Goal: Task Accomplishment & Management: Complete application form

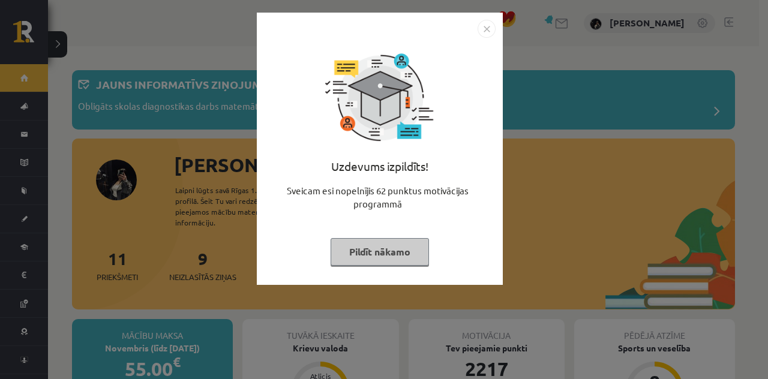
click at [367, 253] on button "Pildīt nākamo" at bounding box center [380, 252] width 98 height 28
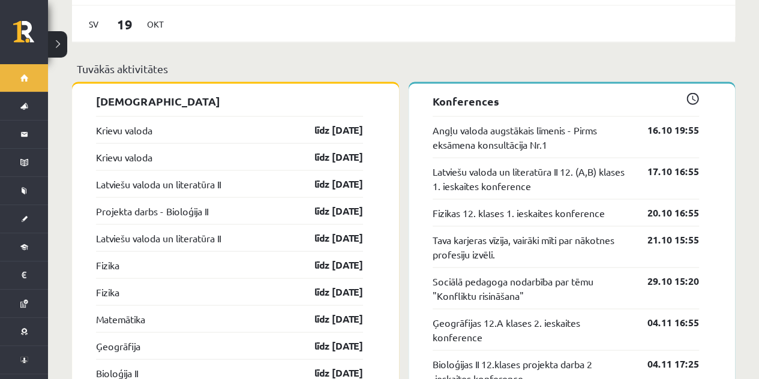
scroll to position [1115, 0]
click at [336, 122] on link "līdz 15.10.25" at bounding box center [329, 129] width 70 height 14
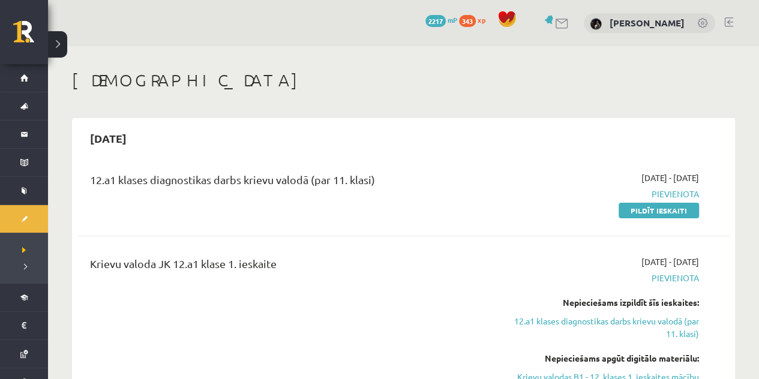
scroll to position [20, 0]
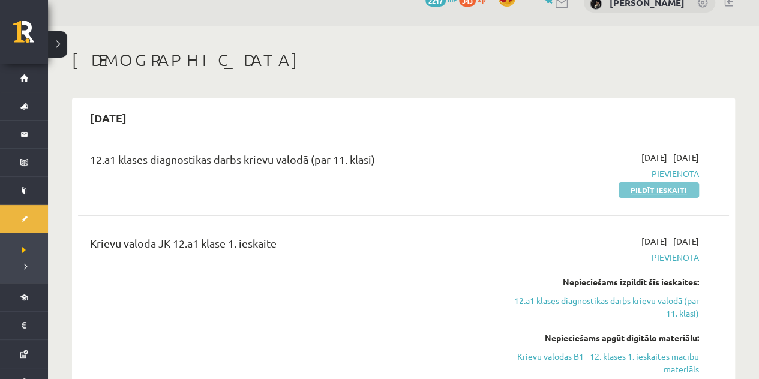
click at [633, 194] on link "Pildīt ieskaiti" at bounding box center [659, 190] width 80 height 16
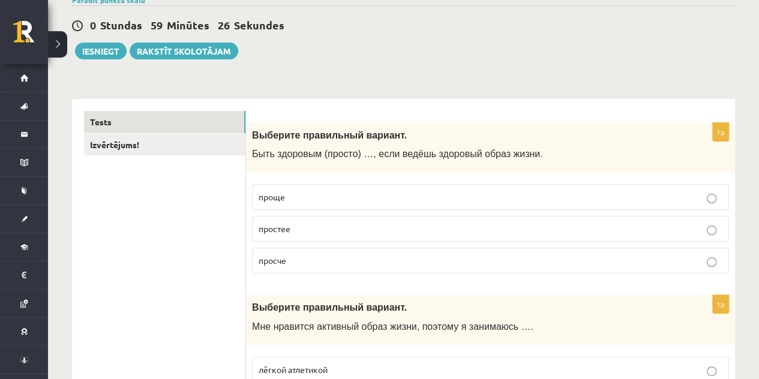
scroll to position [107, 0]
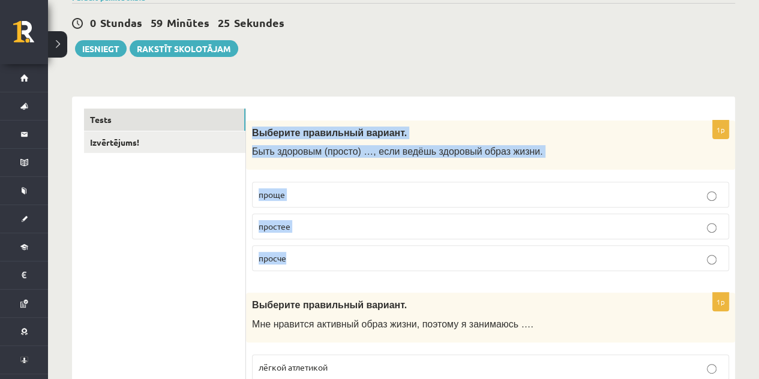
drag, startPoint x: 254, startPoint y: 137, endPoint x: 319, endPoint y: 246, distance: 127.3
click at [319, 246] on div "1p Выберите правильный вариант. Быть здоровым (просто) …, если ведёшь здоровый …" at bounding box center [490, 201] width 489 height 161
copy div "Выберите правильный вариант. Быть здоровым (просто) …, если ведёшь здоровый обр…"
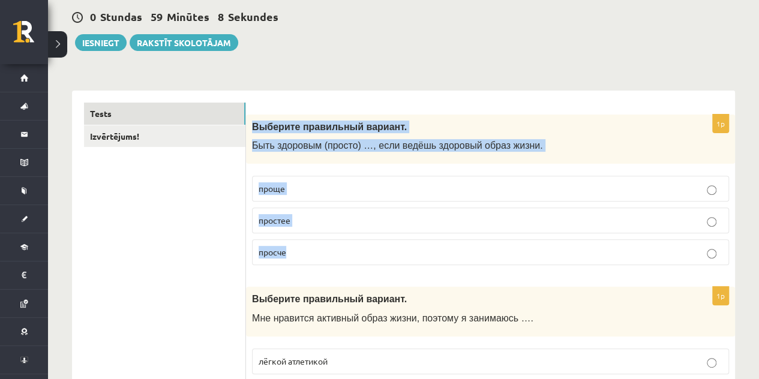
scroll to position [113, 0]
click at [335, 185] on p "проще" at bounding box center [491, 188] width 464 height 13
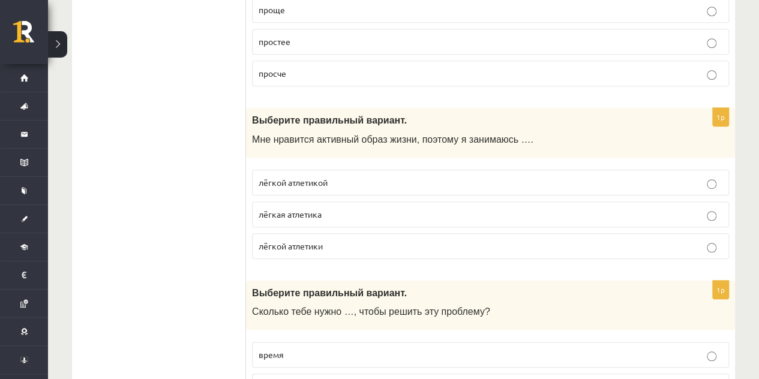
scroll to position [292, 0]
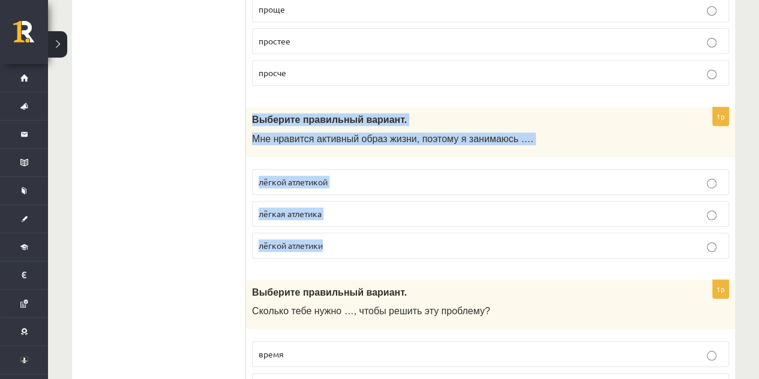
drag, startPoint x: 248, startPoint y: 115, endPoint x: 385, endPoint y: 247, distance: 189.8
click at [385, 247] on div "1p Выберите правильный вариант. Мне нравится активный образ жизни, поэтому я за…" at bounding box center [490, 187] width 489 height 161
copy div "Выберите правильный вариант. Мне нравится активный образ жизни, поэтому я заним…"
click at [278, 177] on span "лёгкой атлетикой" at bounding box center [293, 181] width 69 height 11
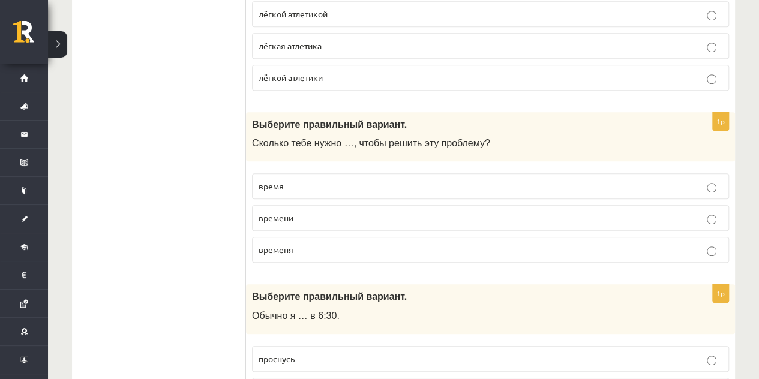
scroll to position [496, 0]
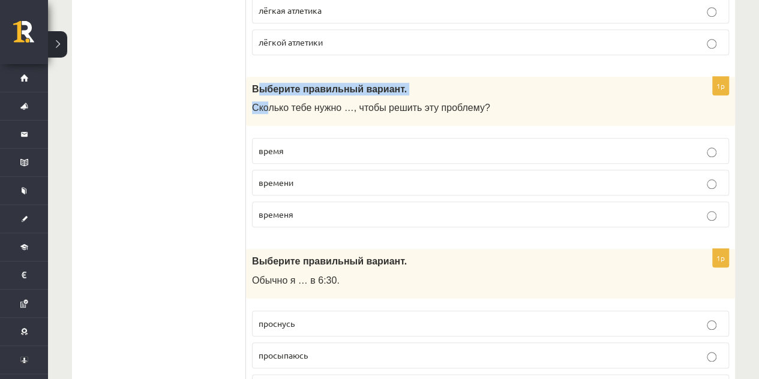
drag, startPoint x: 259, startPoint y: 90, endPoint x: 264, endPoint y: 98, distance: 9.7
click at [264, 98] on div "Выберите правильный вариант. Сколько тебе нужно …, чтобы решить эту проблему?" at bounding box center [490, 102] width 489 height 50
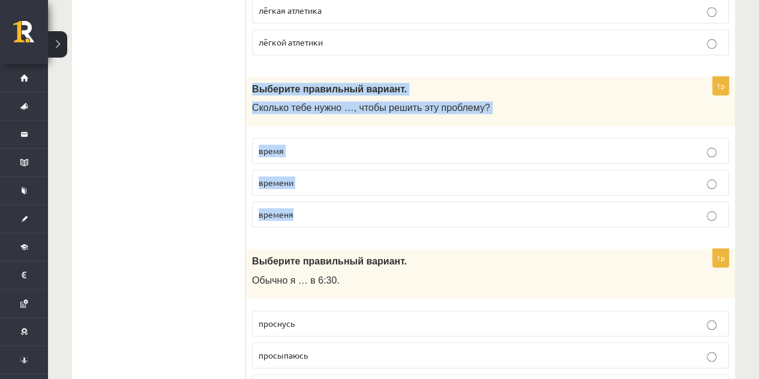
drag, startPoint x: 254, startPoint y: 87, endPoint x: 321, endPoint y: 211, distance: 140.5
click at [321, 211] on div "1p Выберите правильный вариант. Сколько тебе нужно …, чтобы решить эту проблему…" at bounding box center [490, 157] width 489 height 161
copy div "Выберите правильный вариант. Сколько тебе нужно …, чтобы решить эту проблему? в…"
click at [384, 176] on p "времени" at bounding box center [491, 182] width 464 height 13
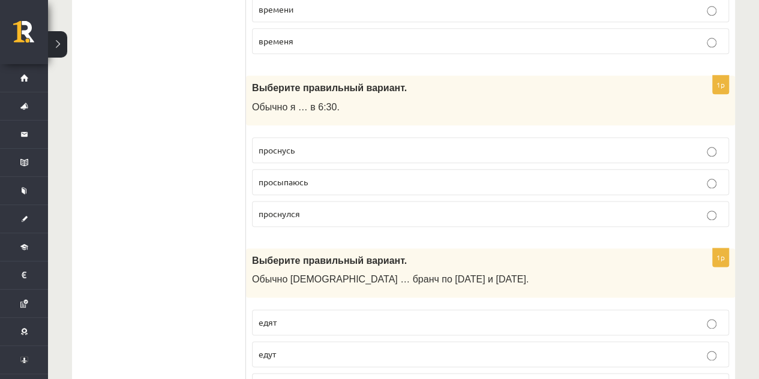
scroll to position [670, 0]
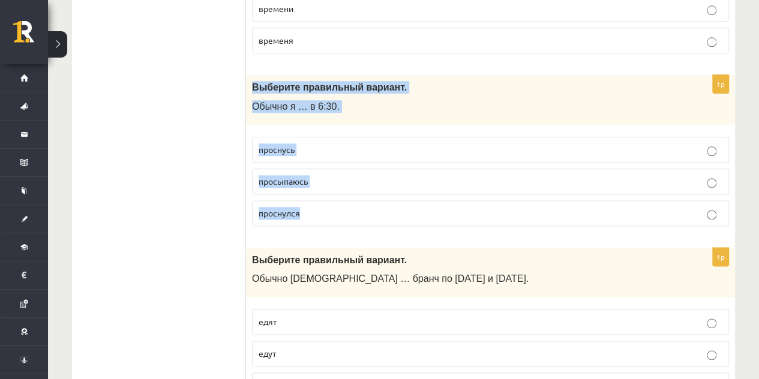
drag, startPoint x: 253, startPoint y: 79, endPoint x: 331, endPoint y: 196, distance: 140.7
click at [331, 196] on div "1p Выберите правильный вариант. Обычно я … в 6:30. проснусь просыпаюсь проснулся" at bounding box center [490, 155] width 489 height 161
copy div "Выберите правильный вариант. Обычно я … в 6:30. проснусь просыпаюсь проснулся"
click at [321, 178] on p "просыпаюсь" at bounding box center [491, 181] width 464 height 13
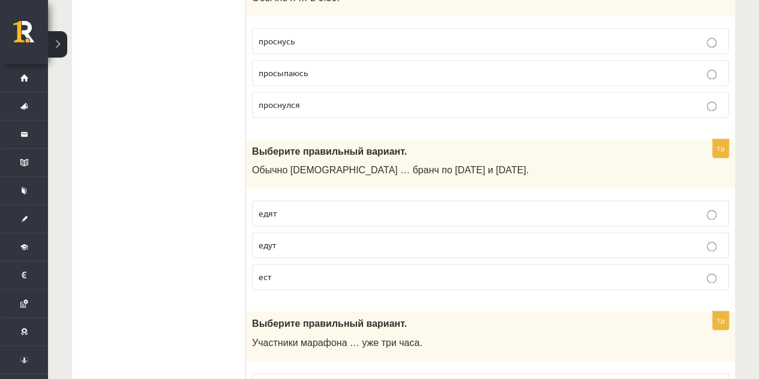
scroll to position [780, 0]
drag, startPoint x: 245, startPoint y: 141, endPoint x: 309, endPoint y: 164, distance: 67.2
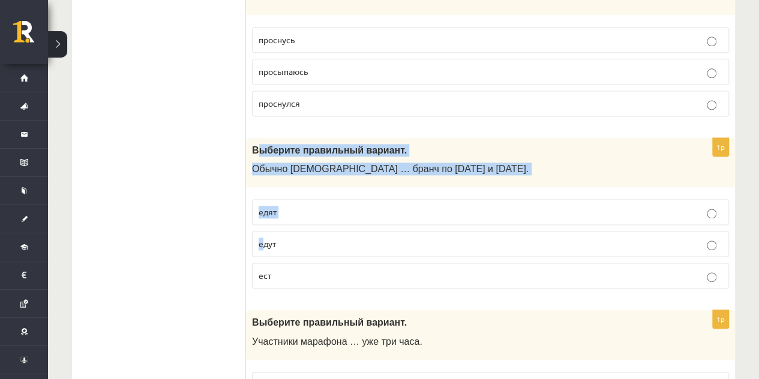
drag, startPoint x: 255, startPoint y: 146, endPoint x: 262, endPoint y: 232, distance: 86.7
click at [262, 232] on div "1p Выберите правильный вариант. Обычно англичане … бранч по субботам и воскресе…" at bounding box center [490, 218] width 489 height 161
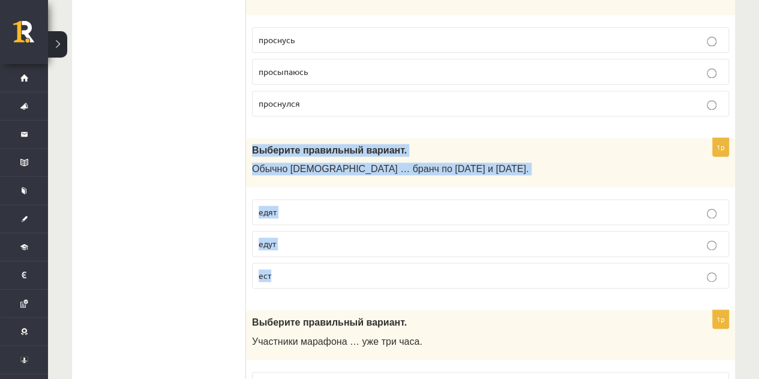
drag, startPoint x: 249, startPoint y: 145, endPoint x: 289, endPoint y: 261, distance: 122.4
click at [289, 261] on div "1p Выберите правильный вариант. Обычно англичане … бранч по субботам и воскресе…" at bounding box center [490, 218] width 489 height 161
copy div "Выберите правильный вариант. Обычно англичане … бранч по субботам и воскресенья…"
click at [310, 208] on p "едят" at bounding box center [491, 212] width 464 height 13
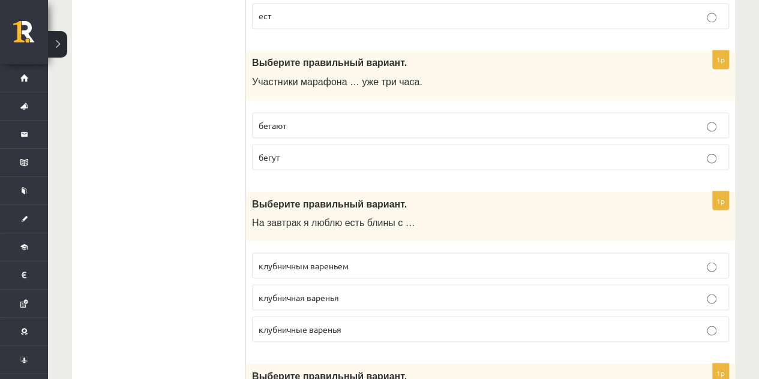
scroll to position [1040, 0]
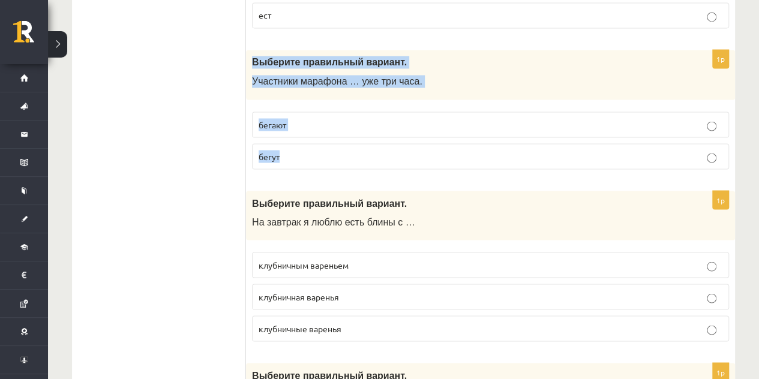
drag, startPoint x: 250, startPoint y: 51, endPoint x: 293, endPoint y: 158, distance: 115.8
click at [293, 158] on div "1p Выберите правильный вариант. Участники марафона … уже три часа. бегают бегут" at bounding box center [490, 114] width 489 height 129
copy div "Выберите правильный вариант. Участники марафона … уже три часа. бегают бегут"
click at [281, 150] on p "бегут" at bounding box center [491, 156] width 464 height 13
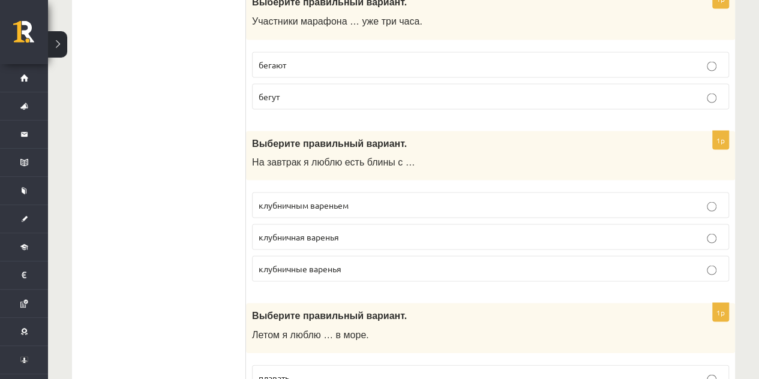
scroll to position [1155, 0]
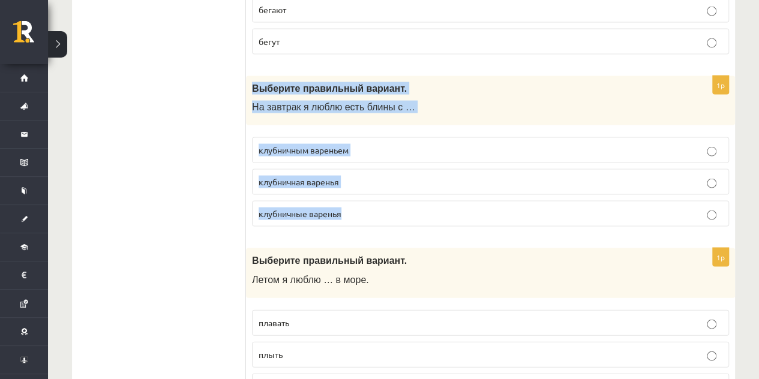
drag, startPoint x: 248, startPoint y: 80, endPoint x: 376, endPoint y: 200, distance: 175.4
click at [376, 200] on div "1p Выберите правильный вариант. На завтрак я люблю есть блины с … клубничным ва…" at bounding box center [490, 156] width 489 height 161
copy div "Выберите правильный вариант. На завтрак я люблю есть блины с … клубничным варен…"
click at [313, 137] on label "клубничным вареньем" at bounding box center [490, 150] width 477 height 26
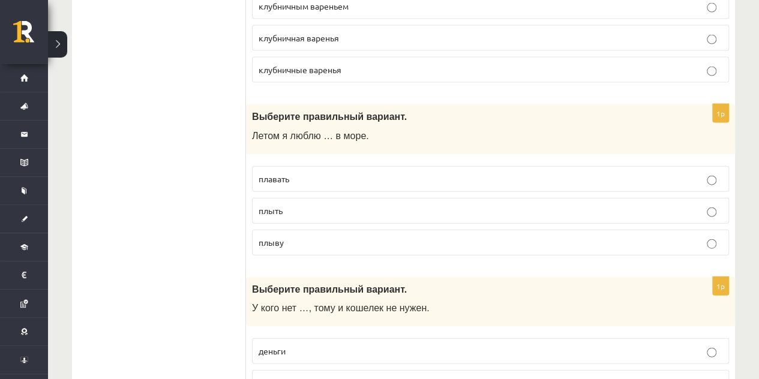
scroll to position [1298, 0]
drag, startPoint x: 257, startPoint y: 111, endPoint x: 267, endPoint y: 125, distance: 17.7
click at [267, 125] on div "Выберите правильный вариант. Летом я люблю … в море." at bounding box center [490, 131] width 489 height 50
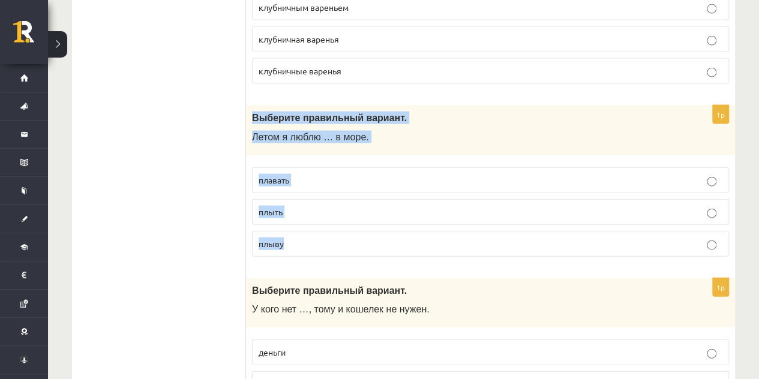
drag, startPoint x: 248, startPoint y: 109, endPoint x: 323, endPoint y: 239, distance: 150.3
click at [323, 239] on div "1p Выберите правильный вариант. Летом я люблю … в море. плавать плыть плыву" at bounding box center [490, 186] width 489 height 161
copy div "Выберите правильный вариант. Летом я люблю … в море. плавать плыть плыву"
click at [367, 179] on label "плавать" at bounding box center [490, 180] width 477 height 26
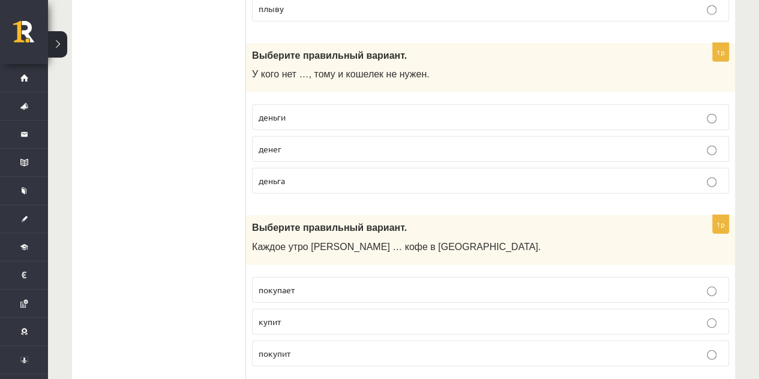
scroll to position [1532, 0]
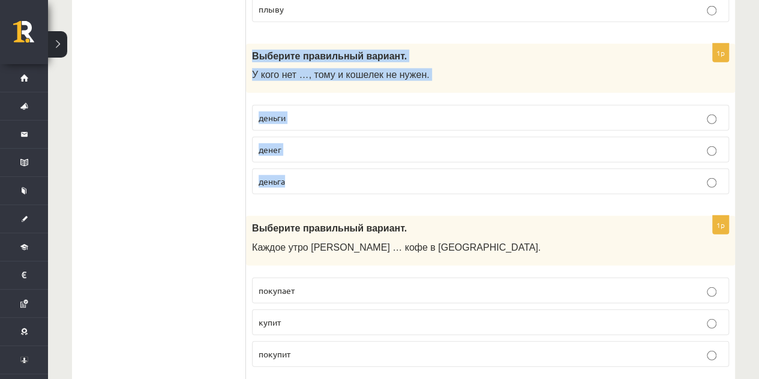
drag, startPoint x: 249, startPoint y: 49, endPoint x: 310, endPoint y: 164, distance: 130.2
click at [310, 164] on div "1p Выберите правильный вариант. У кого нет …, тому и кошелек не нужен. деньги д…" at bounding box center [490, 124] width 489 height 161
copy div "Выберите правильный вариант. У кого нет …, тому и кошелек не нужен. деньги дене…"
click at [349, 151] on label "денег" at bounding box center [490, 150] width 477 height 26
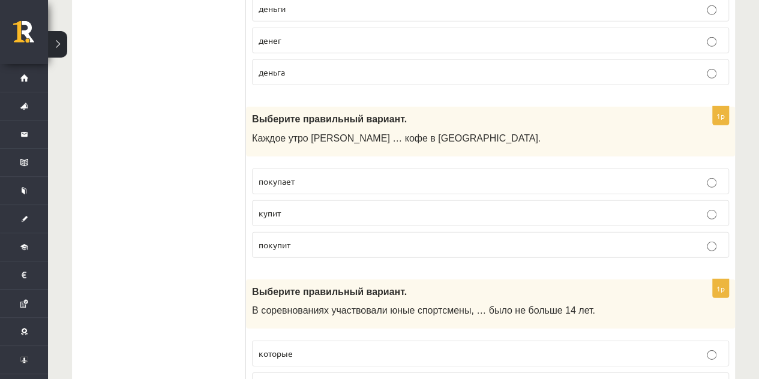
scroll to position [1646, 0]
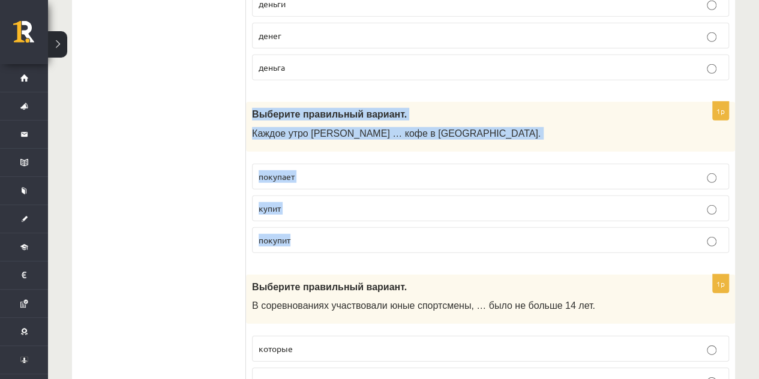
drag, startPoint x: 250, startPoint y: 103, endPoint x: 317, endPoint y: 215, distance: 130.5
click at [317, 215] on div "1p Выберите правильный вариант. Каждое утро Анна … кофе в киоске. покупает купи…" at bounding box center [490, 182] width 489 height 161
copy div "Выберите правильный вариант. Каждое утро Анна … кофе в киоске. покупает купит п…"
click at [292, 171] on span "покупает" at bounding box center [277, 176] width 36 height 11
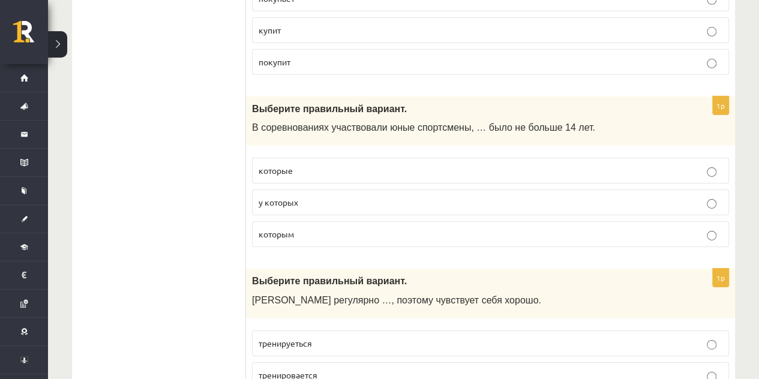
scroll to position [1825, 0]
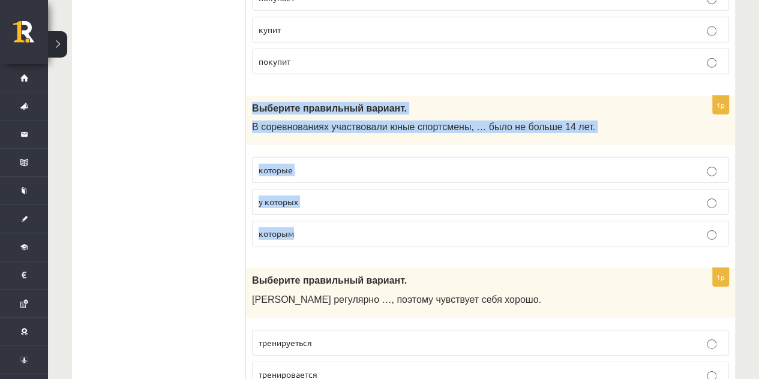
drag, startPoint x: 253, startPoint y: 94, endPoint x: 331, endPoint y: 223, distance: 150.5
click at [331, 223] on div "1p Выберите правильный вариант. В соревнованиях участвовали юные спортсмены, … …" at bounding box center [490, 176] width 489 height 161
click at [294, 228] on span "которым" at bounding box center [276, 233] width 35 height 11
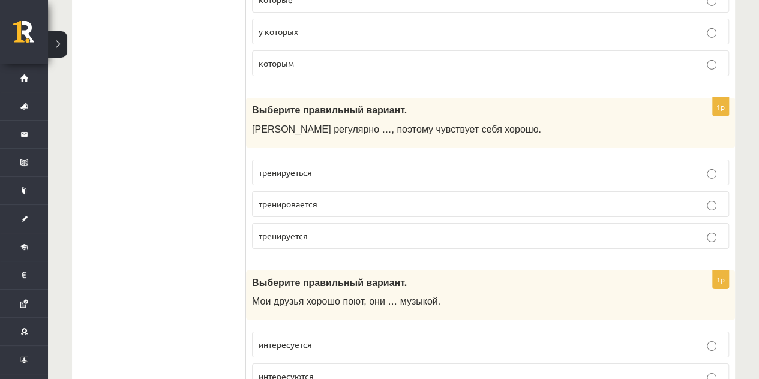
scroll to position [1996, 0]
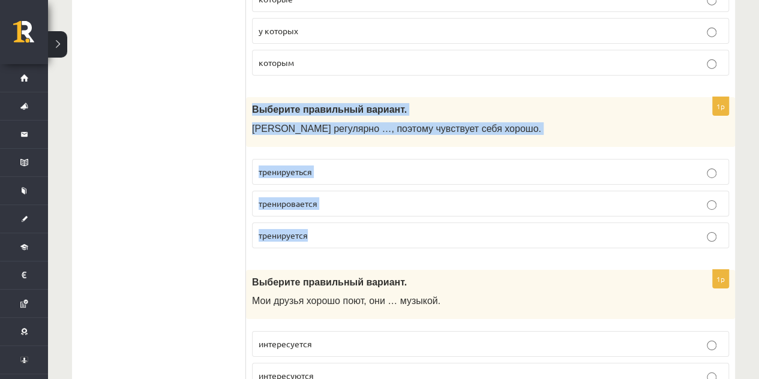
drag, startPoint x: 252, startPoint y: 95, endPoint x: 327, endPoint y: 213, distance: 139.2
click at [327, 213] on div "1p Выберите правильный вариант. Марис регулярно …, поэтому чувствует себя хорош…" at bounding box center [490, 177] width 489 height 161
click at [346, 196] on label "тренировается" at bounding box center [490, 204] width 477 height 26
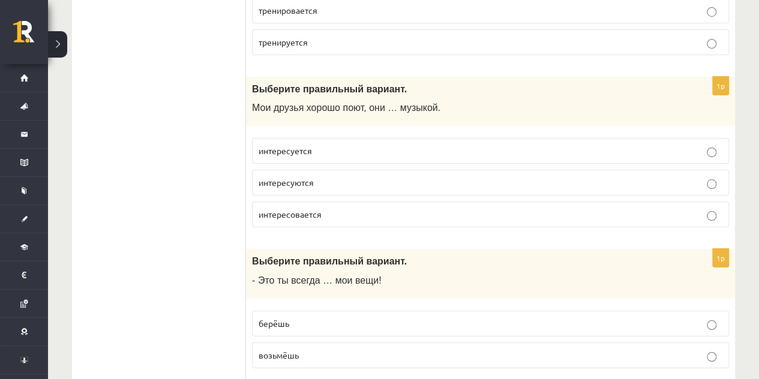
scroll to position [2190, 0]
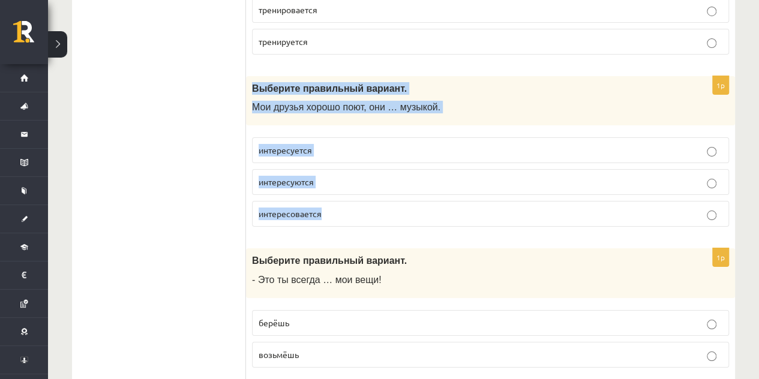
drag, startPoint x: 250, startPoint y: 74, endPoint x: 322, endPoint y: 196, distance: 142.1
click at [322, 196] on div "1p Выберите правильный вариант. Мои друзья хорошо поют, они … музыкой. интересу…" at bounding box center [490, 156] width 489 height 161
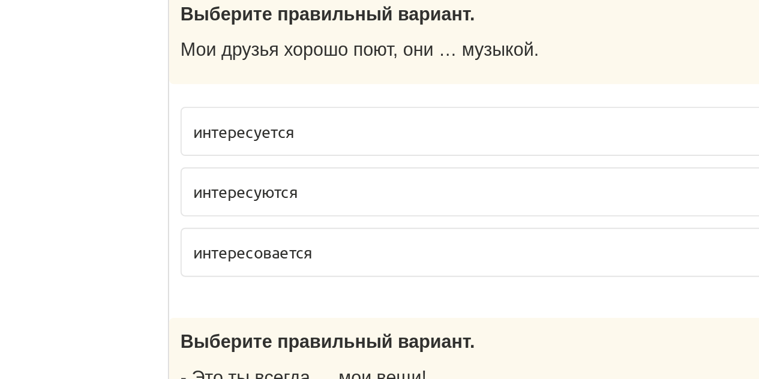
click at [315, 176] on p "интересуются" at bounding box center [491, 182] width 464 height 13
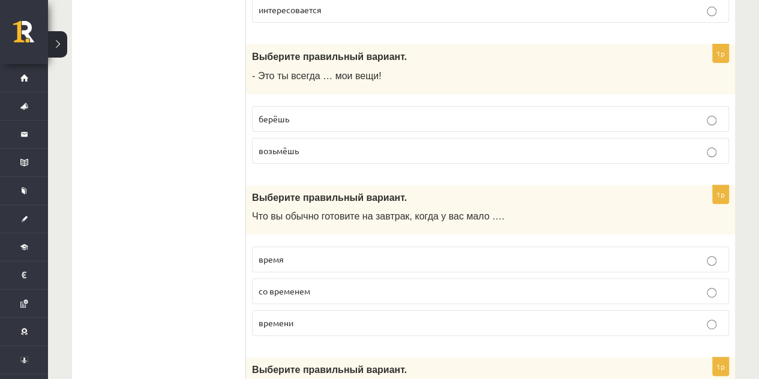
scroll to position [2396, 0]
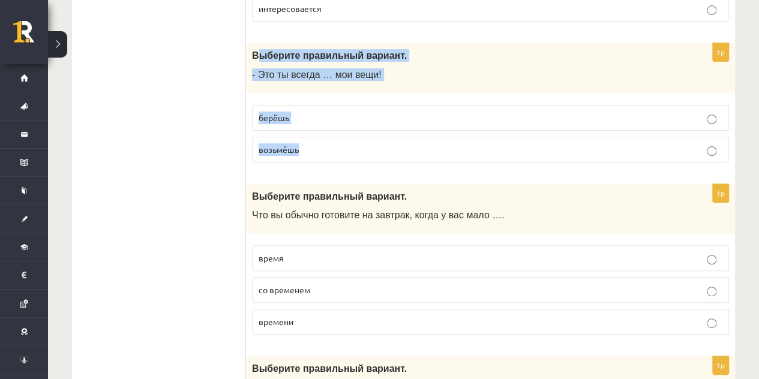
drag, startPoint x: 255, startPoint y: 37, endPoint x: 303, endPoint y: 122, distance: 97.8
click at [303, 122] on div "1p Выберите правильный вариант. - Это ты всегда … мои вещи! берёшь возьмёшь" at bounding box center [490, 107] width 489 height 129
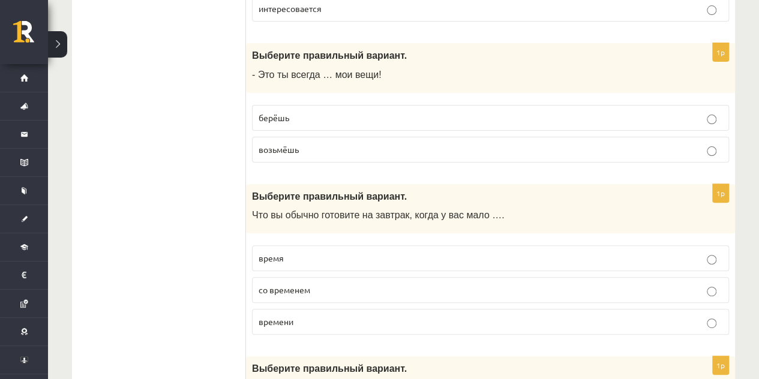
click at [211, 108] on ul "Tests Izvērtējums!" at bounding box center [165, 293] width 162 height 4946
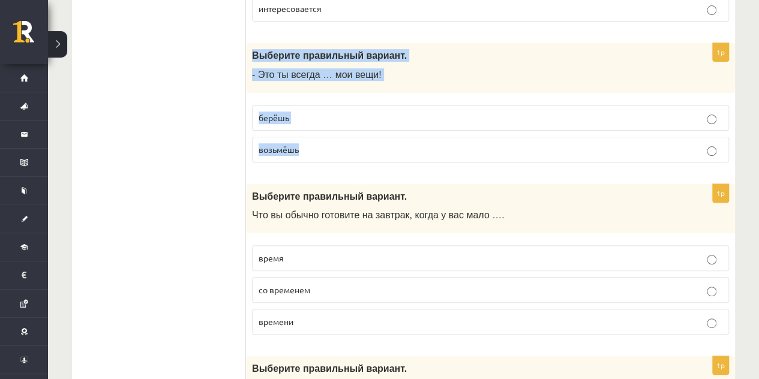
drag, startPoint x: 248, startPoint y: 42, endPoint x: 324, endPoint y: 139, distance: 122.7
click at [324, 139] on div "1p Выберите правильный вариант. - Это ты всегда … мои вещи! берёшь возьмёшь" at bounding box center [490, 107] width 489 height 129
click at [280, 112] on span "берёшь" at bounding box center [274, 117] width 31 height 11
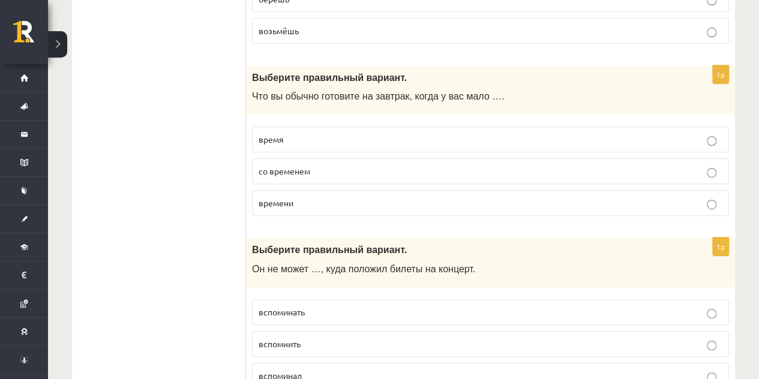
scroll to position [2515, 0]
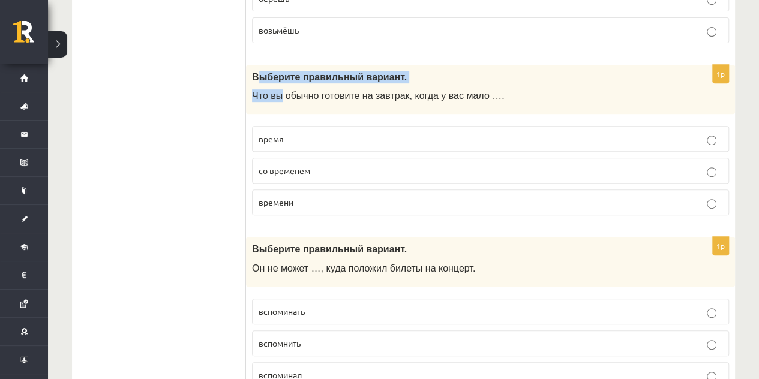
drag, startPoint x: 256, startPoint y: 63, endPoint x: 276, endPoint y: 82, distance: 28.0
click at [276, 82] on div "Выберите правильный вариант. Что вы обычно готовите на завтрак, когда у вас мал…" at bounding box center [490, 90] width 489 height 50
click at [189, 88] on ul "Tests Izvērtējums!" at bounding box center [165, 173] width 162 height 4946
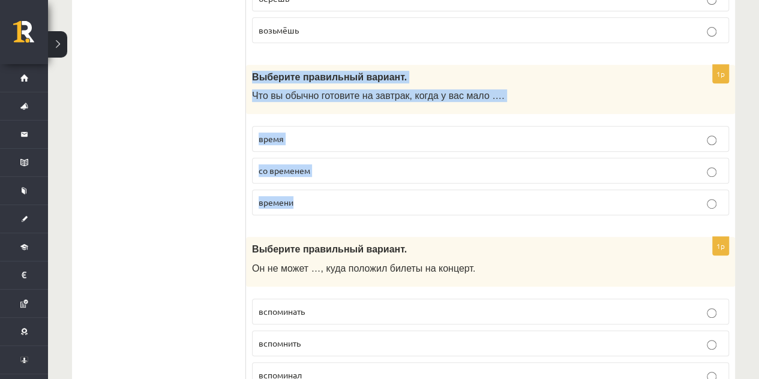
drag, startPoint x: 247, startPoint y: 62, endPoint x: 336, endPoint y: 173, distance: 142.7
click at [336, 173] on div "1p Выберите правильный вариант. Что вы обычно готовите на завтрак, когда у вас …" at bounding box center [490, 145] width 489 height 161
click at [324, 196] on p "времени" at bounding box center [491, 202] width 464 height 13
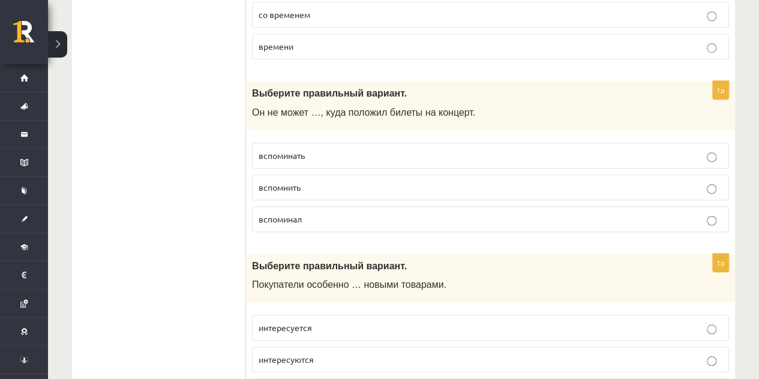
scroll to position [2676, 0]
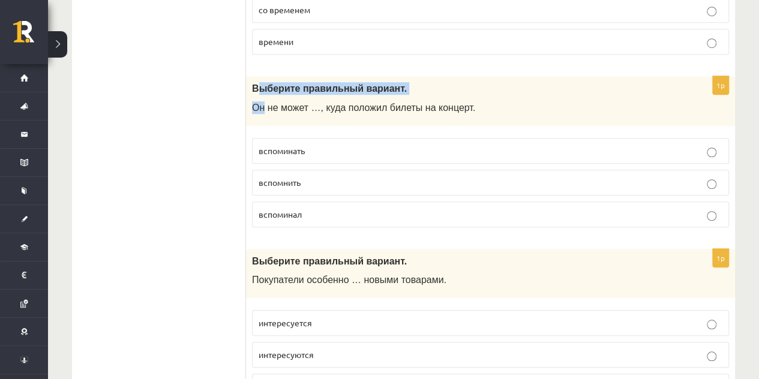
click at [264, 82] on div "Выберите правильный вариант. Он не может …, куда положил билеты на концерт." at bounding box center [490, 101] width 489 height 50
click at [212, 82] on ul "Tests Izvērtējums!" at bounding box center [165, 13] width 162 height 4946
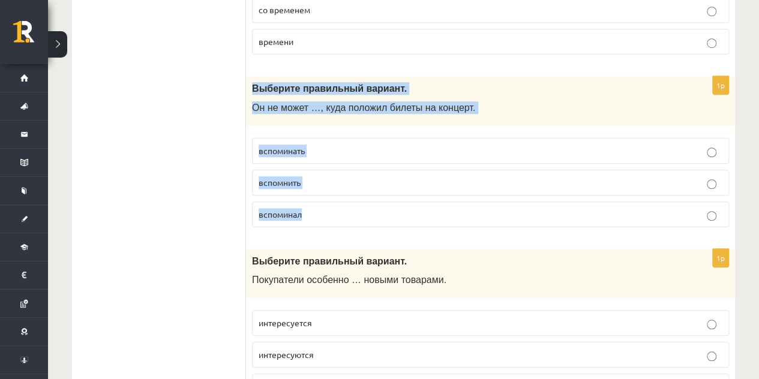
drag, startPoint x: 268, startPoint y: 75, endPoint x: 343, endPoint y: 193, distance: 139.5
click at [343, 193] on div "1p Выберите правильный вариант. Он не может …, куда положил билеты на концерт. …" at bounding box center [490, 156] width 489 height 161
click at [331, 142] on label "вспоминать" at bounding box center [490, 151] width 477 height 26
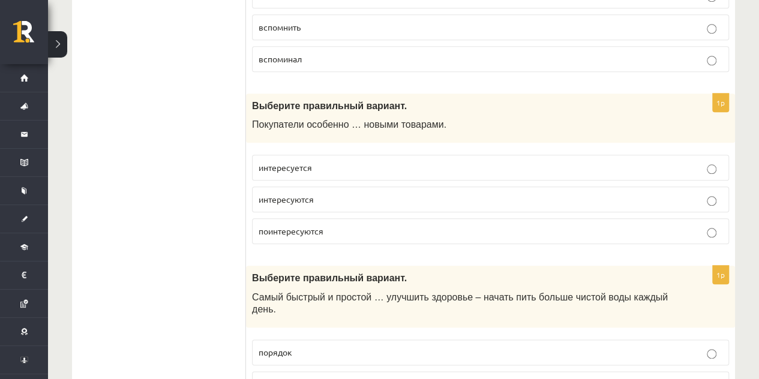
scroll to position [2832, 0]
click at [351, 154] on label "интересуется" at bounding box center [490, 167] width 477 height 26
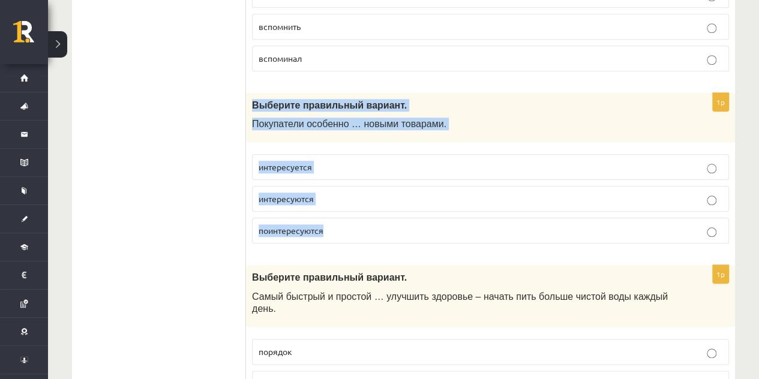
drag, startPoint x: 255, startPoint y: 84, endPoint x: 333, endPoint y: 211, distance: 148.4
click at [333, 211] on div "1p Выберите правильный вариант. Покупатели особенно … новыми товарами. интересу…" at bounding box center [490, 173] width 489 height 161
click at [333, 224] on p "поинтересуются" at bounding box center [491, 230] width 464 height 13
drag, startPoint x: 254, startPoint y: 85, endPoint x: 358, endPoint y: 205, distance: 159.6
click at [358, 205] on div "1p Выберите правильный вариант. Покупатели особенно … новыми товарами. интересу…" at bounding box center [490, 173] width 489 height 161
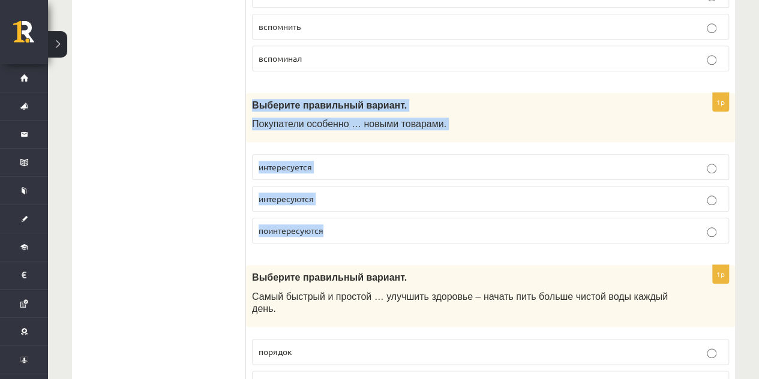
click at [328, 193] on p "интересуются" at bounding box center [491, 199] width 464 height 13
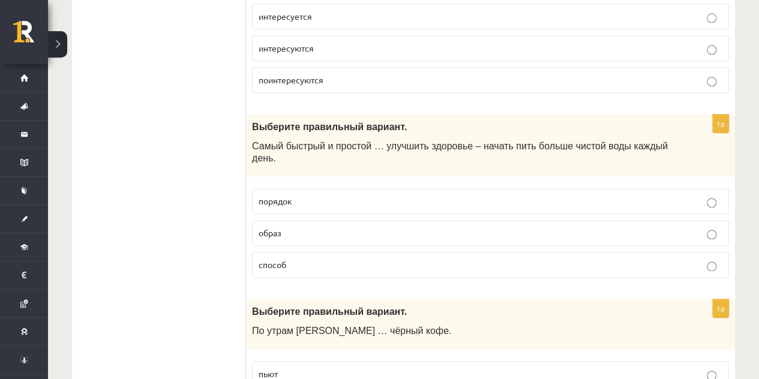
scroll to position [2978, 0]
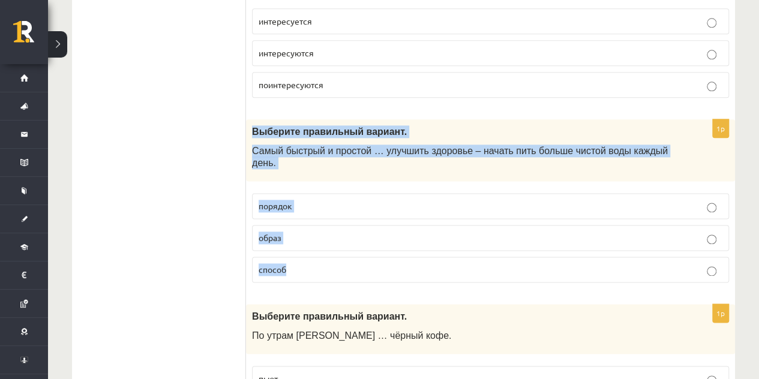
drag, startPoint x: 251, startPoint y: 109, endPoint x: 306, endPoint y: 232, distance: 133.8
click at [306, 232] on div "1p Выберите правильный вариант. Самый быстрый и простой … улучшить здоровье – н…" at bounding box center [490, 205] width 489 height 173
click at [326, 264] on p "способ" at bounding box center [491, 270] width 464 height 13
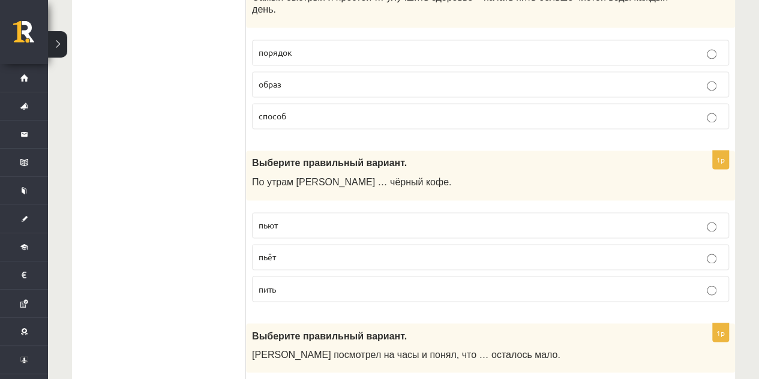
scroll to position [3130, 0]
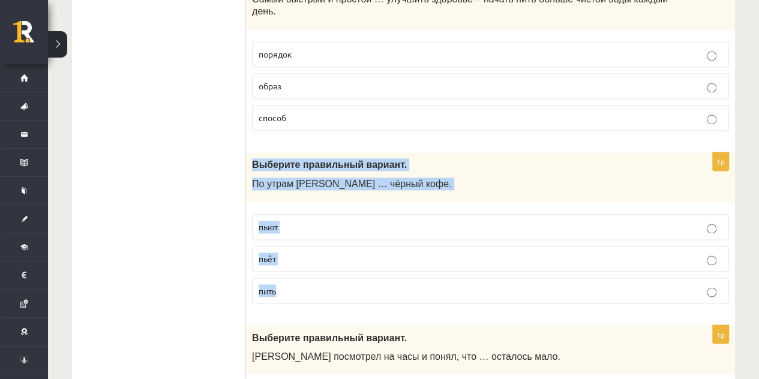
drag, startPoint x: 252, startPoint y: 130, endPoint x: 321, endPoint y: 242, distance: 131.8
click at [321, 242] on div "1p Выберите правильный вариант. По утрам Янис … чёрный кофе. пьют пьёт пить" at bounding box center [490, 232] width 489 height 161
drag, startPoint x: 361, startPoint y: 236, endPoint x: 317, endPoint y: 220, distance: 47.3
click at [317, 253] on p "пьёт" at bounding box center [491, 259] width 464 height 13
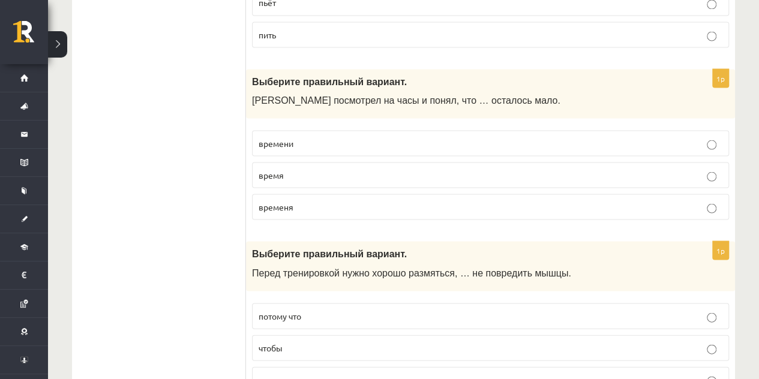
scroll to position [3395, 0]
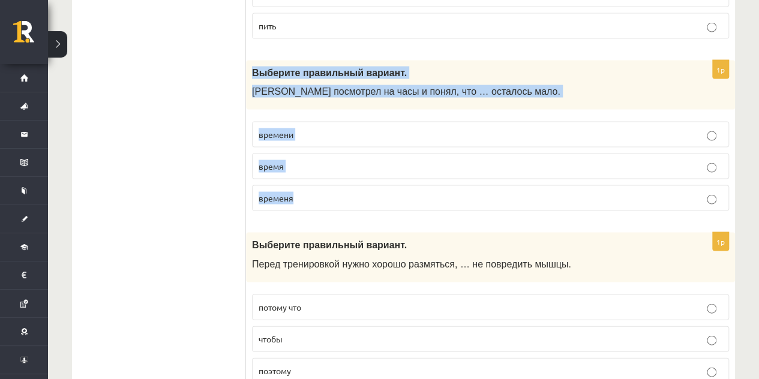
drag, startPoint x: 252, startPoint y: 35, endPoint x: 330, endPoint y: 156, distance: 144.2
click at [330, 156] on div "1p Выберите правильный вариант. Марис посмотрел на часы и понял, что … осталось…" at bounding box center [490, 140] width 489 height 161
click at [317, 191] on p "временя" at bounding box center [491, 197] width 464 height 13
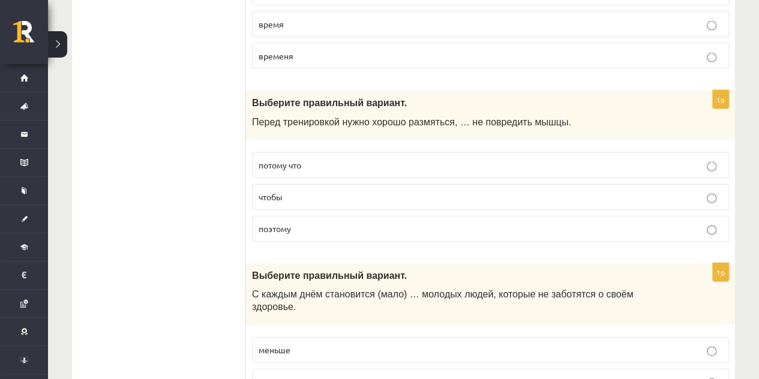
scroll to position [3539, 0]
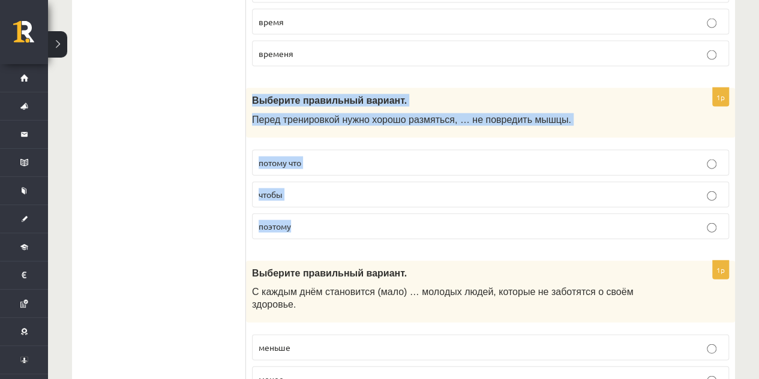
drag, startPoint x: 252, startPoint y: 68, endPoint x: 304, endPoint y: 173, distance: 116.5
click at [304, 173] on div "1p Выберите правильный вариант. Перед тренировкой нужно хорошо размяться, … не …" at bounding box center [490, 168] width 489 height 161
click at [289, 188] on p "чтобы" at bounding box center [491, 194] width 464 height 13
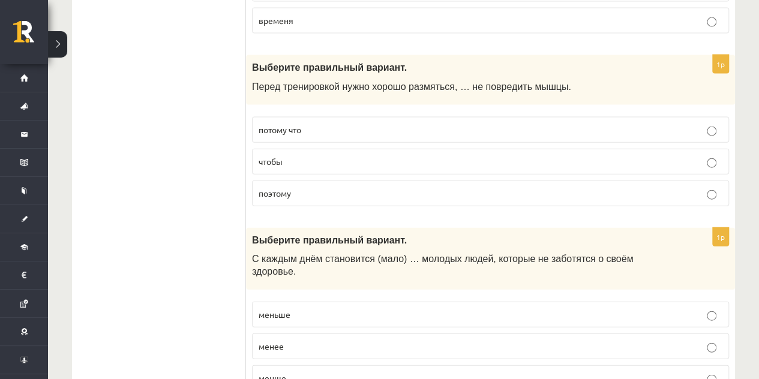
scroll to position [3573, 0]
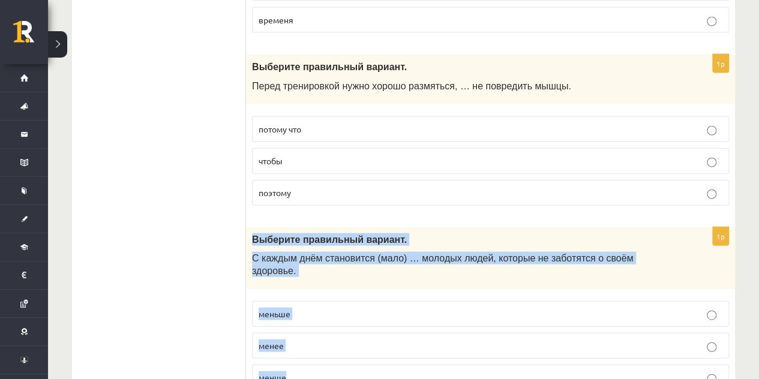
drag, startPoint x: 250, startPoint y: 201, endPoint x: 315, endPoint y: 328, distance: 142.6
click at [315, 328] on div "1p Выберите правильный вариант. С каждым днём становится (мало) … молодых людей…" at bounding box center [490, 313] width 489 height 173
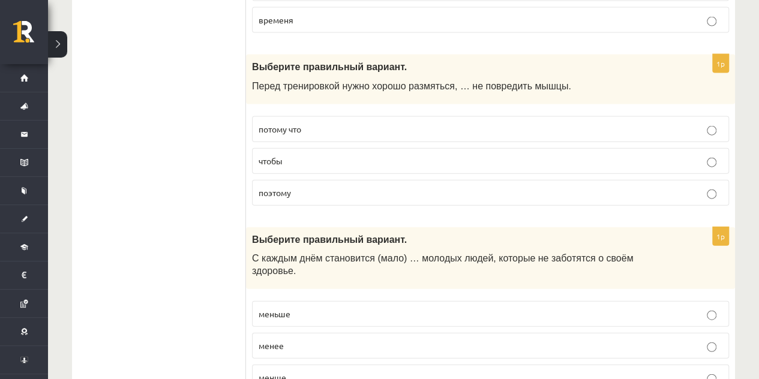
click at [293, 308] on p "меньше" at bounding box center [491, 314] width 464 height 13
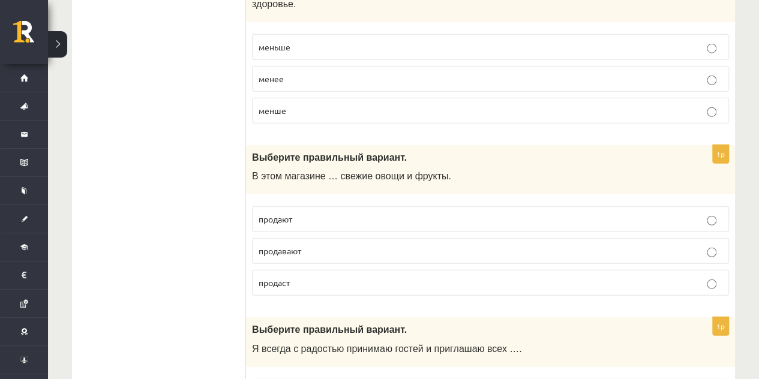
scroll to position [3841, 0]
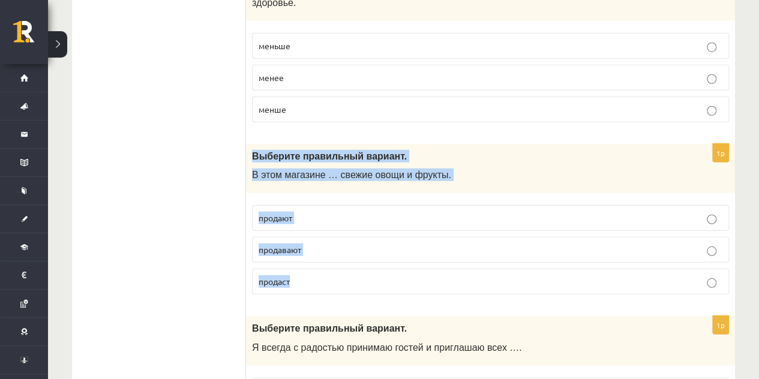
drag, startPoint x: 251, startPoint y: 100, endPoint x: 331, endPoint y: 227, distance: 150.0
click at [331, 227] on div "1p Выберите правильный вариант. В этом магазине … свежие овощи и фрукты. продаю…" at bounding box center [490, 224] width 489 height 161
click at [319, 212] on p "продают" at bounding box center [491, 218] width 464 height 13
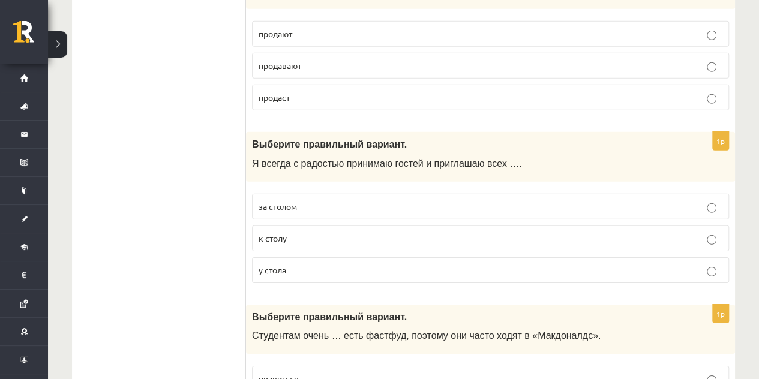
scroll to position [4030, 0]
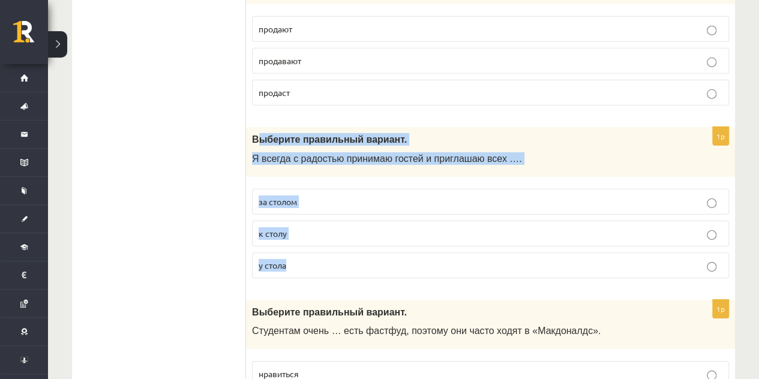
drag, startPoint x: 259, startPoint y: 92, endPoint x: 307, endPoint y: 207, distance: 125.1
click at [307, 207] on div "1p Выберите правильный вариант. Я всегда с радостью принимаю гостей и приглашаю…" at bounding box center [490, 207] width 489 height 161
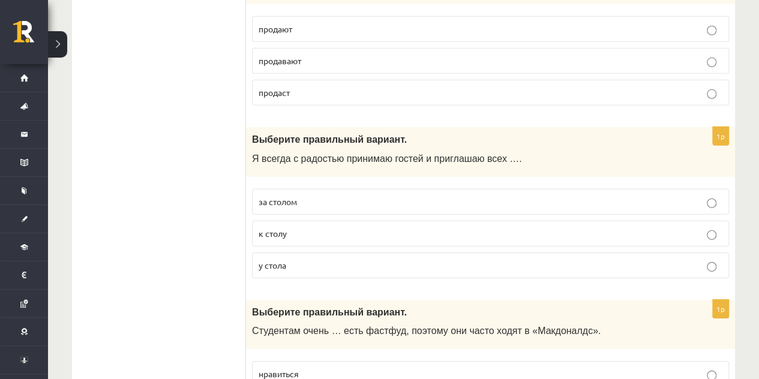
click at [273, 221] on label "к столу" at bounding box center [490, 234] width 477 height 26
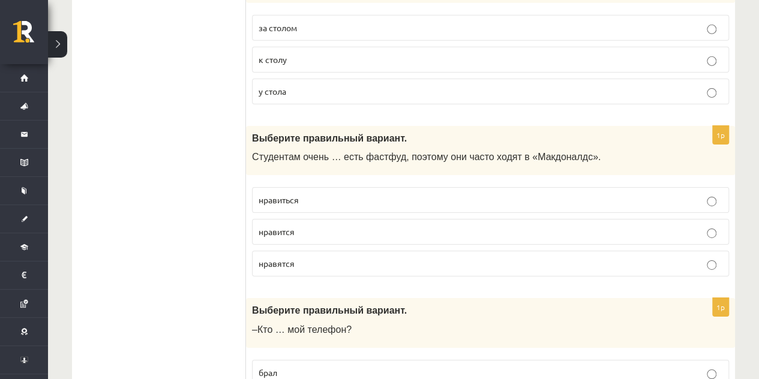
scroll to position [4205, 0]
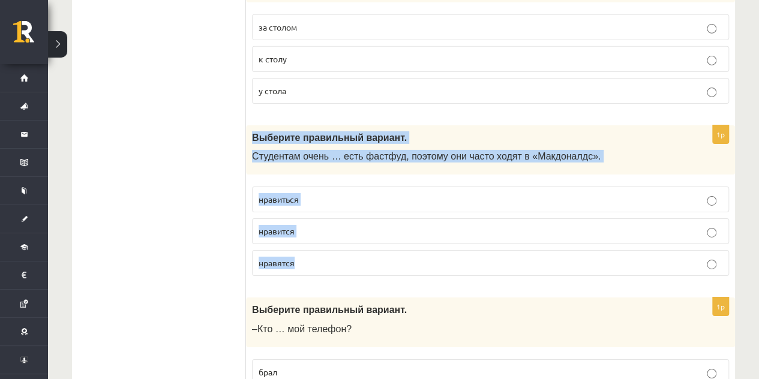
drag, startPoint x: 253, startPoint y: 87, endPoint x: 315, endPoint y: 202, distance: 130.8
click at [315, 202] on div "1p Выберите правильный вариант. Студентам очень … есть фастфуд, поэтому они час…" at bounding box center [490, 205] width 489 height 161
click at [300, 225] on p "нравится" at bounding box center [491, 231] width 464 height 13
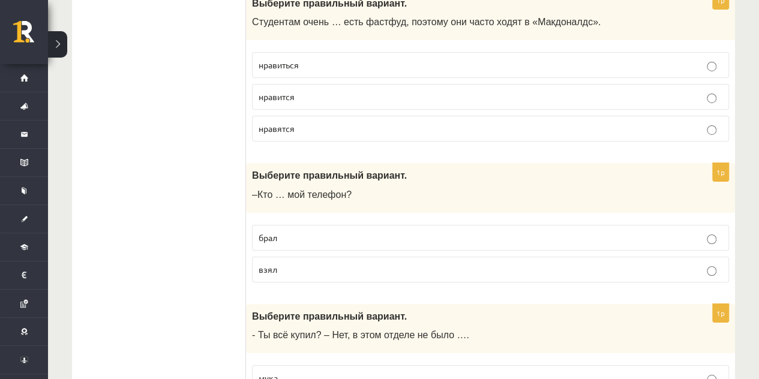
scroll to position [4372, 0]
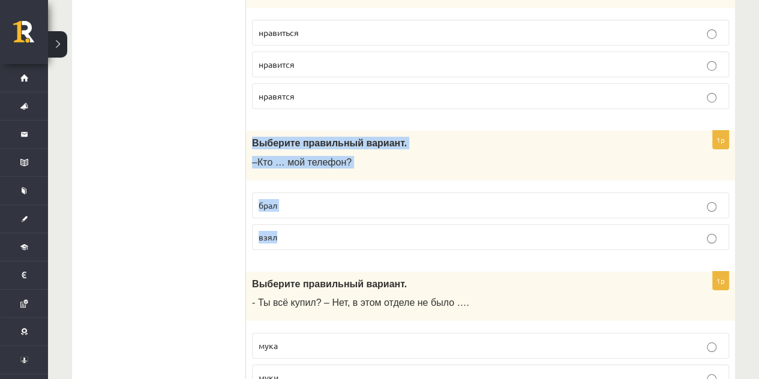
drag, startPoint x: 252, startPoint y: 89, endPoint x: 309, endPoint y: 181, distance: 107.3
click at [309, 181] on div "1p Выберите правильный вариант. –Кто … мой телефон? брал взял" at bounding box center [490, 195] width 489 height 129
click at [271, 224] on label "взял" at bounding box center [490, 237] width 477 height 26
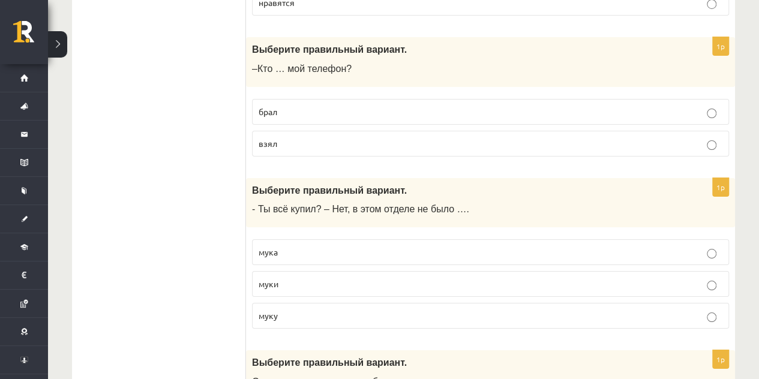
scroll to position [4498, 0]
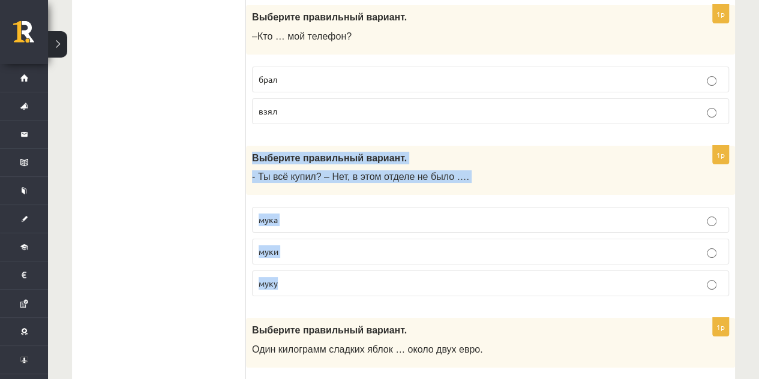
drag, startPoint x: 261, startPoint y: 115, endPoint x: 301, endPoint y: 227, distance: 119.8
click at [301, 227] on div "1p Выберите правильный вариант. - Ты всё купил? – Нет, в этом отделе не было ….…" at bounding box center [490, 226] width 489 height 161
click at [279, 271] on label "муку" at bounding box center [490, 284] width 477 height 26
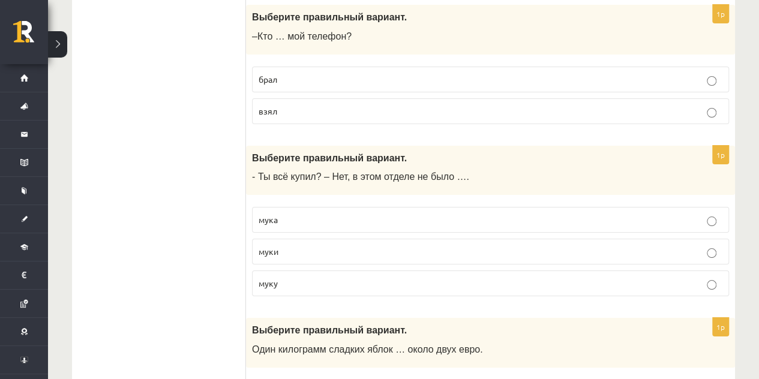
click at [275, 246] on span "муки" at bounding box center [269, 251] width 20 height 11
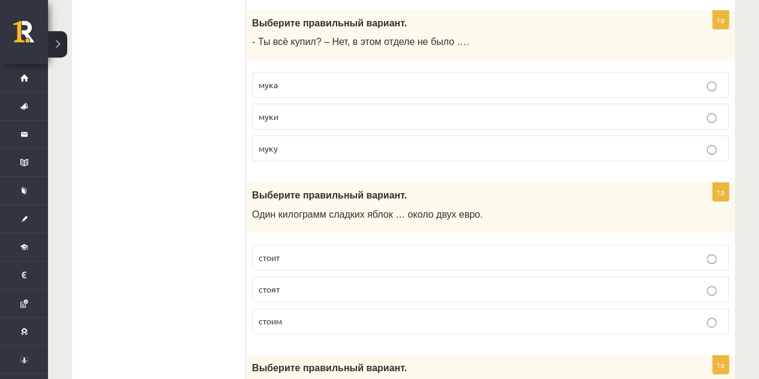
scroll to position [4675, 0]
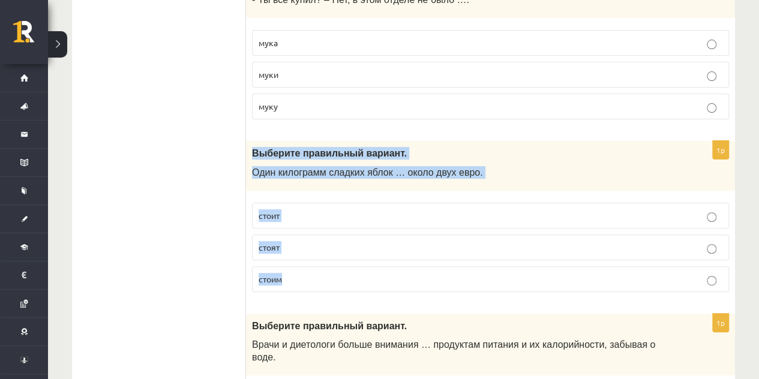
drag, startPoint x: 252, startPoint y: 95, endPoint x: 314, endPoint y: 212, distance: 132.4
click at [314, 212] on div "1p Выберите правильный вариант. Один килограмм сладких яблок … около двух евро.…" at bounding box center [490, 221] width 489 height 161
click at [309, 209] on p "стоит" at bounding box center [491, 215] width 464 height 13
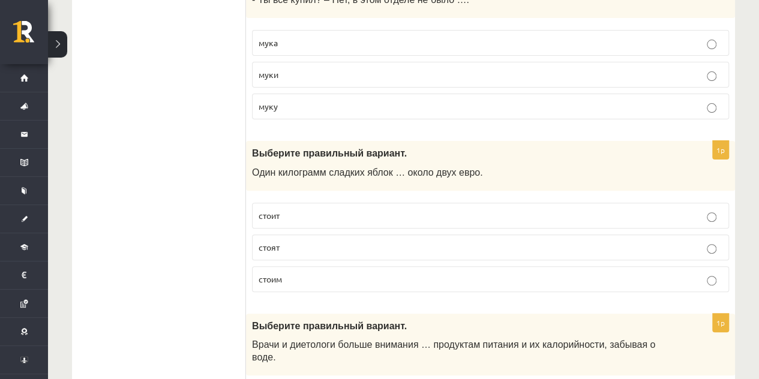
scroll to position [4745, 0]
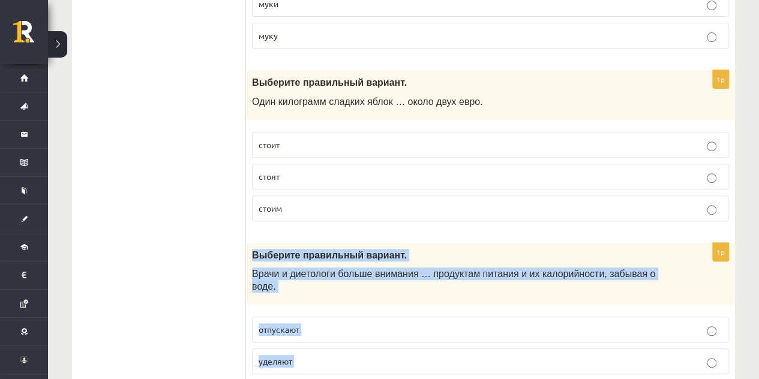
drag, startPoint x: 248, startPoint y: 199, endPoint x: 343, endPoint y: 313, distance: 147.5
click at [343, 313] on div "1p Выберите правильный вариант. Врачи и диетологи больше внимания … продуктам п…" at bounding box center [490, 329] width 489 height 173
click at [317, 349] on label "уделяют" at bounding box center [490, 362] width 477 height 26
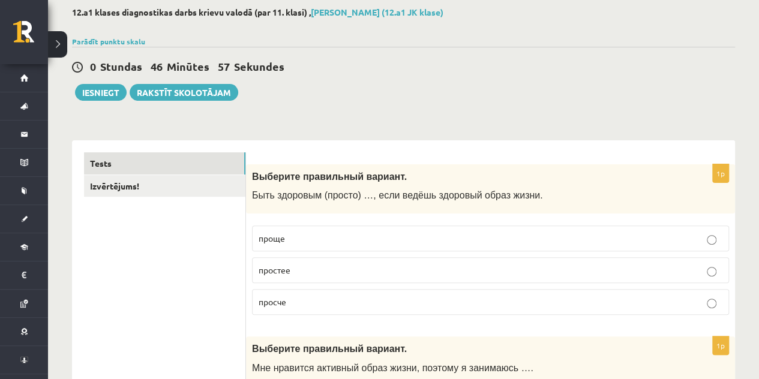
scroll to position [0, 0]
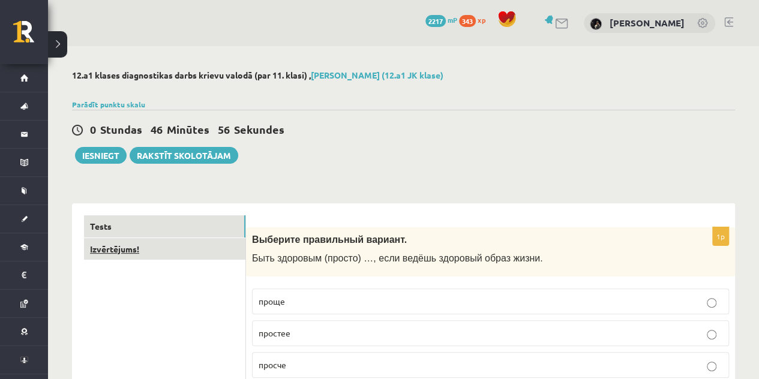
click at [137, 249] on link "Izvērtējums!" at bounding box center [164, 249] width 161 height 22
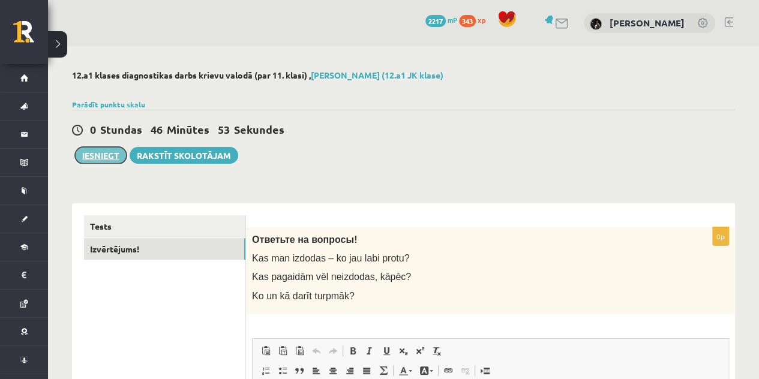
click at [101, 161] on button "Iesniegt" at bounding box center [101, 155] width 52 height 17
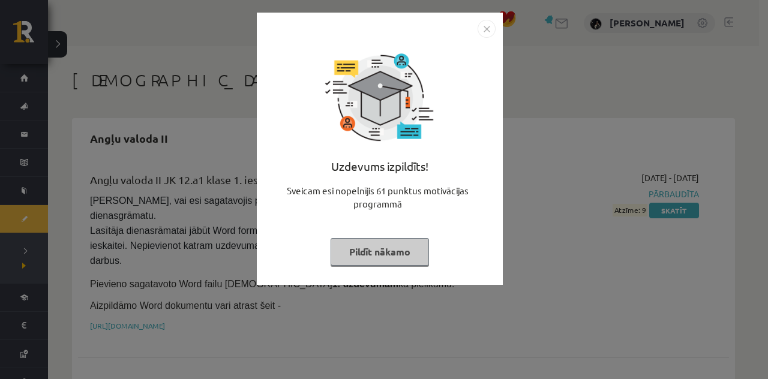
click at [382, 250] on button "Pildīt nākamo" at bounding box center [380, 252] width 98 height 28
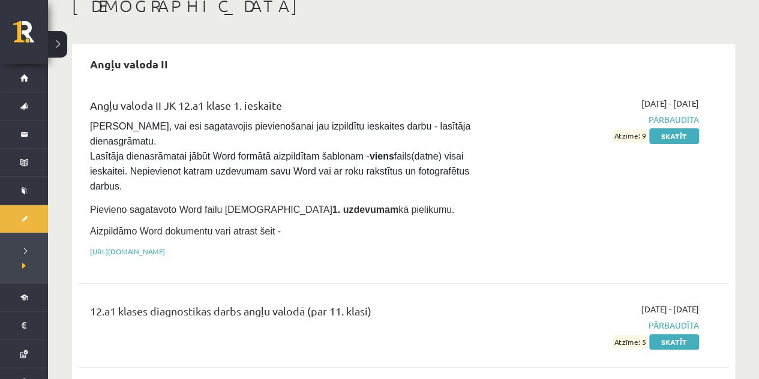
scroll to position [129, 0]
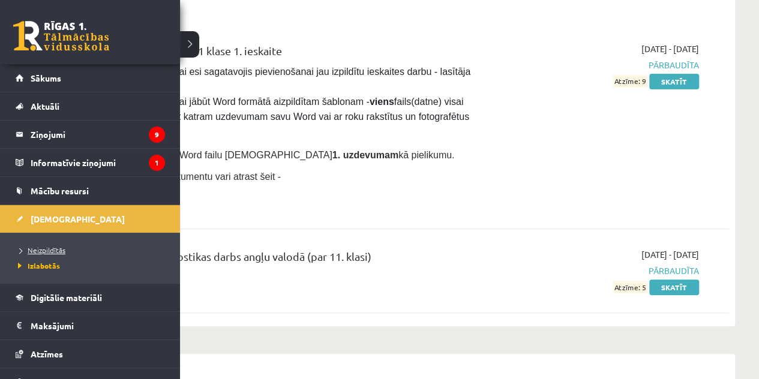
click at [46, 250] on span "Neizpildītās" at bounding box center [40, 250] width 50 height 10
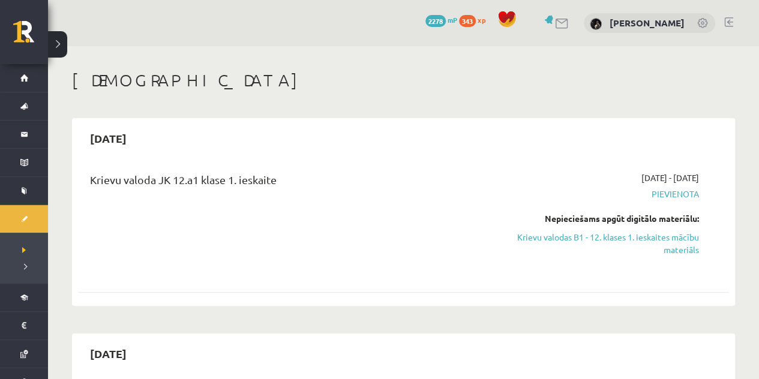
drag, startPoint x: 661, startPoint y: 239, endPoint x: 431, endPoint y: 69, distance: 286.3
click at [661, 239] on link "Krievu valodas B1 - 12. klases 1. ieskaites mācību materiāls" at bounding box center [603, 243] width 191 height 25
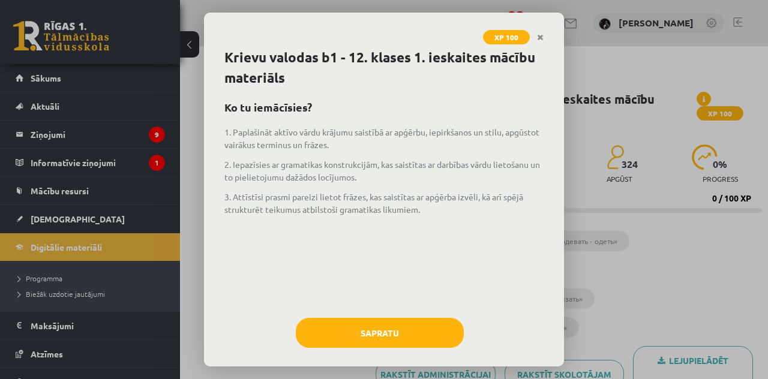
click at [190, 49] on div "XP 100 Krievu valodas b1 - 12. klases 1. ieskaites mācību materiāls Ko tu iemāc…" at bounding box center [384, 189] width 768 height 379
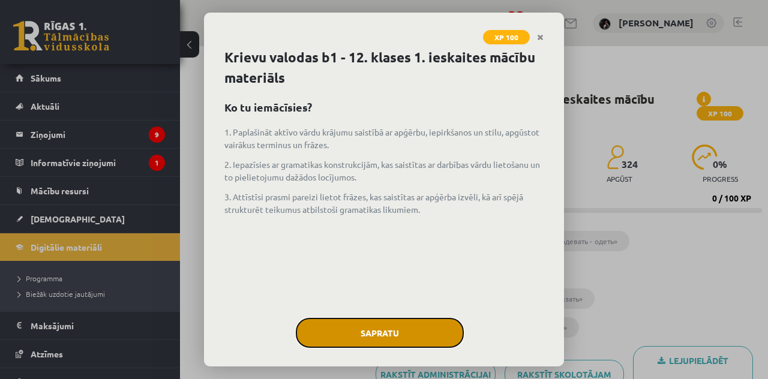
click at [344, 324] on button "Sapratu" at bounding box center [380, 333] width 168 height 30
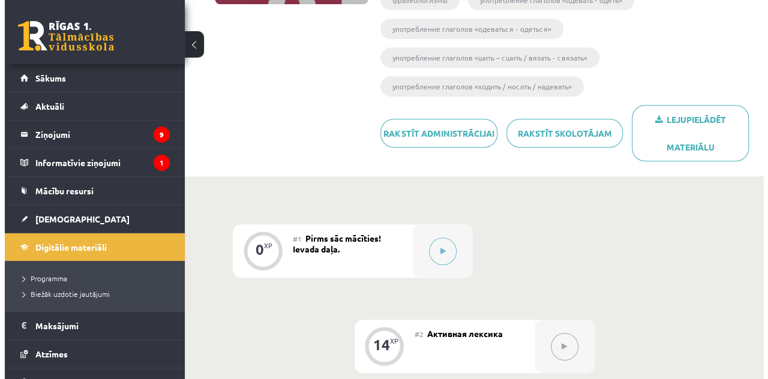
scroll to position [242, 0]
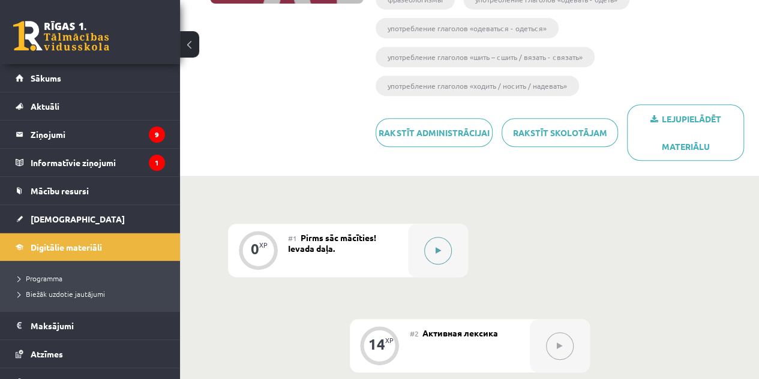
click at [433, 248] on button at bounding box center [438, 251] width 28 height 28
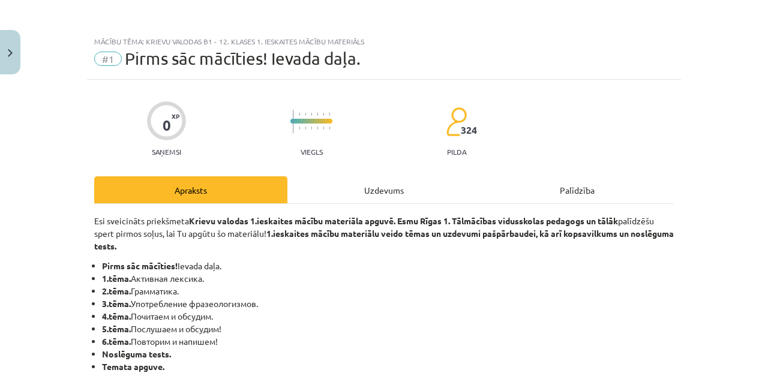
click at [378, 194] on div "Uzdevums" at bounding box center [384, 189] width 193 height 27
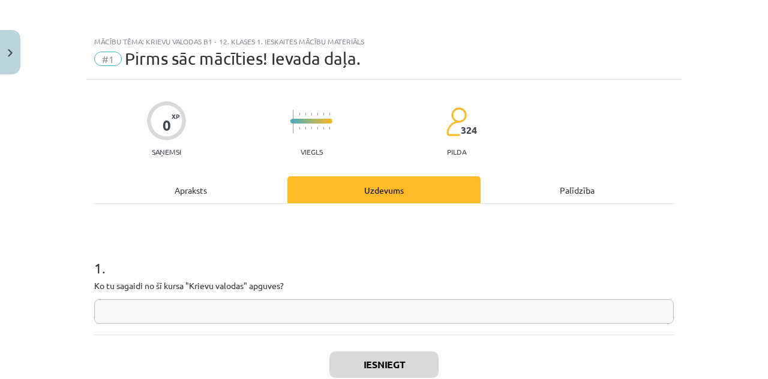
scroll to position [30, 0]
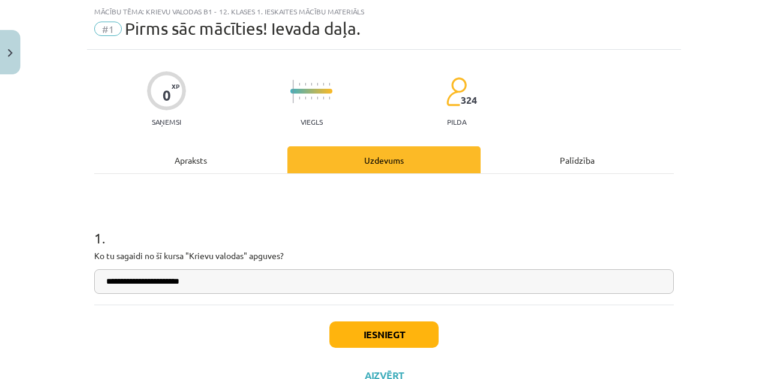
type input "**********"
click at [197, 338] on div "Iesniegt Aizvērt" at bounding box center [384, 347] width 580 height 84
click at [361, 328] on button "Iesniegt" at bounding box center [384, 335] width 109 height 26
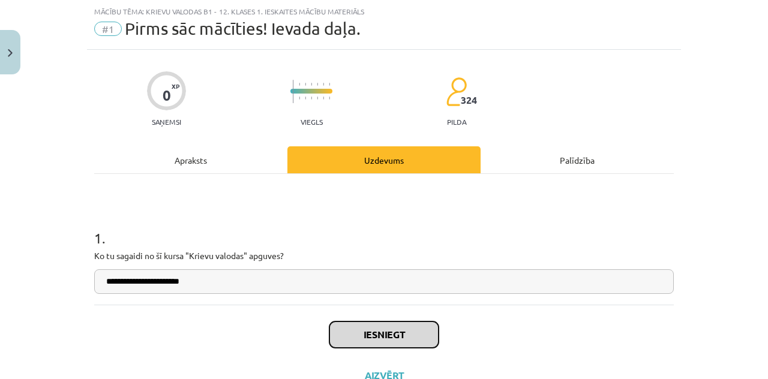
scroll to position [76, 0]
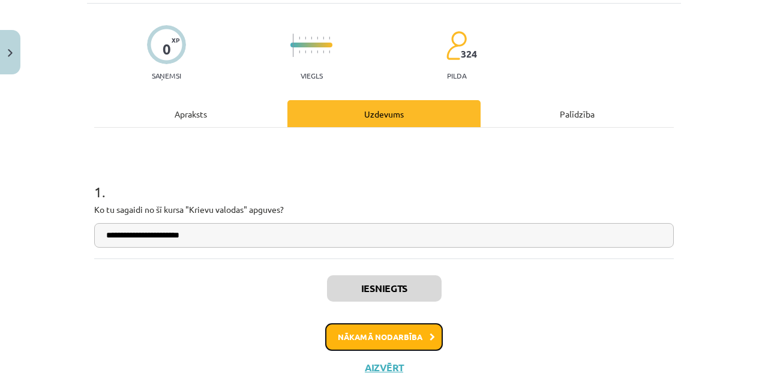
click at [361, 328] on button "Nākamā nodarbība" at bounding box center [384, 338] width 118 height 28
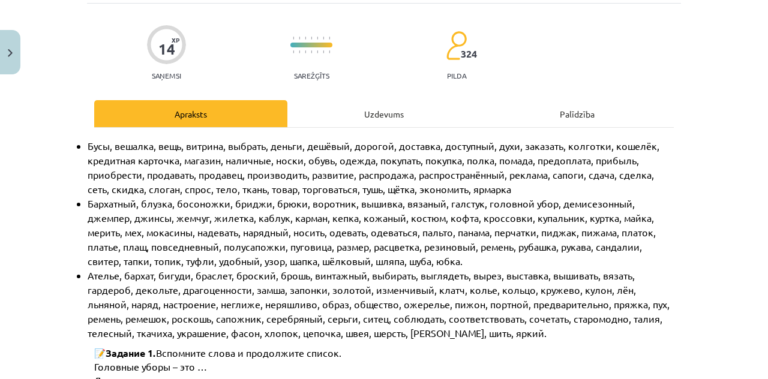
scroll to position [30, 0]
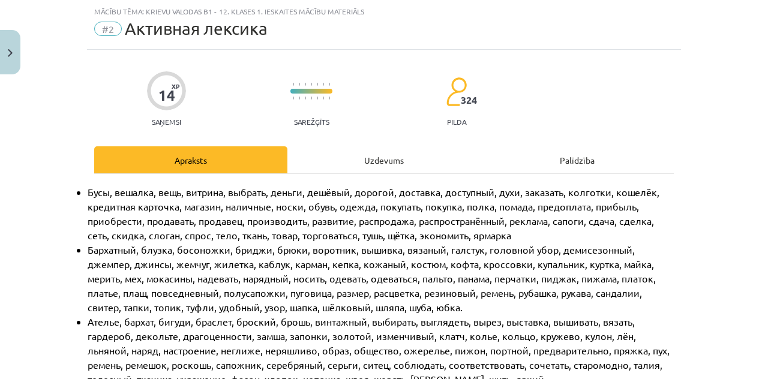
click at [381, 157] on div "Uzdevums" at bounding box center [384, 159] width 193 height 27
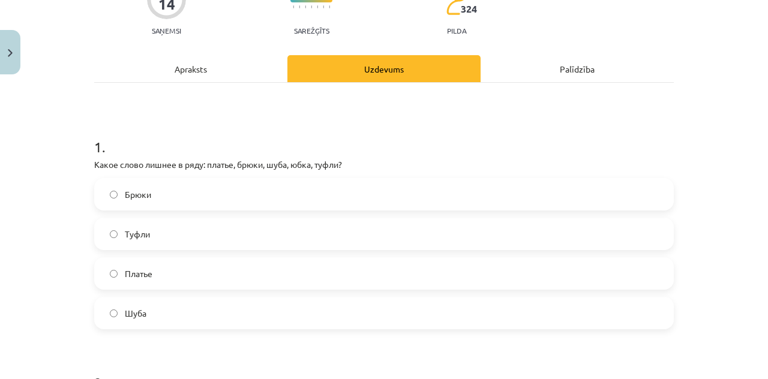
click at [178, 67] on div "Apraksts" at bounding box center [190, 68] width 193 height 27
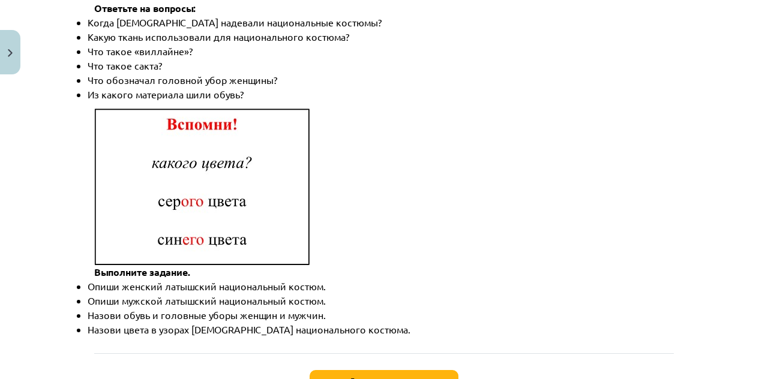
scroll to position [1813, 0]
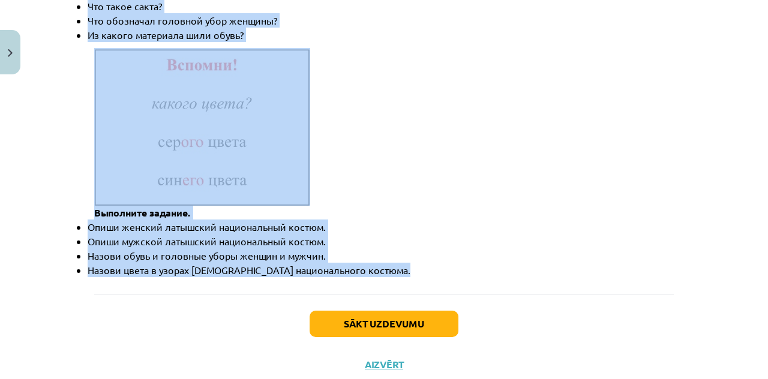
drag, startPoint x: 71, startPoint y: 103, endPoint x: 372, endPoint y: 231, distance: 326.8
click at [372, 231] on div "Mācību tēma: Krievu valodas b1 - 12. klases 1. ieskaites mācību materiāls #2 Ак…" at bounding box center [384, 189] width 768 height 379
copy div "Бусы, вешалка, вещь, витрина, выбрать, деньги, дешёвый, дорогой, доставка, дост…"
click at [376, 311] on button "Sākt uzdevumu" at bounding box center [384, 324] width 149 height 26
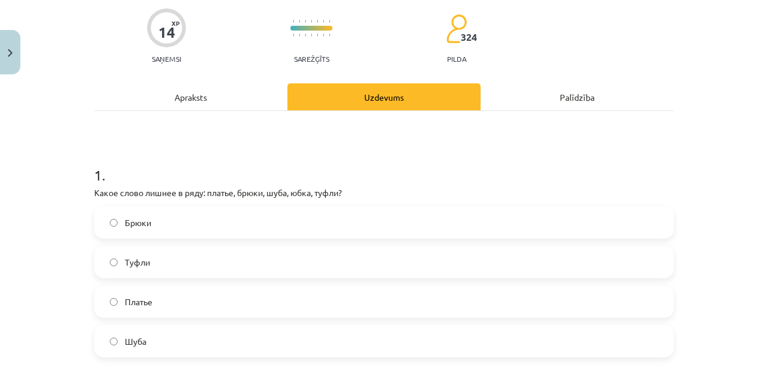
scroll to position [94, 0]
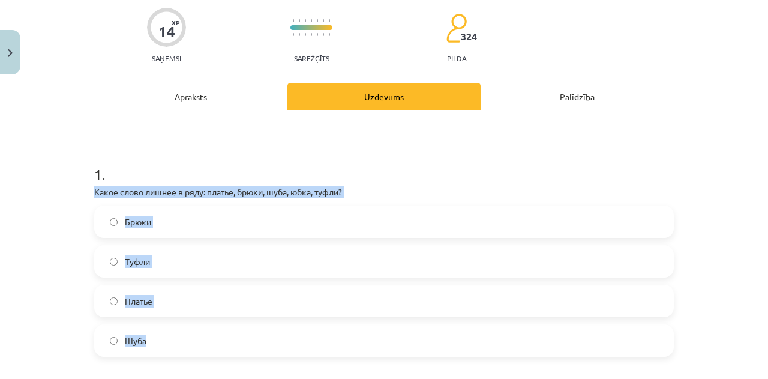
drag, startPoint x: 85, startPoint y: 192, endPoint x: 192, endPoint y: 331, distance: 175.0
copy div "Какое слово лишнее в ряду: платье, брюки, шуба, юбка, туфли? Брюки Туфли Платье…"
click at [275, 264] on label "Туфли" at bounding box center [383, 262] width 577 height 30
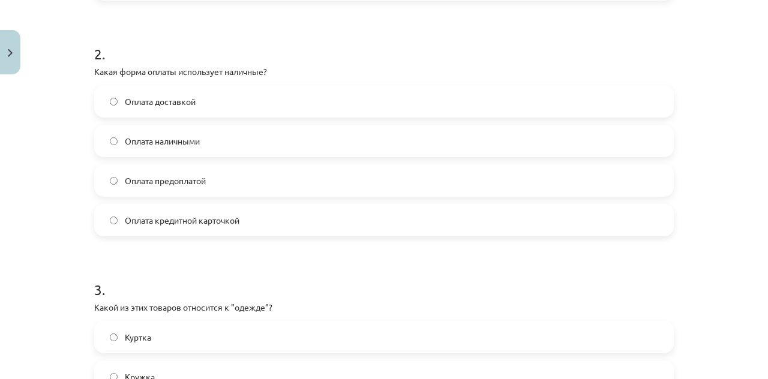
scroll to position [451, 0]
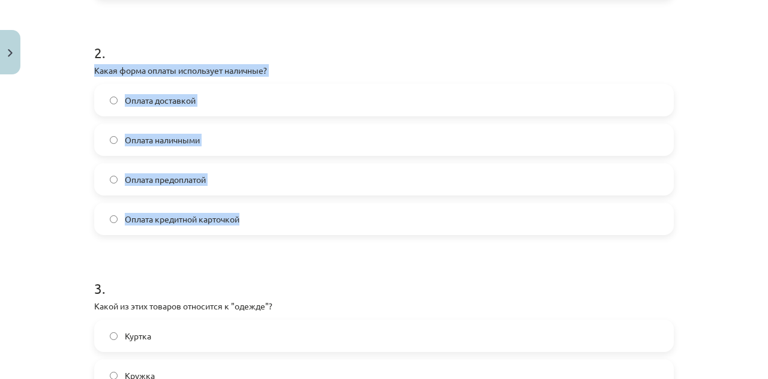
drag, startPoint x: 80, startPoint y: 71, endPoint x: 276, endPoint y: 227, distance: 250.7
click at [276, 227] on div "Mācību tēma: Krievu valodas b1 - 12. klases 1. ieskaites mācību materiāls #2 Ак…" at bounding box center [384, 189] width 768 height 379
copy div "Какая форма оплаты использует наличные? Оплата доставкой Оплата наличными Оплат…"
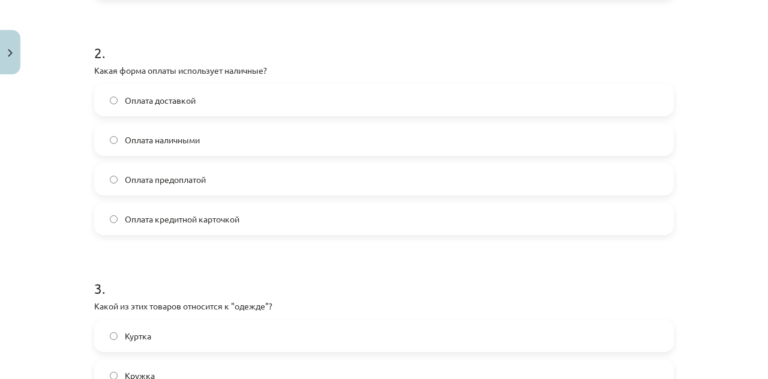
click at [372, 20] on form "1 . Какое слово лишнее в ряду: платье, брюки, шуба, юбка, туфли? Брюки Туфли Пл…" at bounding box center [384, 248] width 580 height 920
click at [291, 141] on label "Оплата наличными" at bounding box center [383, 140] width 577 height 30
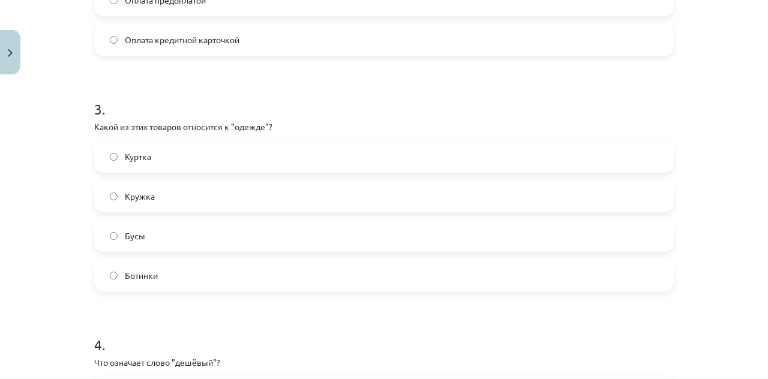
scroll to position [639, 0]
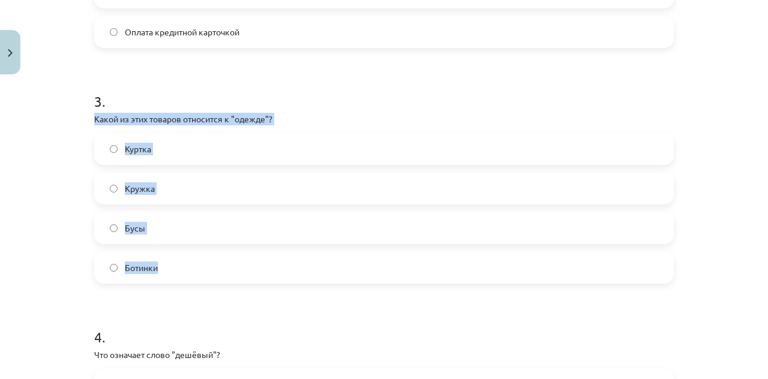
drag, startPoint x: 85, startPoint y: 117, endPoint x: 185, endPoint y: 272, distance: 184.1
click at [185, 272] on div "14 XP Saņemsi Sarežģīts 324 pilda Apraksts Uzdevums Palīdzība 1 . Какое слово л…" at bounding box center [384, 35] width 594 height 1188
copy div "Какой из этих товаров относится к "одежде"? Куртка Кружка Бусы Ботинки"
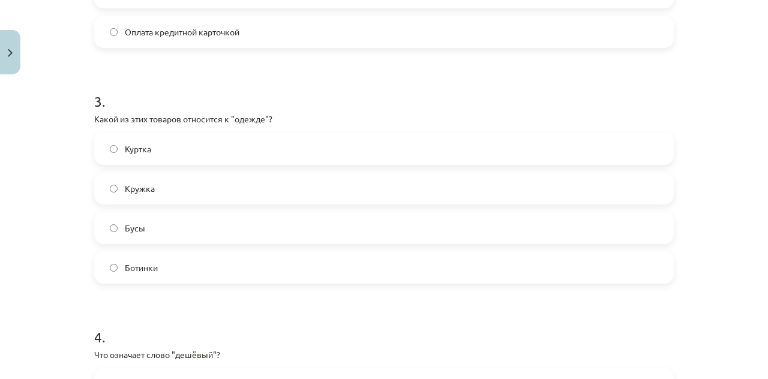
click at [399, 73] on h1 "3 ." at bounding box center [384, 90] width 580 height 37
click at [240, 151] on label "Куртка" at bounding box center [383, 149] width 577 height 30
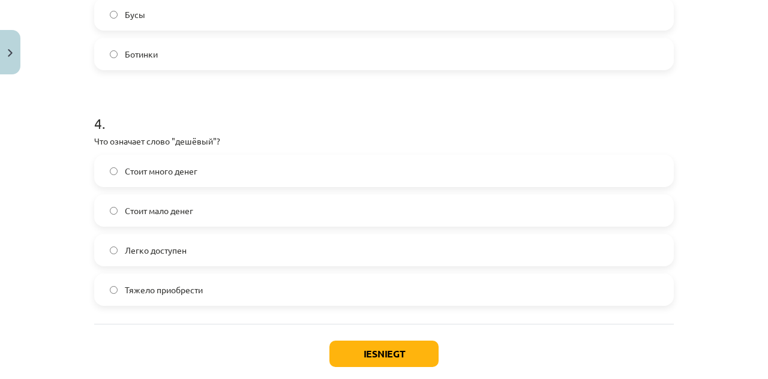
scroll to position [855, 0]
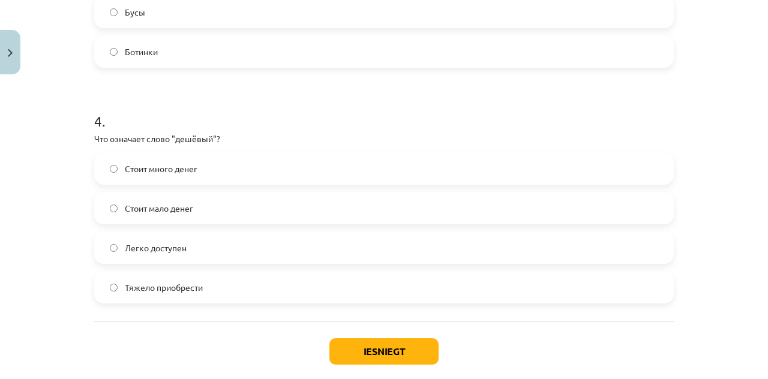
click at [94, 143] on p "Что означает слово "дешёвый"?" at bounding box center [384, 139] width 580 height 13
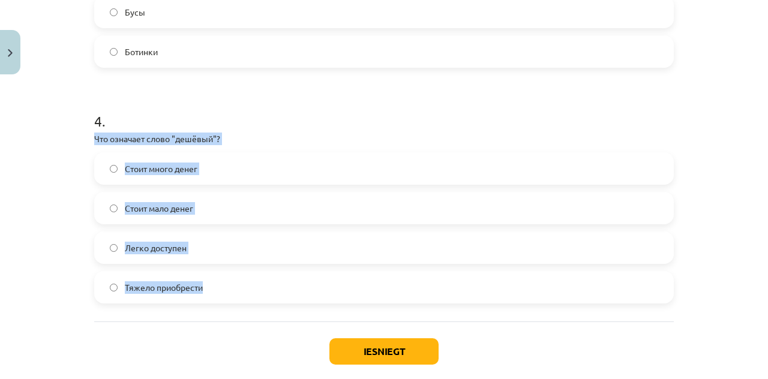
drag, startPoint x: 83, startPoint y: 140, endPoint x: 212, endPoint y: 312, distance: 214.3
copy div "Что означает слово "дешёвый"? Стоит много денег Стоит мало денег Легко доступен…"
click at [200, 209] on label "Стоит мало денег" at bounding box center [383, 208] width 577 height 30
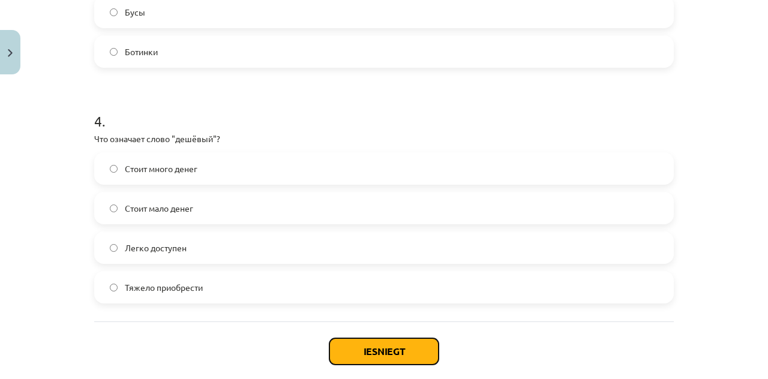
click at [381, 345] on button "Iesniegt" at bounding box center [384, 352] width 109 height 26
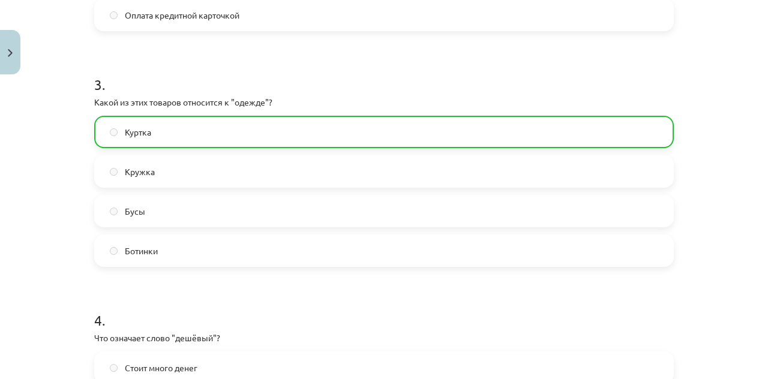
scroll to position [956, 0]
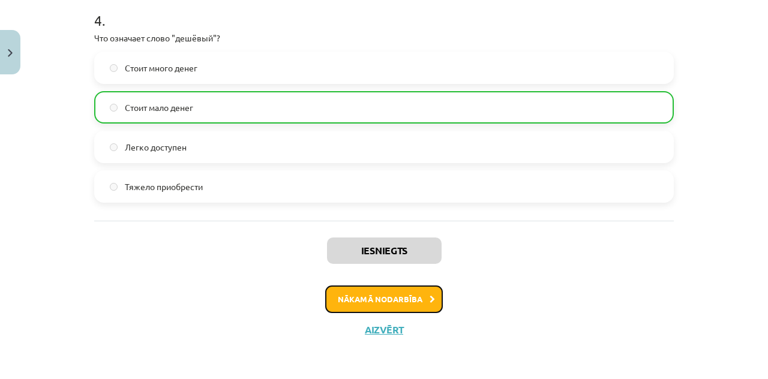
click at [383, 294] on button "Nākamā nodarbība" at bounding box center [384, 300] width 118 height 28
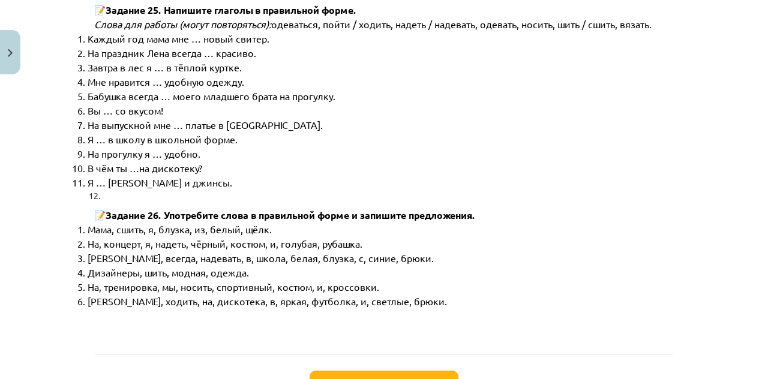
scroll to position [6138, 0]
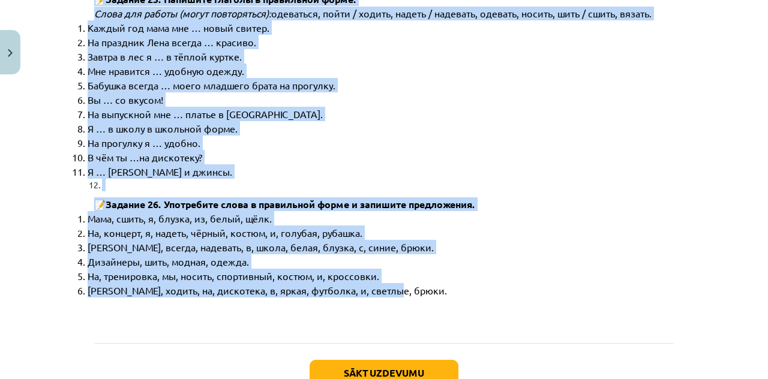
drag, startPoint x: 88, startPoint y: 202, endPoint x: 405, endPoint y: 203, distance: 316.9
copy div "Употребление глаголов «ходить / носить / надевать» Вспомни формы глагола «ходит…"
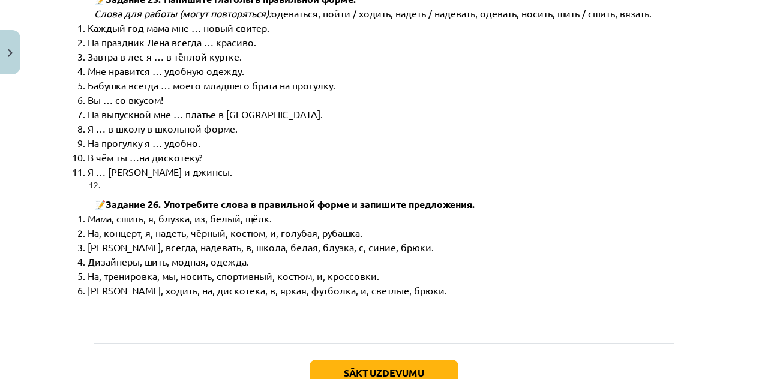
click at [450, 318] on p at bounding box center [387, 325] width 614 height 14
click at [420, 360] on button "Sākt uzdevumu" at bounding box center [384, 373] width 149 height 26
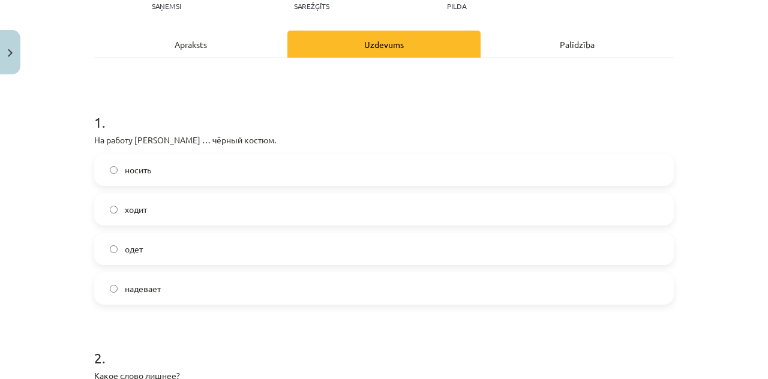
scroll to position [146, 0]
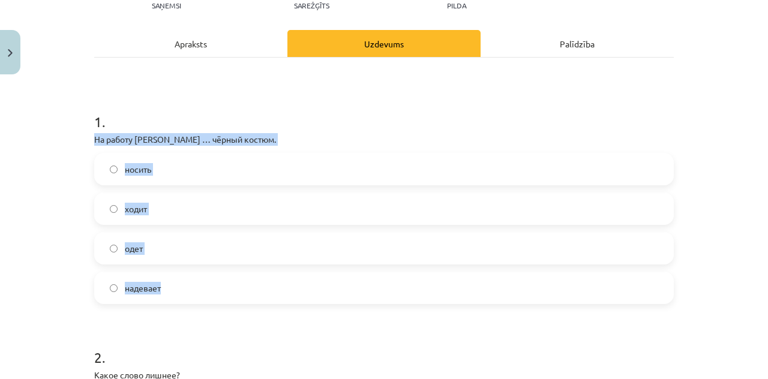
drag, startPoint x: 76, startPoint y: 137, endPoint x: 226, endPoint y: 285, distance: 210.5
click at [226, 285] on div "Mācību tēma: Krievu valodas b1 - 12. klases 1. ieskaites mācību materiāls #3 Гр…" at bounding box center [384, 189] width 768 height 379
copy div "На работу Янис … чёрный костюм. носить ходит одет надевает"
click at [63, 160] on div "Mācību tēma: Krievu valodas b1 - 12. klases 1. ieskaites mācību materiāls #3 Гр…" at bounding box center [384, 189] width 768 height 379
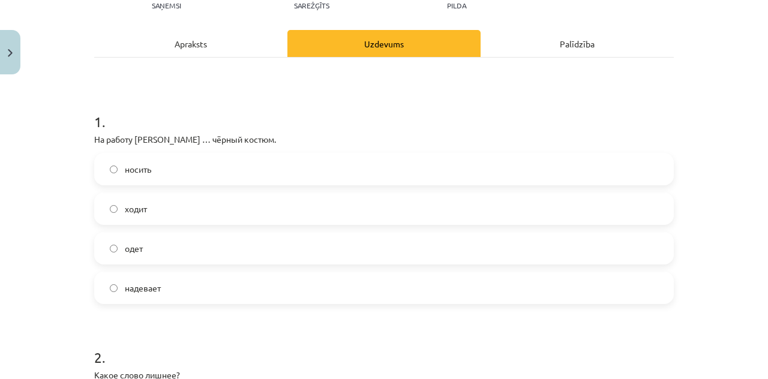
click at [215, 297] on label "надевает" at bounding box center [383, 288] width 577 height 30
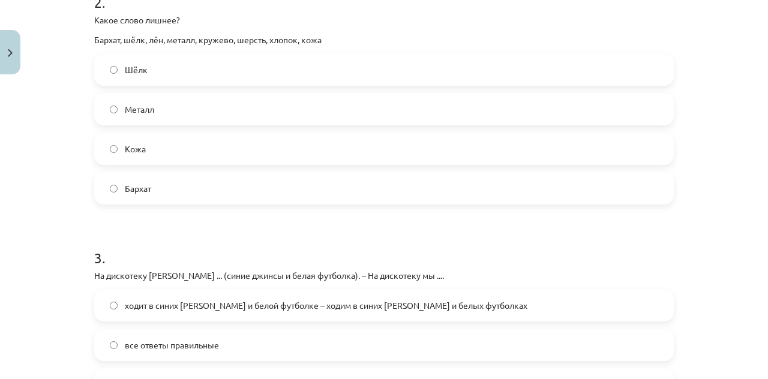
scroll to position [504, 0]
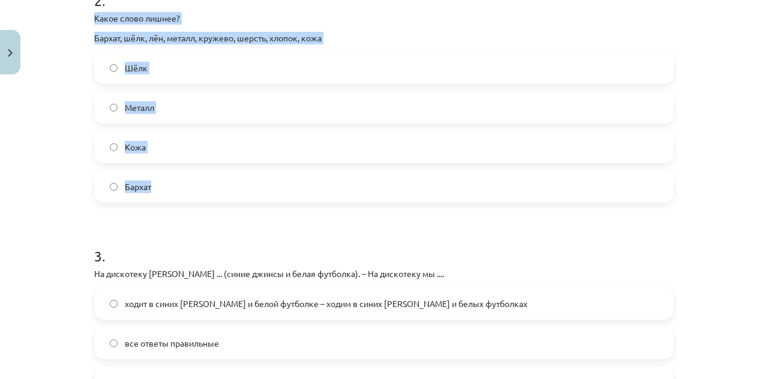
drag, startPoint x: 82, startPoint y: 16, endPoint x: 223, endPoint y: 181, distance: 218.0
click at [223, 181] on div "Mācību tēma: Krievu valodas b1 - 12. klases 1. ieskaites mācību materiāls #3 Гр…" at bounding box center [384, 189] width 768 height 379
copy div "Какое слово лишнее? Бархат, шёлк, лён, металл, кружево, шерсть, хлопок, кожа Шё…"
click at [223, 181] on label "Бархат" at bounding box center [383, 187] width 577 height 30
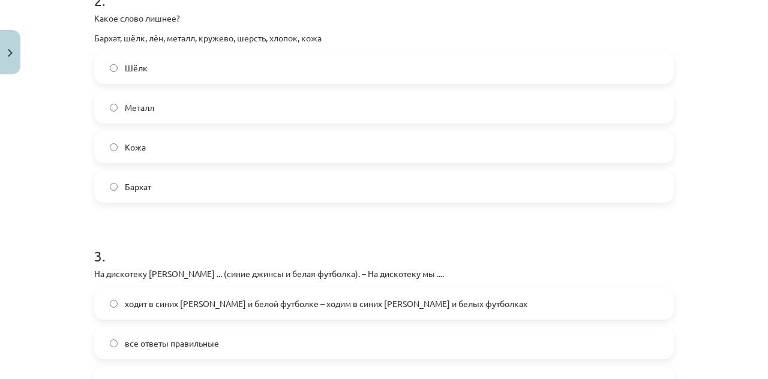
click at [188, 105] on label "Металл" at bounding box center [383, 107] width 577 height 30
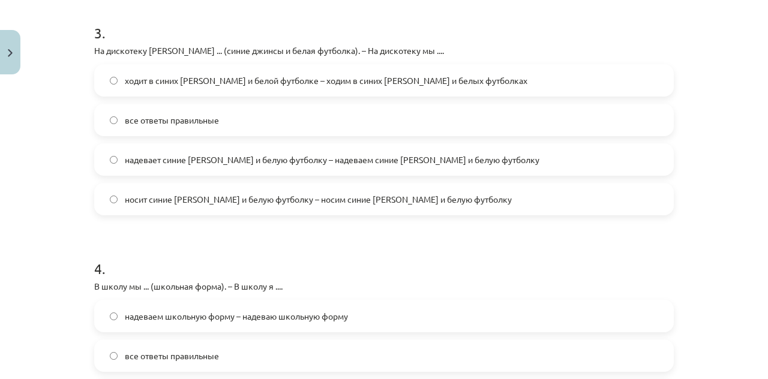
scroll to position [727, 0]
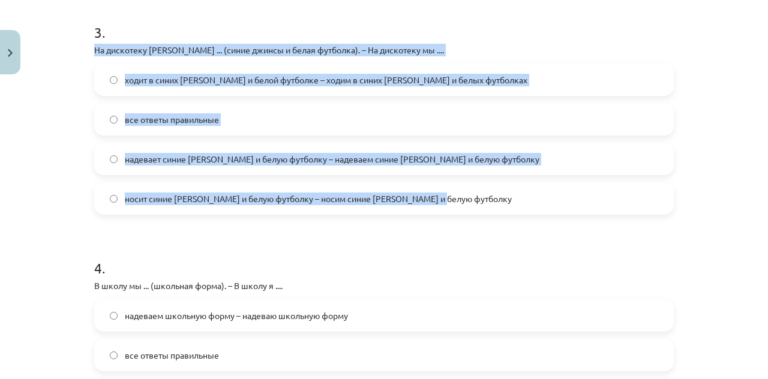
drag, startPoint x: 89, startPoint y: 49, endPoint x: 475, endPoint y: 195, distance: 413.2
copy div "На дискотеку Янис ... (синие джинсы и белая футболка). – На дискотеку мы .... х…"
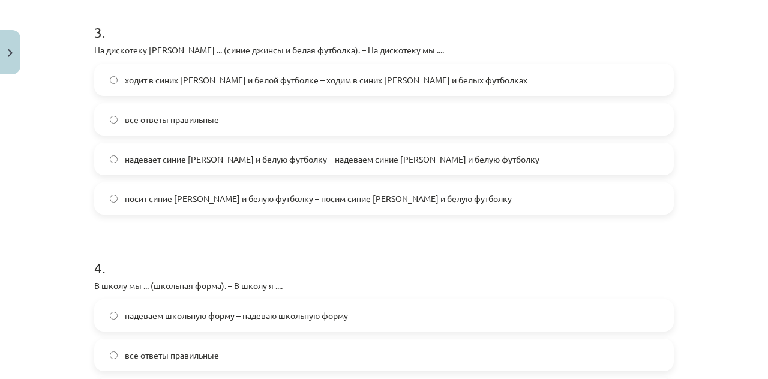
click at [318, 168] on label "надевает синие джинсы и белую футболку – надеваем синие джинсы и белую футболку" at bounding box center [383, 159] width 577 height 30
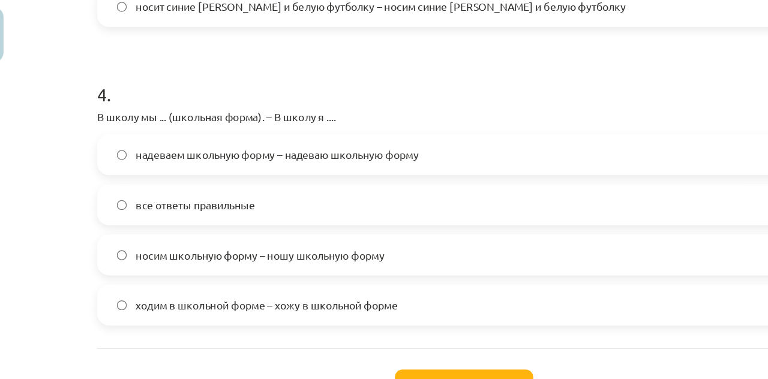
scroll to position [242, 0]
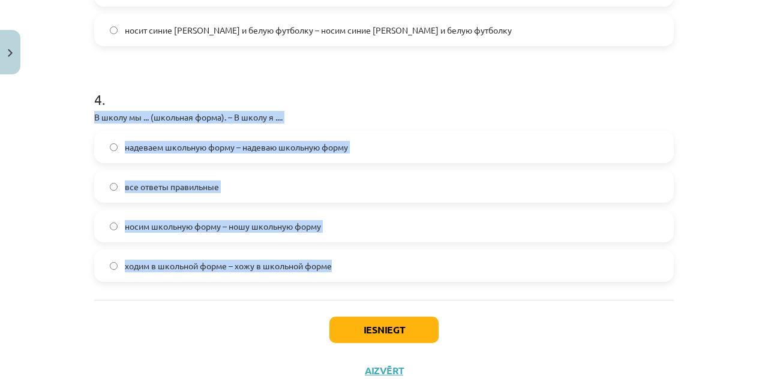
drag, startPoint x: 84, startPoint y: 117, endPoint x: 342, endPoint y: 258, distance: 293.8
copy div "В школу мы ... (школьная форма). – В школу я .... надеваем школьную форму – над…"
click at [68, 196] on div "Mācību tēma: Krievu valodas b1 - 12. klases 1. ieskaites mācību materiāls #3 Гр…" at bounding box center [384, 189] width 768 height 379
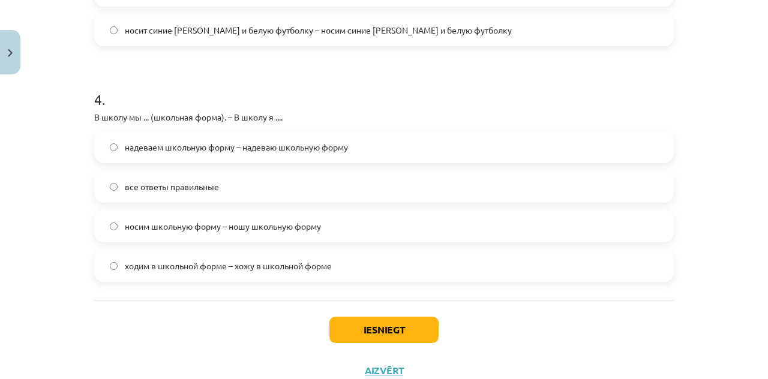
click at [201, 193] on label "все ответы правильные" at bounding box center [383, 187] width 577 height 30
click at [393, 331] on button "Iesniegt" at bounding box center [384, 330] width 109 height 26
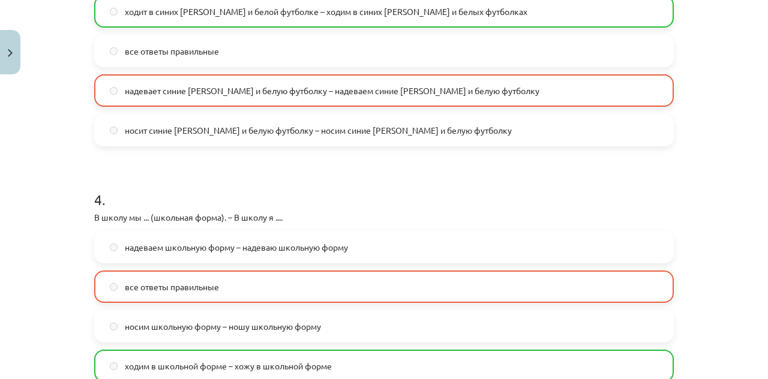
scroll to position [975, 0]
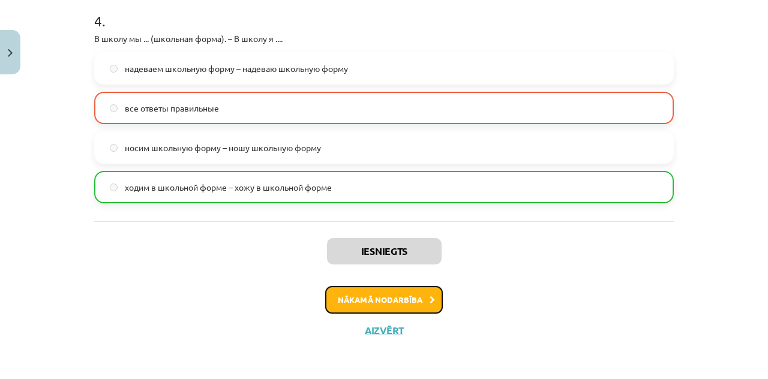
click at [383, 299] on button "Nākamā nodarbība" at bounding box center [384, 300] width 118 height 28
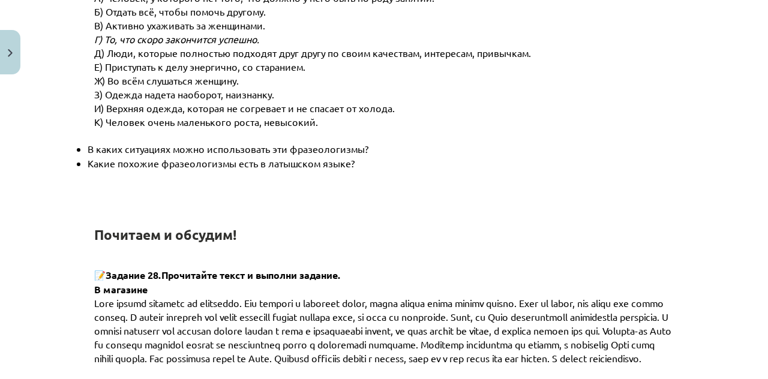
scroll to position [0, 0]
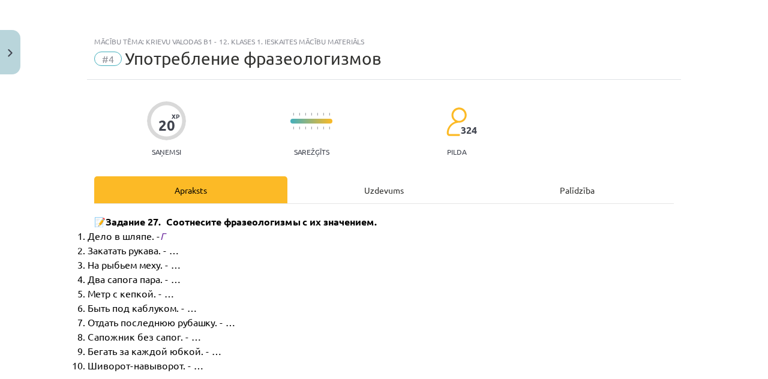
click at [386, 189] on div "Uzdevums" at bounding box center [384, 189] width 193 height 27
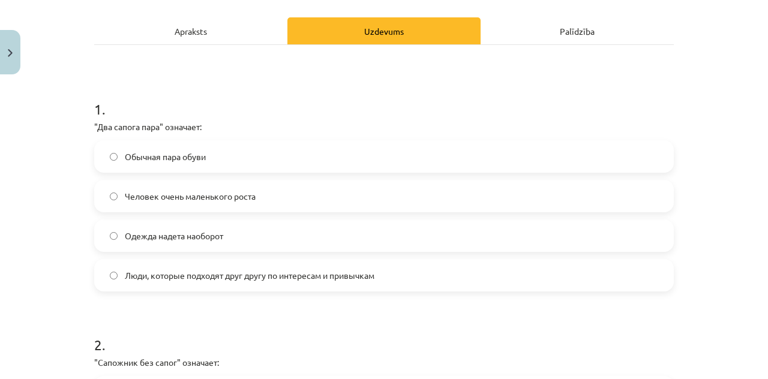
scroll to position [160, 0]
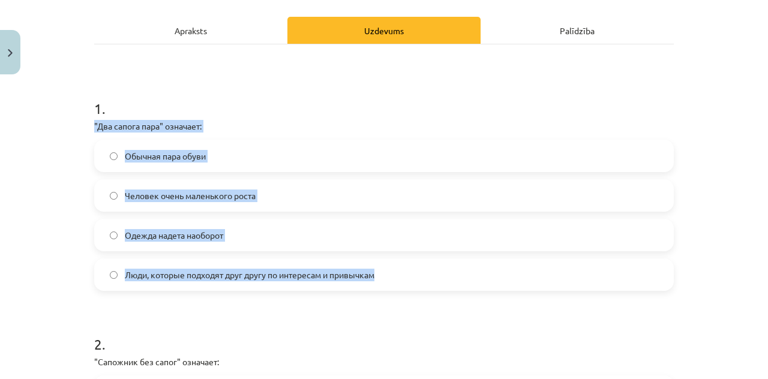
drag, startPoint x: 74, startPoint y: 125, endPoint x: 388, endPoint y: 282, distance: 350.0
click at [388, 282] on div "Mācību tēma: Krievu valodas b1 - 12. klases 1. ieskaites mācību materiāls #4 Уп…" at bounding box center [384, 189] width 768 height 379
click at [168, 285] on label "Люди, которые подходят друг другу по интересам и привычкам" at bounding box center [383, 275] width 577 height 30
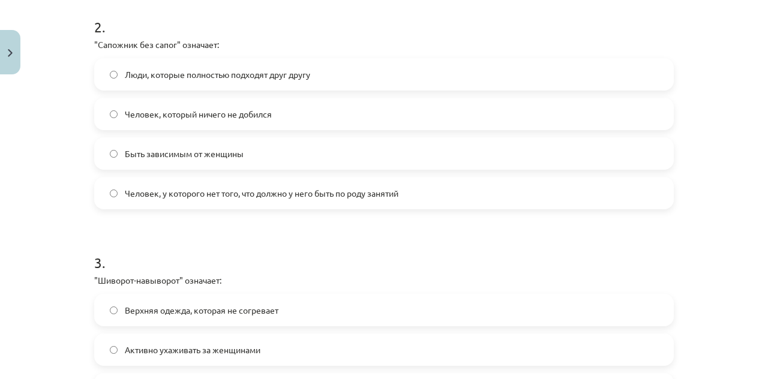
scroll to position [480, 0]
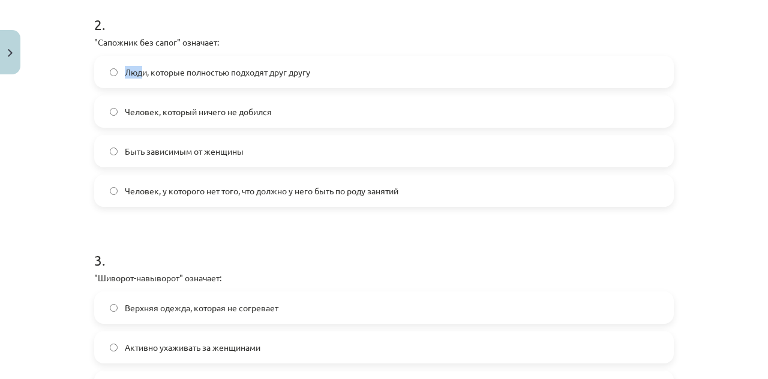
drag, startPoint x: 80, startPoint y: 49, endPoint x: 136, endPoint y: 56, distance: 56.4
click at [136, 56] on div "Mācību tēma: Krievu valodas b1 - 12. klases 1. ieskaites mācību materiāls #4 Уп…" at bounding box center [384, 189] width 768 height 379
click at [48, 49] on div "Mācību tēma: Krievu valodas b1 - 12. klases 1. ieskaites mācību materiāls #4 Уп…" at bounding box center [384, 189] width 768 height 379
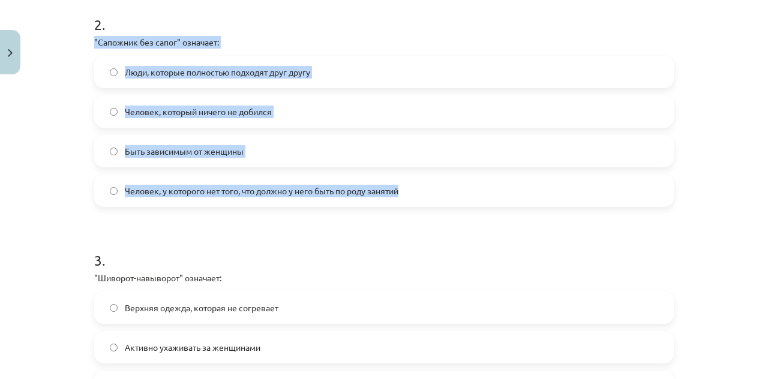
drag, startPoint x: 82, startPoint y: 41, endPoint x: 419, endPoint y: 185, distance: 366.8
click at [419, 185] on div "Mācību tēma: Krievu valodas b1 - 12. klases 1. ieskaites mācību materiāls #4 Уп…" at bounding box center [384, 189] width 768 height 379
click at [212, 189] on span "Человек, у которого нет того, что должно у него быть по роду занятий" at bounding box center [262, 191] width 274 height 13
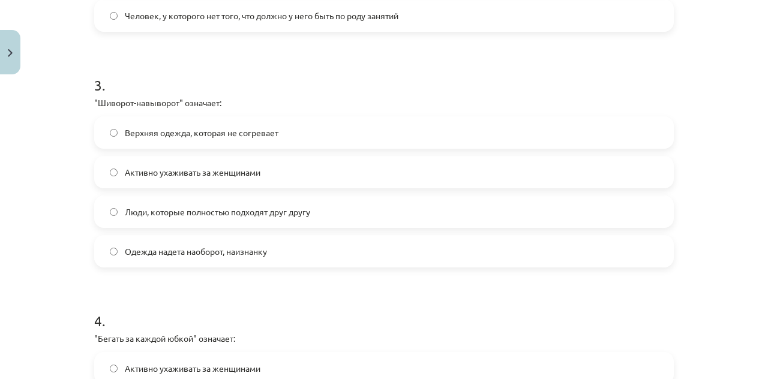
scroll to position [655, 0]
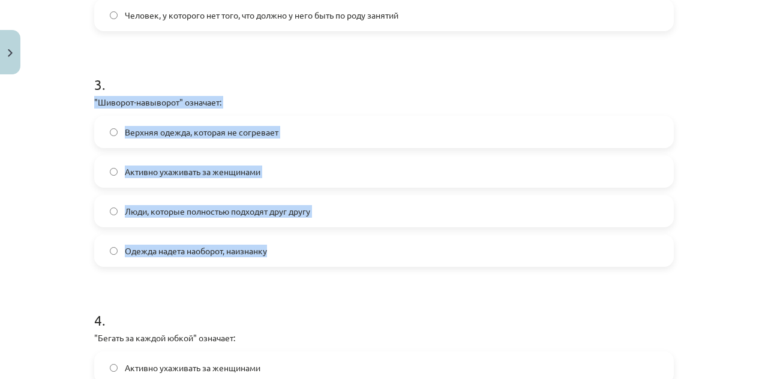
drag, startPoint x: 86, startPoint y: 97, endPoint x: 311, endPoint y: 243, distance: 268.0
click at [311, 243] on div "20 XP Saņemsi Sarežģīts 324 pilda Apraksts Uzdevums Palīdzība 1 . "Два сапога п…" at bounding box center [384, 18] width 594 height 1188
click at [215, 253] on span "Одежда надета наоборот, наизнанку" at bounding box center [196, 251] width 142 height 13
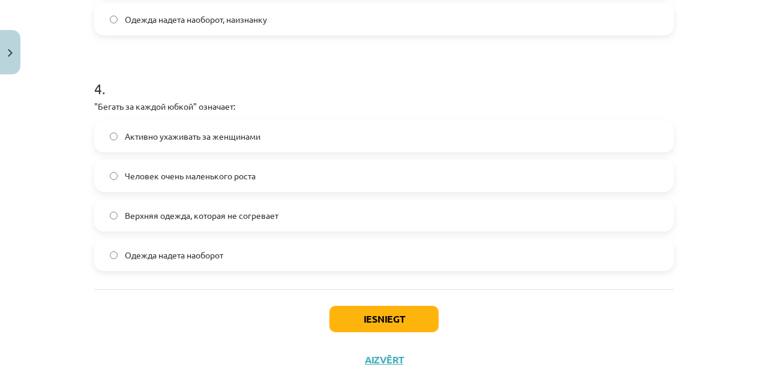
scroll to position [888, 0]
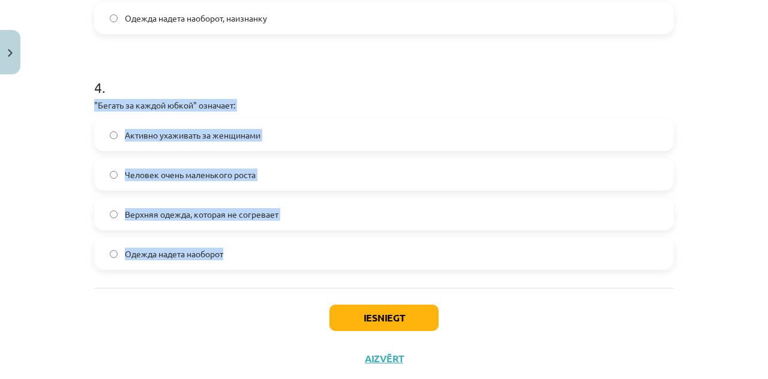
drag, startPoint x: 78, startPoint y: 107, endPoint x: 253, endPoint y: 256, distance: 229.5
click at [253, 256] on div "Mācību tēma: Krievu valodas b1 - 12. klases 1. ieskaites mācību materiāls #4 Уп…" at bounding box center [384, 189] width 768 height 379
click at [331, 129] on label "Активно ухаживать за женщинами" at bounding box center [383, 135] width 577 height 30
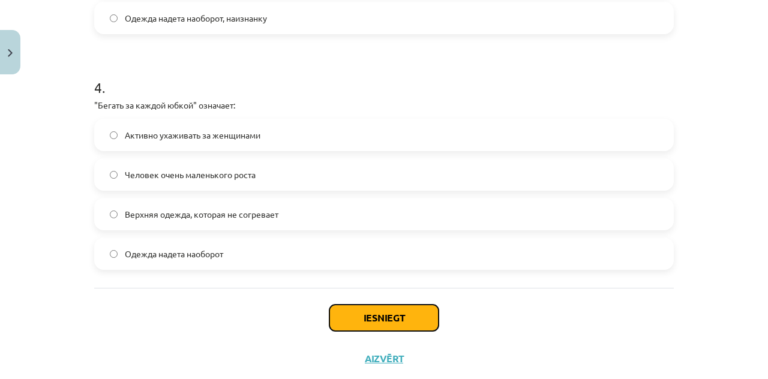
click at [370, 305] on button "Iesniegt" at bounding box center [384, 318] width 109 height 26
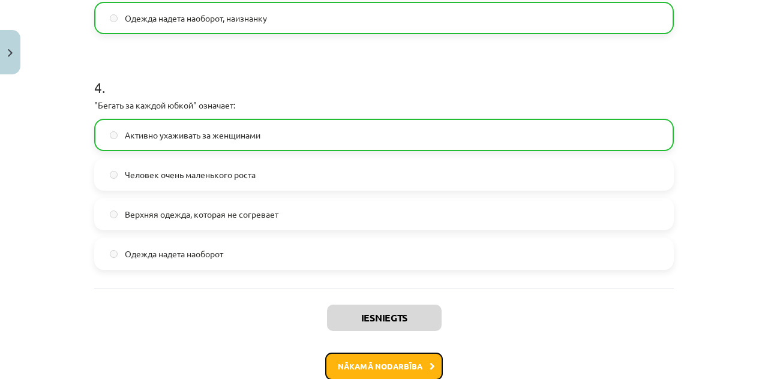
click at [382, 361] on button "Nākamā nodarbība" at bounding box center [384, 367] width 118 height 28
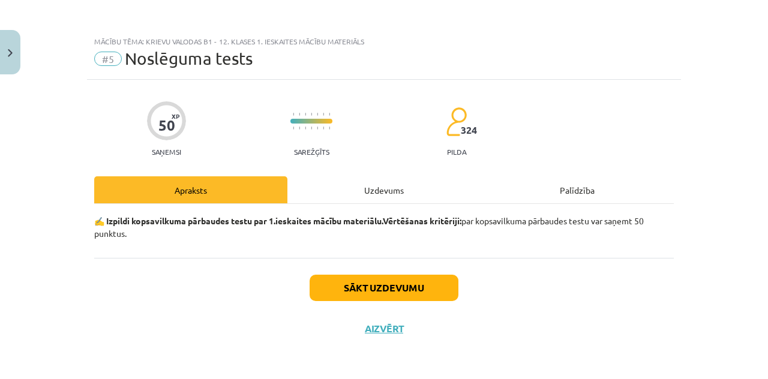
scroll to position [0, 0]
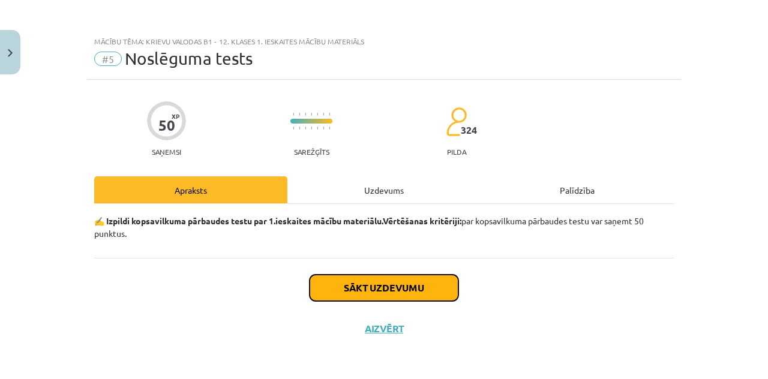
click at [385, 282] on button "Sākt uzdevumu" at bounding box center [384, 288] width 149 height 26
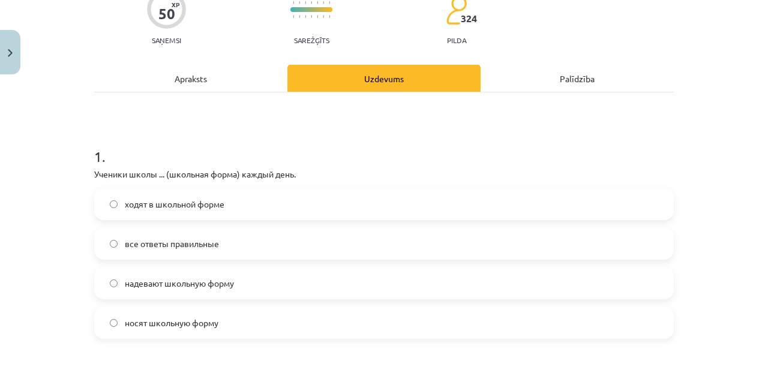
scroll to position [112, 0]
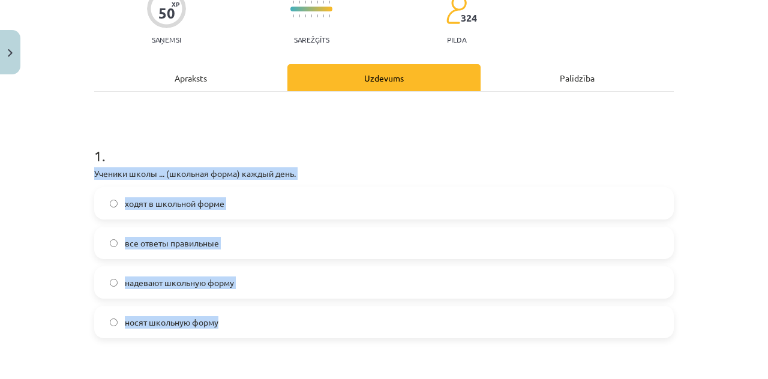
drag, startPoint x: 80, startPoint y: 171, endPoint x: 301, endPoint y: 309, distance: 260.0
click at [301, 309] on div "Mācību tēma: Krievu valodas b1 - 12. klases 1. ieskaites mācību materiāls #5 No…" at bounding box center [384, 189] width 768 height 379
click at [55, 229] on div "Mācību tēma: Krievu valodas b1 - 12. klases 1. ieskaites mācību materiāls #5 No…" at bounding box center [384, 189] width 768 height 379
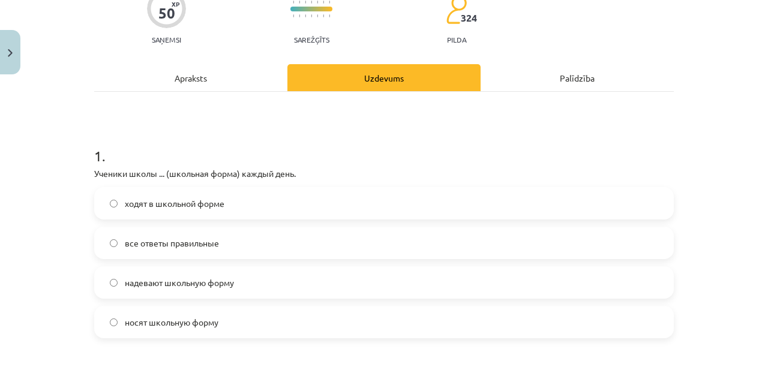
click at [220, 238] on label "все ответы правильные" at bounding box center [383, 243] width 577 height 30
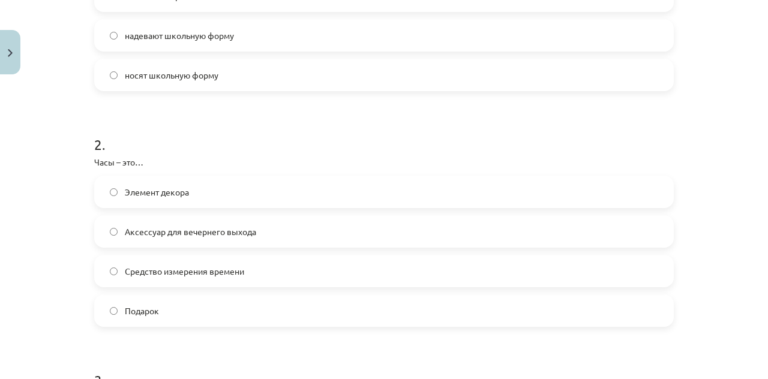
scroll to position [384, 0]
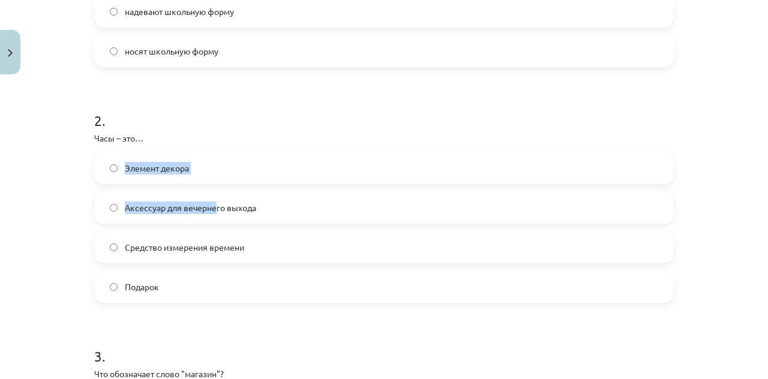
drag, startPoint x: 73, startPoint y: 145, endPoint x: 209, endPoint y: 222, distance: 156.4
click at [209, 222] on div "Mācību tēma: Krievu valodas b1 - 12. klases 1. ieskaites mācību materiāls #5 No…" at bounding box center [384, 189] width 768 height 379
click at [212, 134] on p "Часы – это…" at bounding box center [384, 138] width 580 height 13
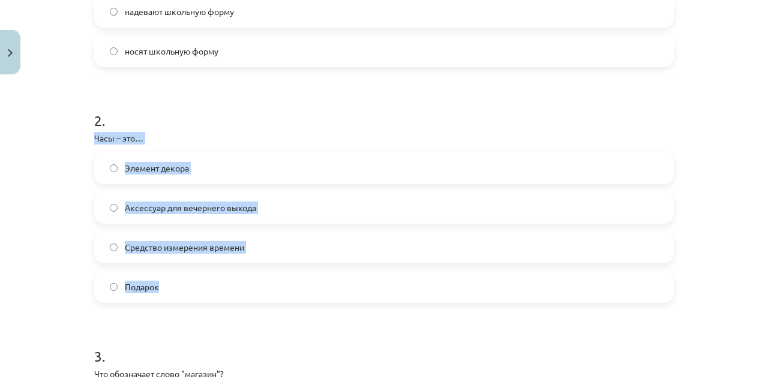
drag, startPoint x: 78, startPoint y: 134, endPoint x: 226, endPoint y: 286, distance: 211.8
click at [226, 286] on div "Mācību tēma: Krievu valodas b1 - 12. klases 1. ieskaites mācību materiāls #5 No…" at bounding box center [384, 189] width 768 height 379
click at [203, 239] on label "Средство измерения времени" at bounding box center [383, 247] width 577 height 30
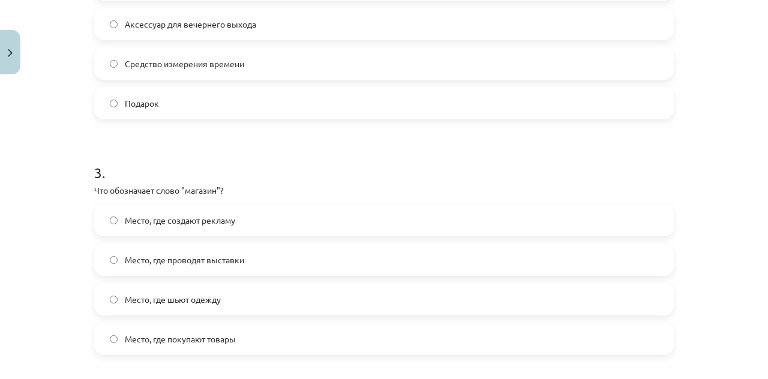
scroll to position [664, 0]
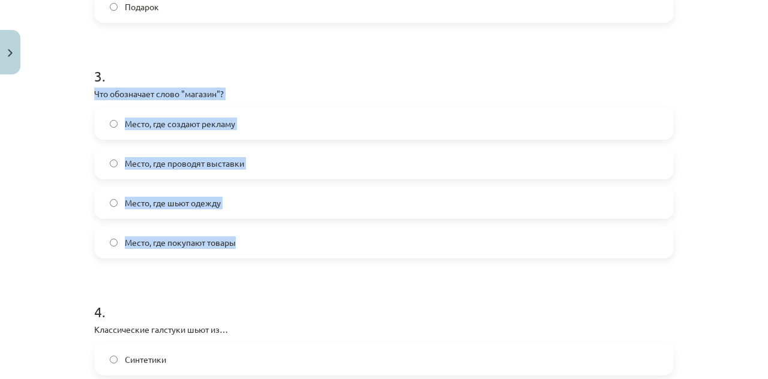
drag, startPoint x: 84, startPoint y: 92, endPoint x: 282, endPoint y: 239, distance: 246.3
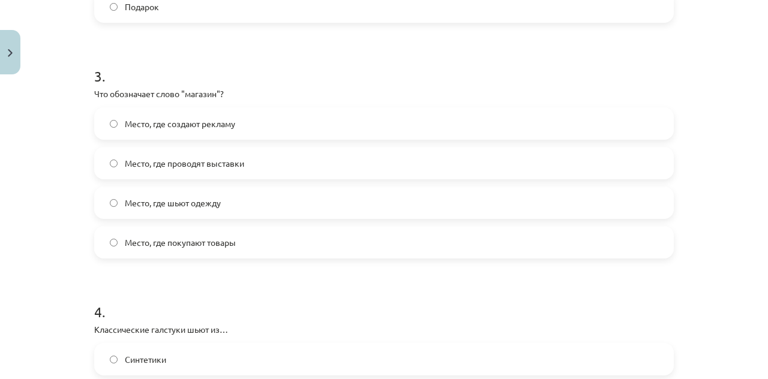
click at [306, 69] on h1 "3 ." at bounding box center [384, 65] width 580 height 37
click at [255, 236] on label "Место, где покупают товары" at bounding box center [383, 242] width 577 height 30
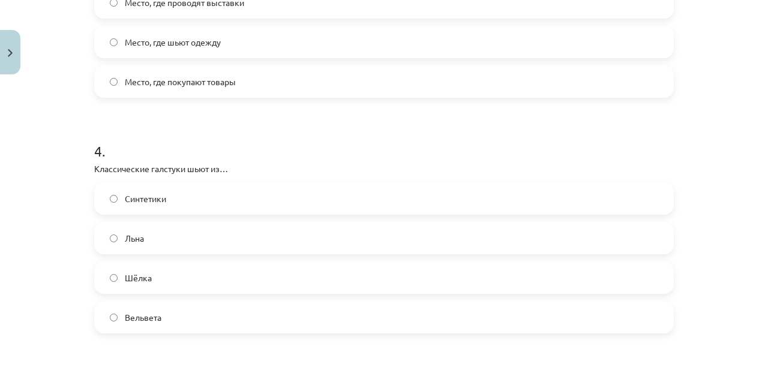
scroll to position [876, 0]
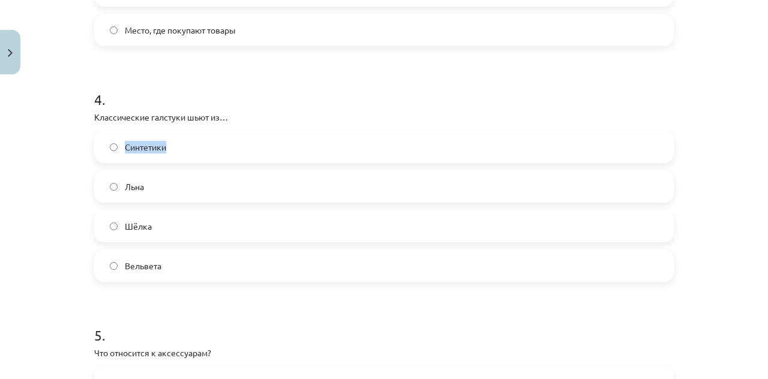
drag, startPoint x: 80, startPoint y: 124, endPoint x: 168, endPoint y: 142, distance: 89.9
click at [168, 142] on div "Mācību tēma: Krievu valodas b1 - 12. klases 1. ieskaites mācību materiāls #5 No…" at bounding box center [384, 189] width 768 height 379
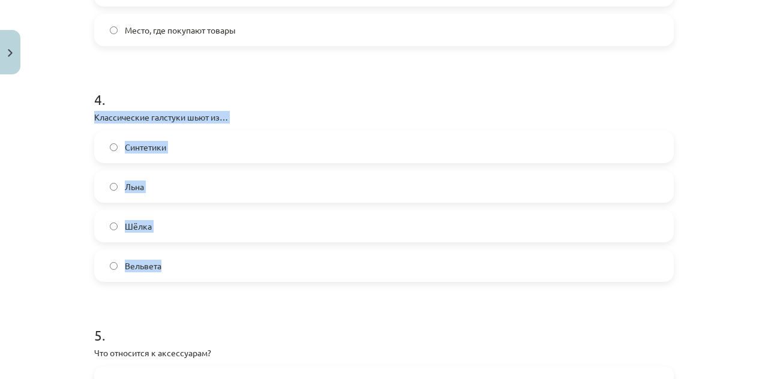
drag, startPoint x: 80, startPoint y: 118, endPoint x: 214, endPoint y: 246, distance: 185.1
click at [214, 246] on div "Mācību tēma: Krievu valodas b1 - 12. klases 1. ieskaites mācību materiāls #5 No…" at bounding box center [384, 189] width 768 height 379
click at [190, 227] on label "Шёлка" at bounding box center [383, 226] width 577 height 30
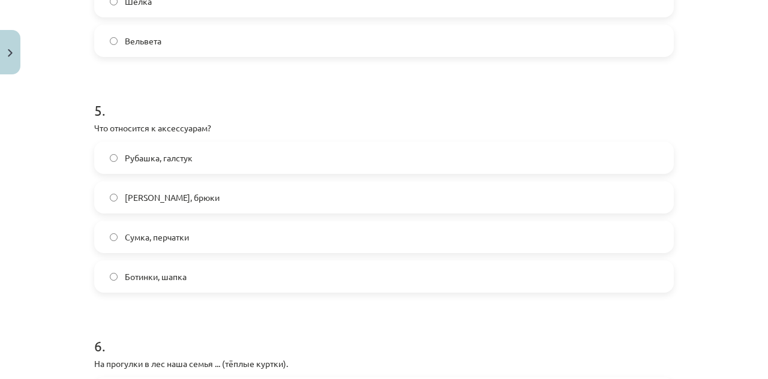
scroll to position [1102, 0]
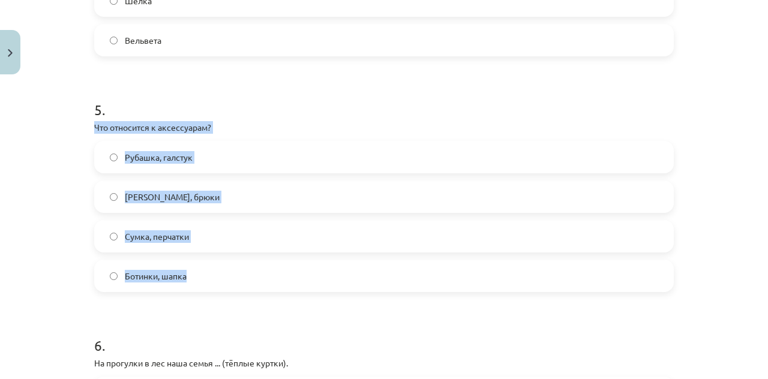
drag, startPoint x: 86, startPoint y: 119, endPoint x: 259, endPoint y: 284, distance: 238.2
click at [259, 284] on div "50 XP Saņemsi Sarežģīts 324 pilda Apraksts Uzdevums Palīdzība 1 . Ученики школы…" at bounding box center [384, 279] width 594 height 2603
click at [184, 241] on span "Сумка, перчатки" at bounding box center [157, 236] width 64 height 13
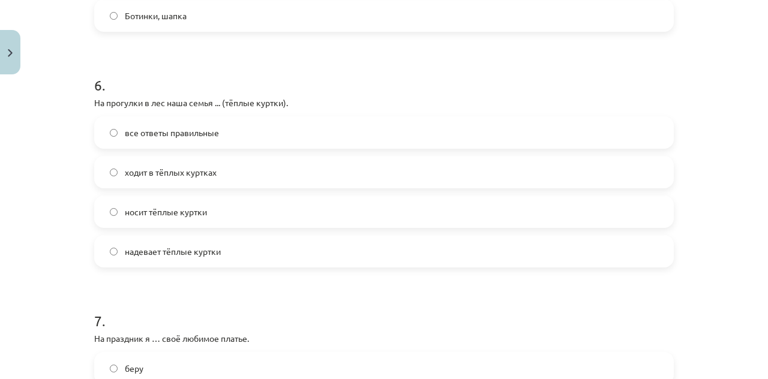
scroll to position [1363, 0]
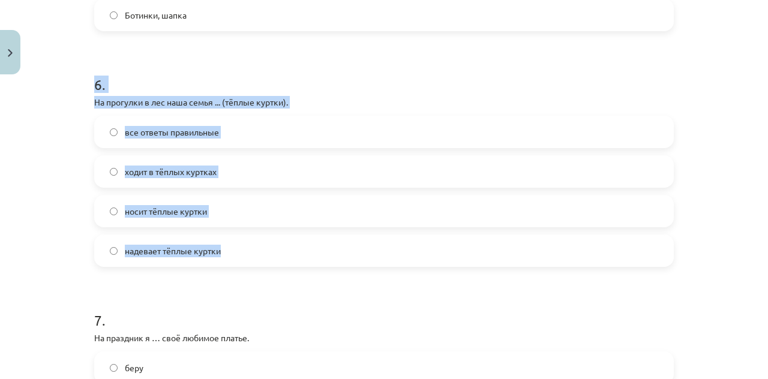
drag, startPoint x: 80, startPoint y: 88, endPoint x: 259, endPoint y: 251, distance: 241.8
click at [259, 251] on div "Mācību tēma: Krievu valodas b1 - 12. klases 1. ieskaites mācību materiāls #5 No…" at bounding box center [384, 189] width 768 height 379
click at [180, 127] on span "все ответы правильные" at bounding box center [172, 132] width 94 height 13
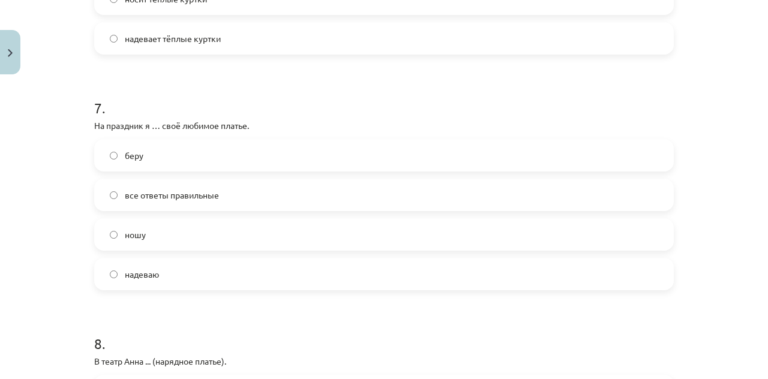
scroll to position [1586, 0]
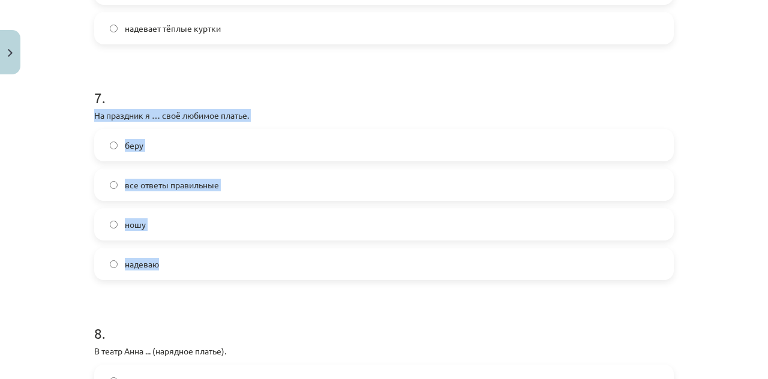
drag, startPoint x: 86, startPoint y: 112, endPoint x: 233, endPoint y: 270, distance: 215.3
click at [163, 266] on label "надеваю" at bounding box center [383, 264] width 577 height 30
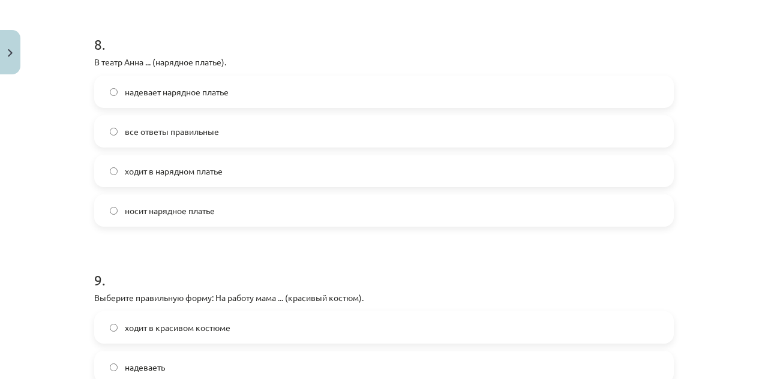
scroll to position [1879, 0]
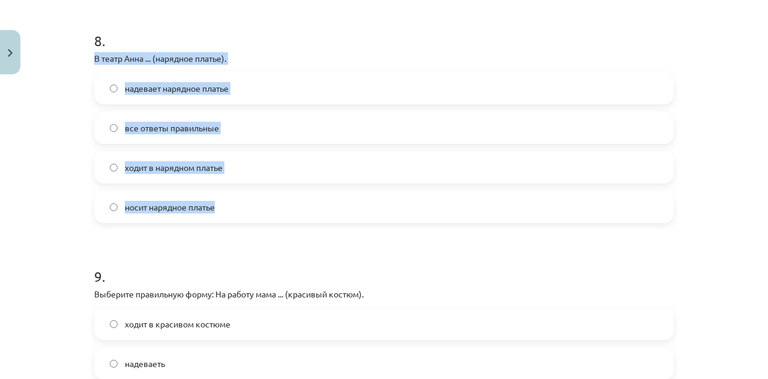
drag, startPoint x: 87, startPoint y: 57, endPoint x: 262, endPoint y: 211, distance: 233.5
click at [170, 127] on span "все ответы правильные" at bounding box center [172, 128] width 94 height 13
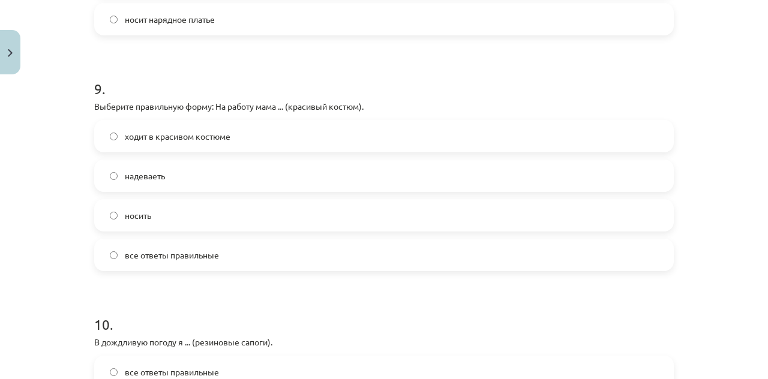
scroll to position [2068, 0]
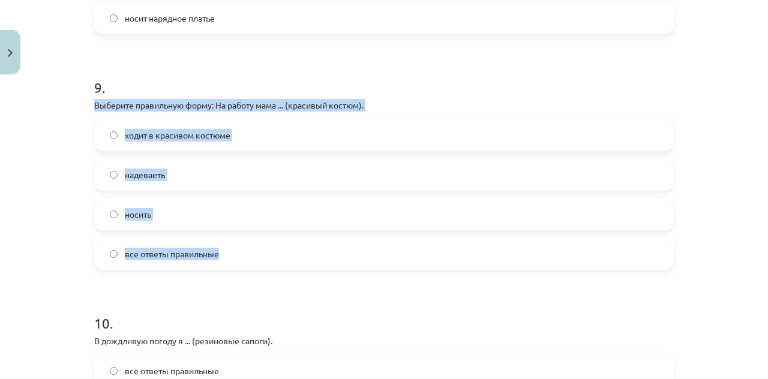
drag, startPoint x: 84, startPoint y: 105, endPoint x: 261, endPoint y: 247, distance: 226.3
click at [256, 140] on label "ходит в красивом костюме" at bounding box center [383, 135] width 577 height 30
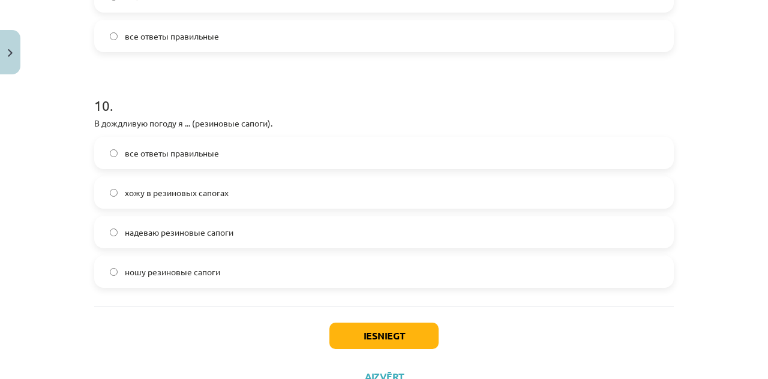
scroll to position [2291, 0]
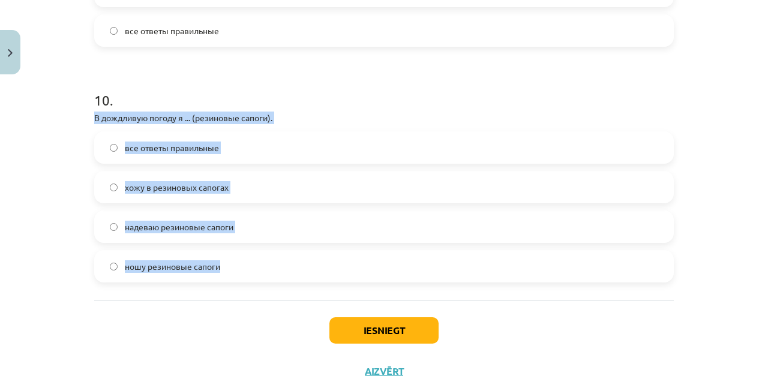
drag, startPoint x: 91, startPoint y: 115, endPoint x: 263, endPoint y: 279, distance: 237.8
click at [263, 279] on div "10 . В дождливую погоду я ... (резиновые сапоги). все ответы правильные хожу в …" at bounding box center [384, 177] width 580 height 212
click at [175, 142] on span "все ответы правильные" at bounding box center [172, 148] width 94 height 13
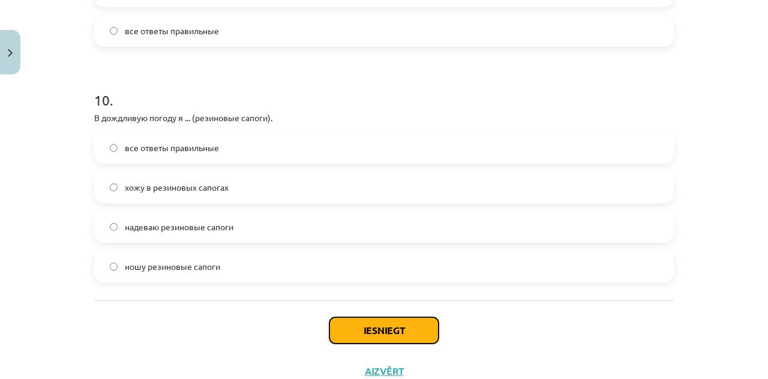
click at [363, 324] on button "Iesniegt" at bounding box center [384, 331] width 109 height 26
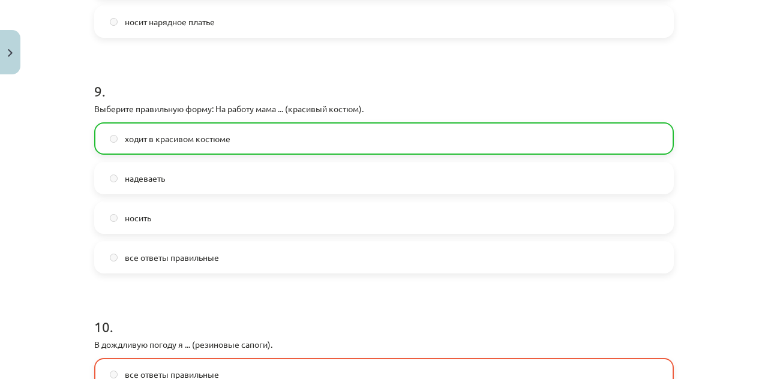
scroll to position [2371, 0]
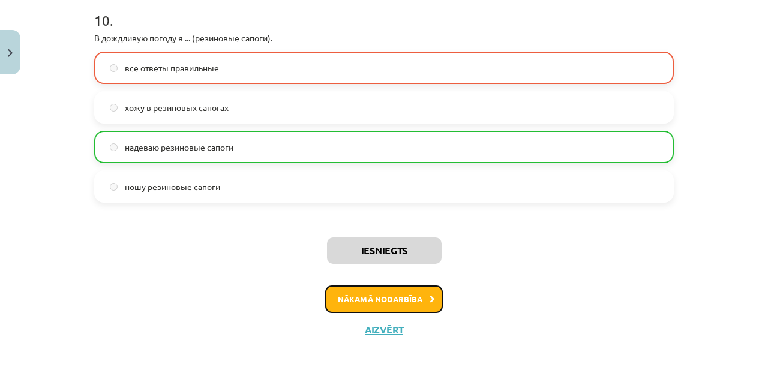
click at [397, 303] on button "Nākamā nodarbība" at bounding box center [384, 300] width 118 height 28
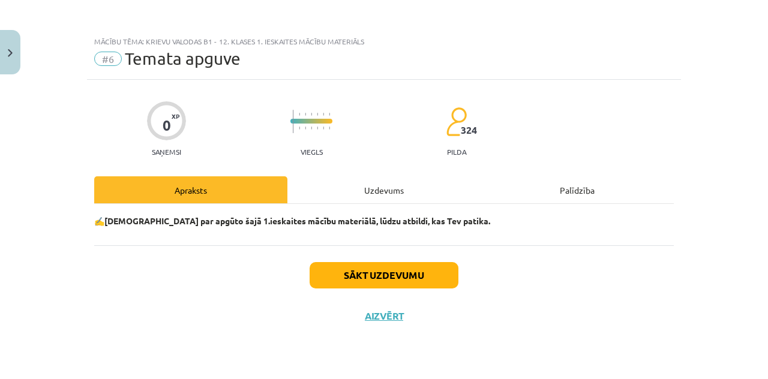
scroll to position [0, 0]
click at [405, 277] on button "Sākt uzdevumu" at bounding box center [384, 275] width 149 height 26
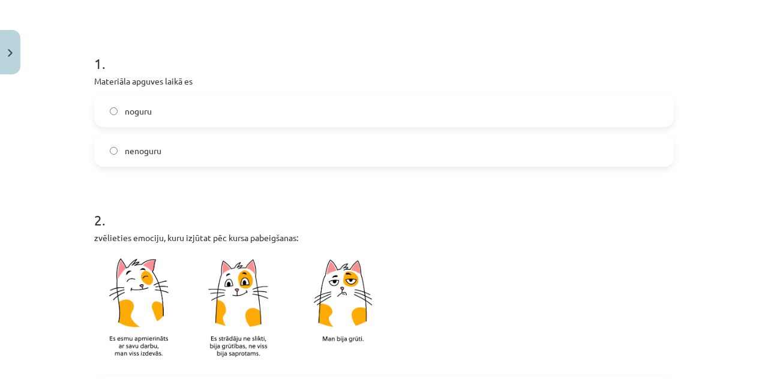
scroll to position [205, 0]
click at [146, 121] on label "noguru" at bounding box center [383, 110] width 577 height 30
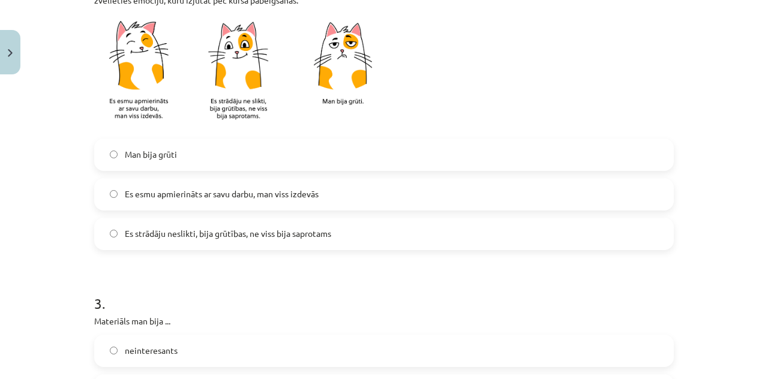
scroll to position [452, 0]
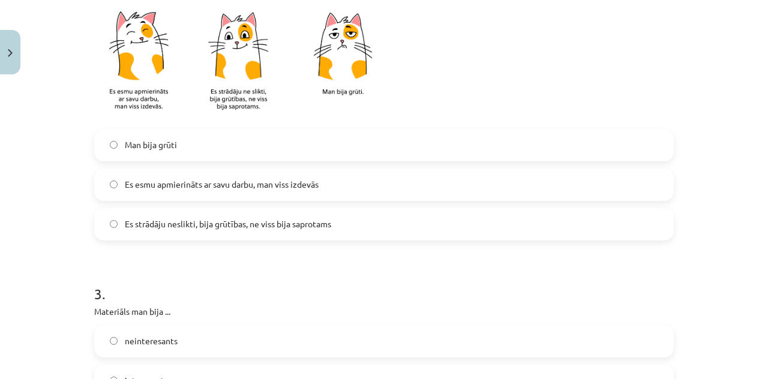
click at [184, 144] on label "Man bija grūti" at bounding box center [383, 145] width 577 height 30
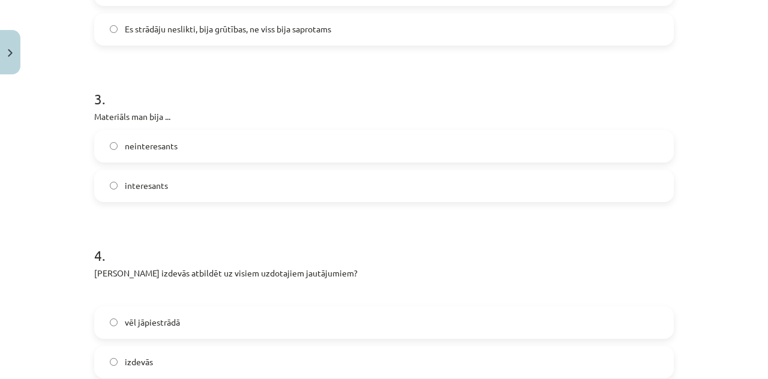
scroll to position [660, 0]
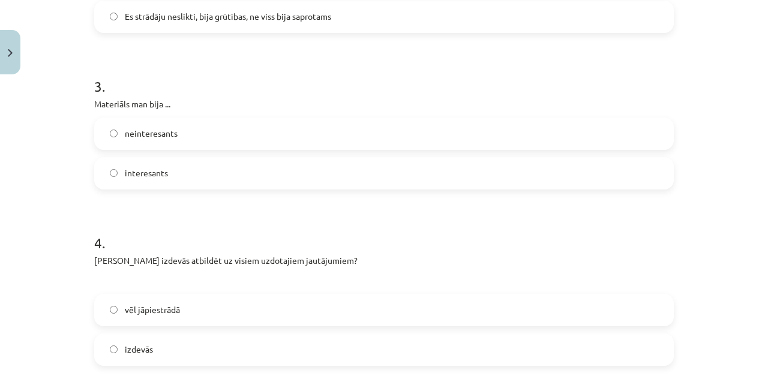
click at [180, 139] on label "neinteresants" at bounding box center [383, 134] width 577 height 30
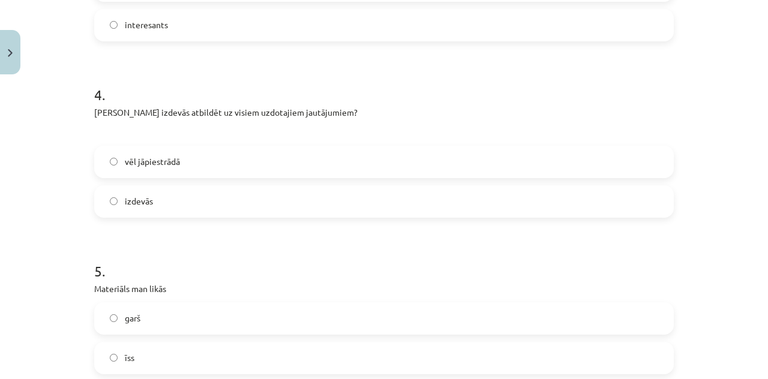
scroll to position [809, 0]
click at [171, 197] on label "izdevās" at bounding box center [383, 201] width 577 height 30
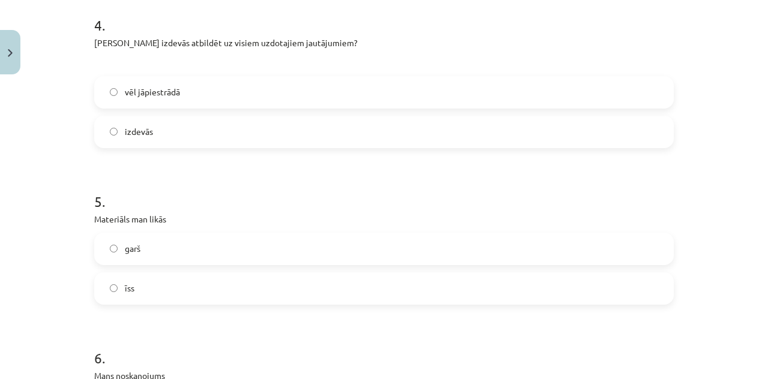
scroll to position [960, 0]
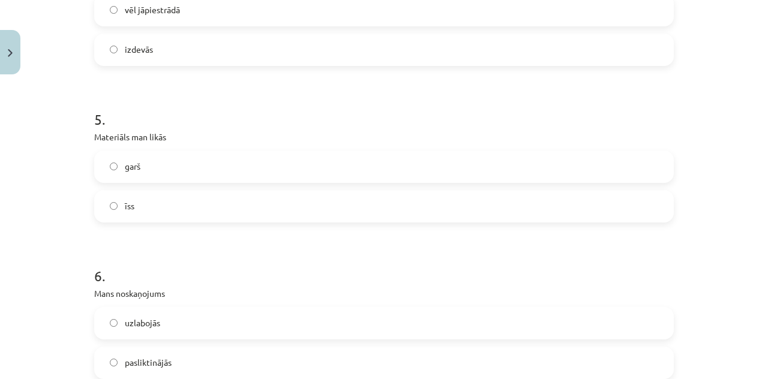
click at [169, 215] on label "īss" at bounding box center [383, 206] width 577 height 30
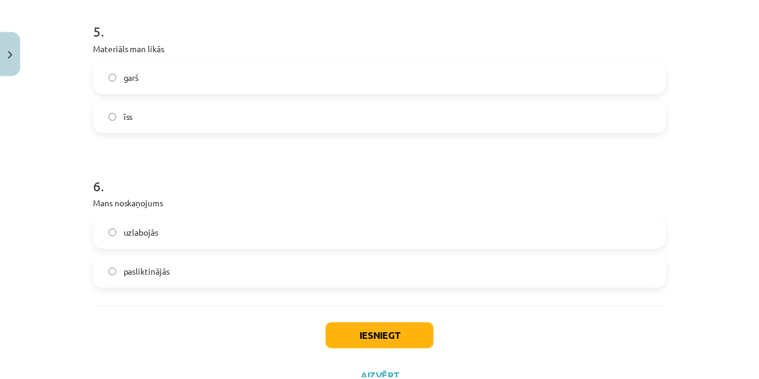
scroll to position [1051, 0]
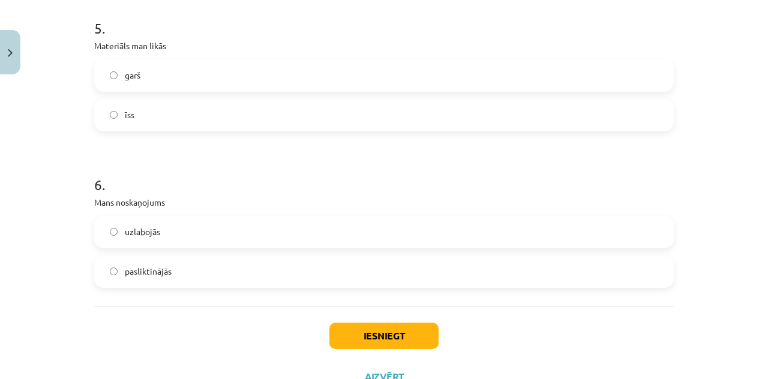
click at [170, 280] on label "pasliktinājās" at bounding box center [383, 272] width 577 height 30
click at [352, 336] on button "Iesniegt" at bounding box center [384, 336] width 109 height 26
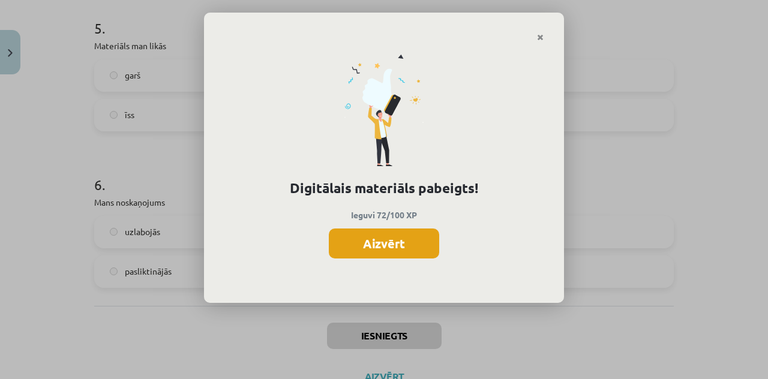
click at [387, 252] on button "Aizvērt" at bounding box center [384, 244] width 110 height 30
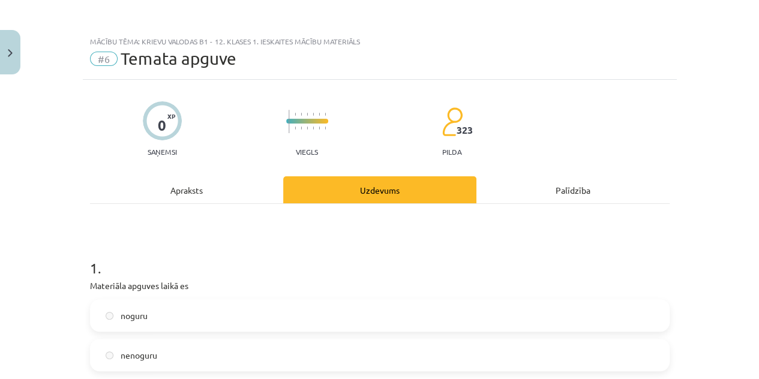
scroll to position [0, 0]
click at [11, 40] on button "Close" at bounding box center [10, 52] width 20 height 44
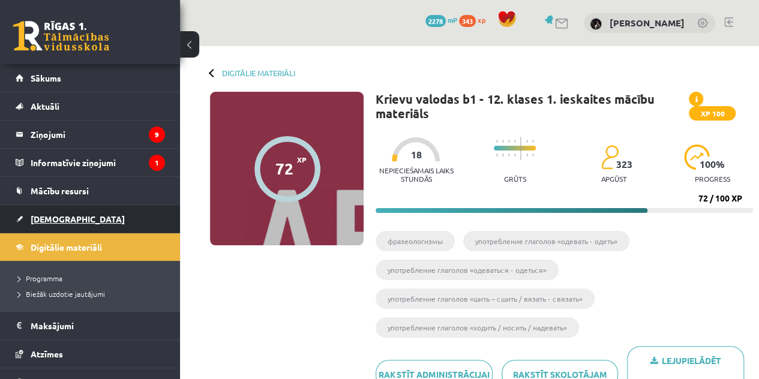
click at [52, 212] on link "[DEMOGRAPHIC_DATA]" at bounding box center [90, 219] width 149 height 28
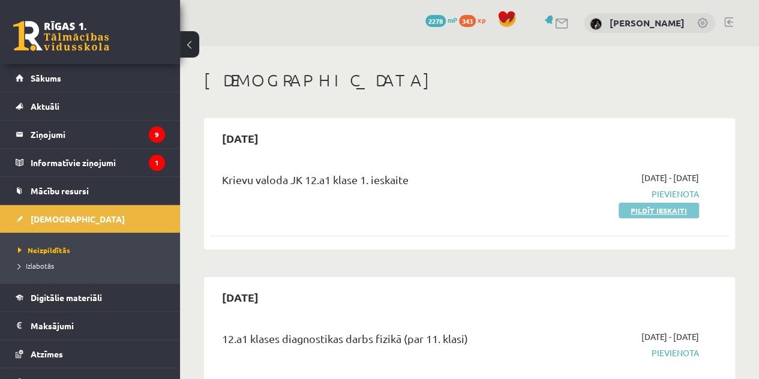
click at [632, 212] on link "Pildīt ieskaiti" at bounding box center [659, 211] width 80 height 16
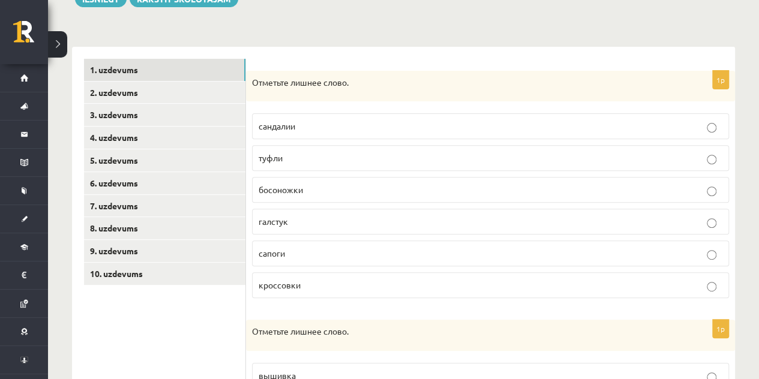
scroll to position [157, 0]
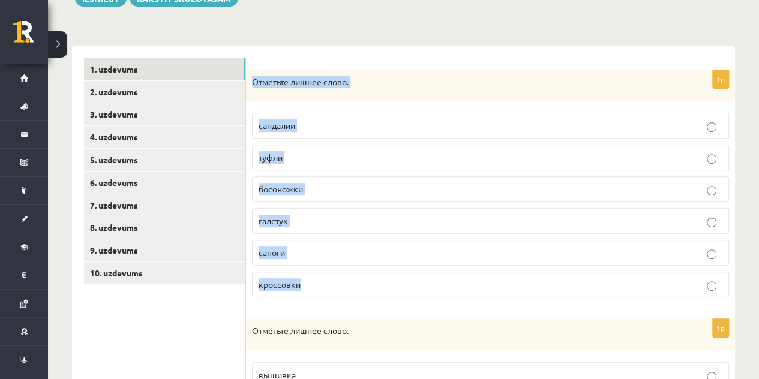
drag, startPoint x: 253, startPoint y: 81, endPoint x: 367, endPoint y: 270, distance: 220.6
click at [367, 270] on div "1p Отметьте лишнее слово. сандалии туфли босоножки галстук сапоги кроссовки" at bounding box center [490, 189] width 489 height 238
copy div "Отметьте лишнее слово. сандалии туфли босоножки галстук сапоги кроссовки"
click at [343, 24] on div "**********" at bounding box center [403, 366] width 711 height 954
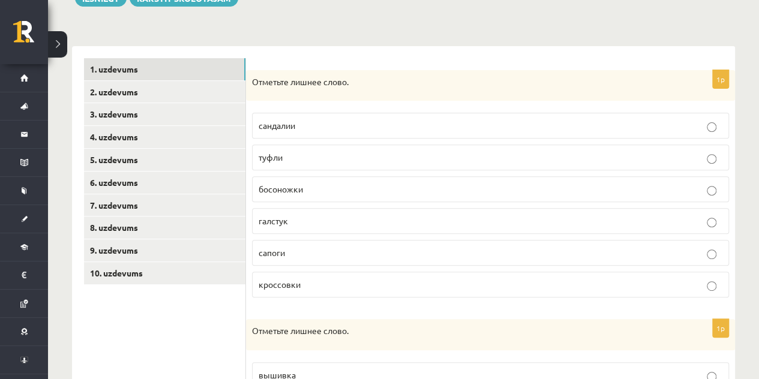
click at [315, 226] on label "галстук" at bounding box center [490, 221] width 477 height 26
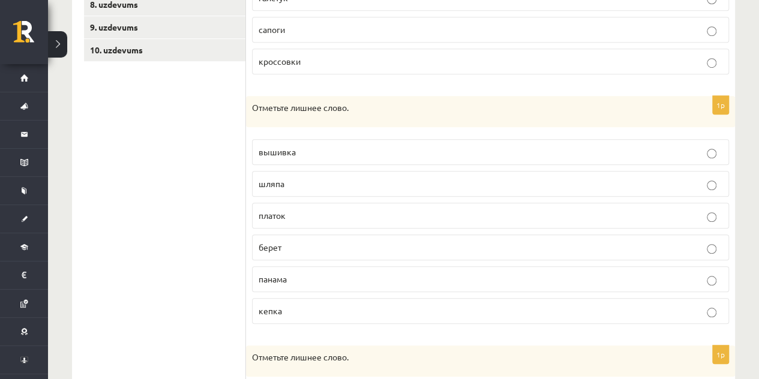
scroll to position [454, 0]
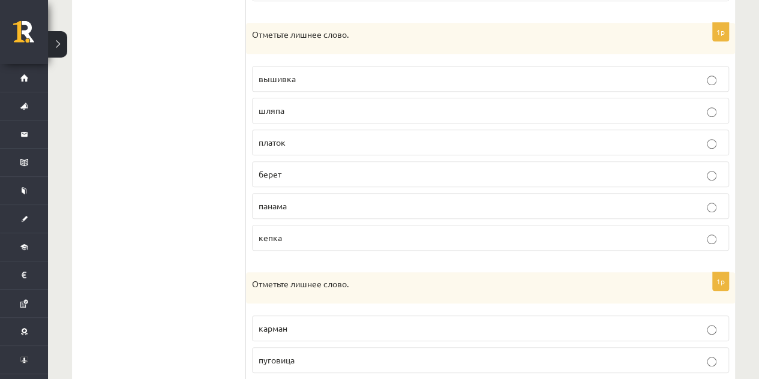
drag, startPoint x: 253, startPoint y: 30, endPoint x: 316, endPoint y: 235, distance: 214.2
click at [316, 235] on div "**********" at bounding box center [403, 136] width 663 height 773
copy div "1p Отметьте лишнее слово. сандалии туфли босоножки галстук сапоги кроссовки 1p …"
click at [218, 148] on ul "1. uzdevums 2. uzdevums 3. uzdevums 4. uzdevums 5. uzdevums 6. uzdevums 7. uzde…" at bounding box center [165, 136] width 162 height 748
click at [324, 79] on p "вышивка" at bounding box center [491, 79] width 464 height 13
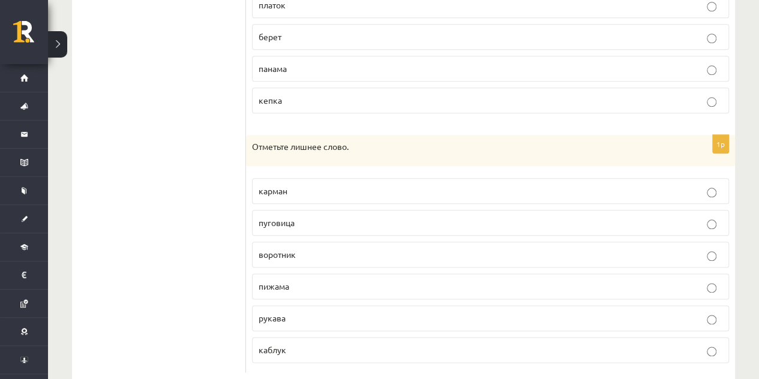
scroll to position [613, 0]
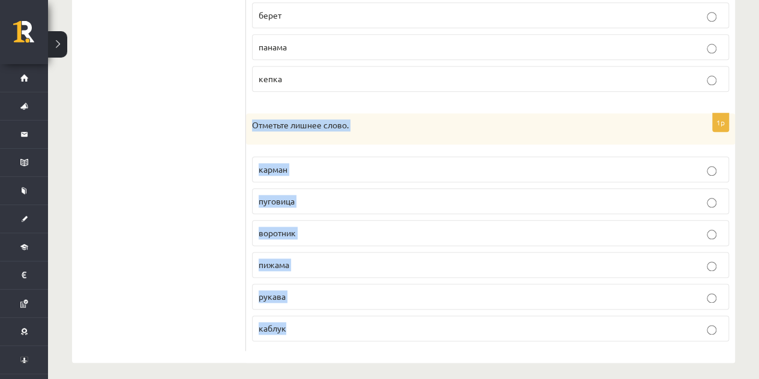
drag, startPoint x: 250, startPoint y: 117, endPoint x: 337, endPoint y: 322, distance: 223.2
click at [337, 322] on div "1p Отметьте лишнее слово. карман пуговица воротник пижама рукава каблук" at bounding box center [490, 232] width 489 height 238
copy div "Отметьте лишнее слово. карман пуговица воротник пижама рукава каблук"
click at [299, 262] on p "пижама" at bounding box center [491, 265] width 464 height 13
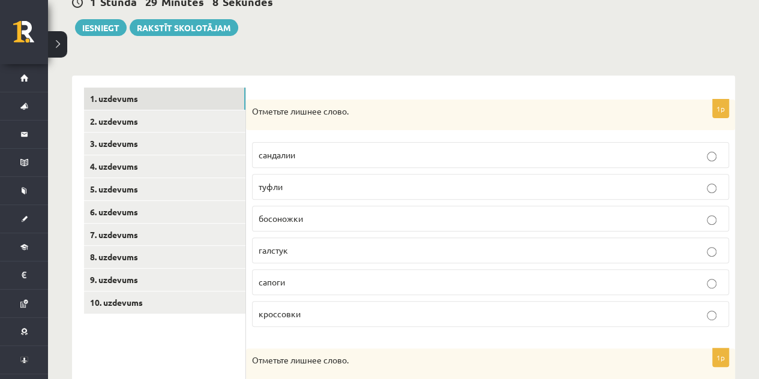
scroll to position [127, 0]
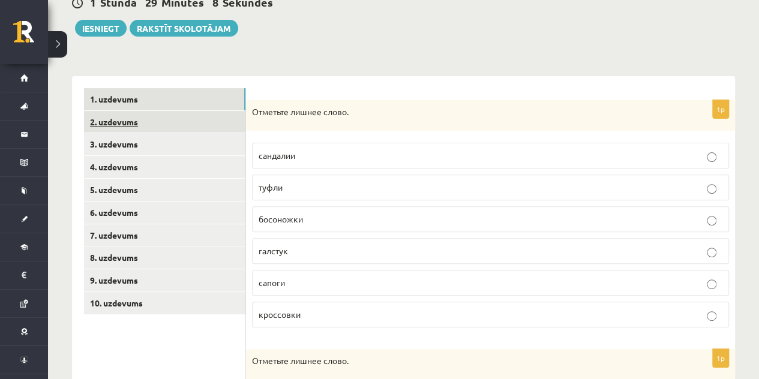
click at [148, 119] on link "2. uzdevums" at bounding box center [164, 122] width 161 height 22
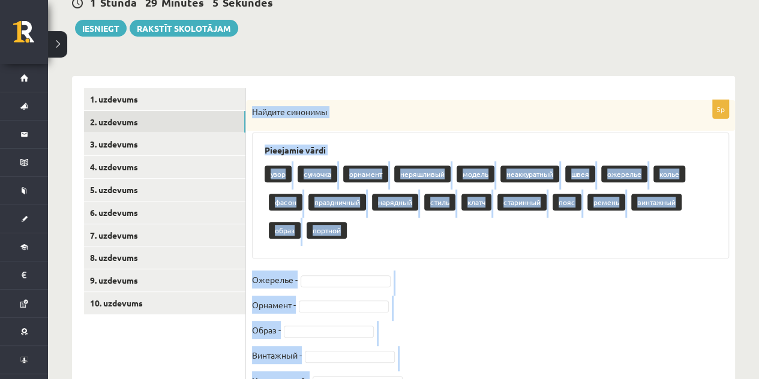
scroll to position [186, 0]
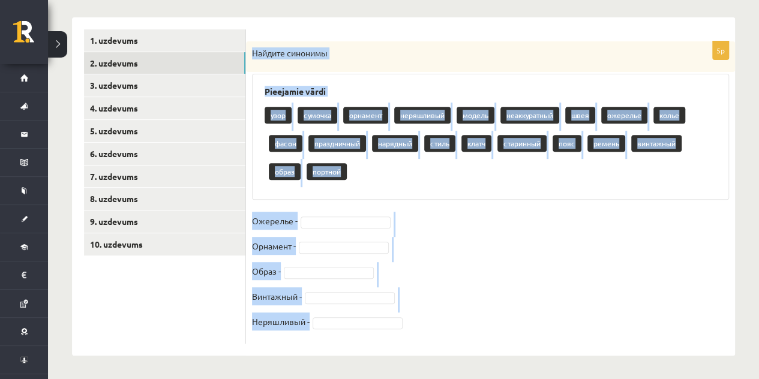
drag, startPoint x: 253, startPoint y: 110, endPoint x: 378, endPoint y: 379, distance: 297.0
click at [378, 193] on html "0 Dāvanas 2278 mP 415 xp Karīna Gutāne Sākums Aktuāli Kā mācīties eSKOLĀ Kontak…" at bounding box center [379, 3] width 759 height 379
copy div "Найдите синонимы Pieejamie vārdi узор сумочка орнамент неряшливый модель неакку…"
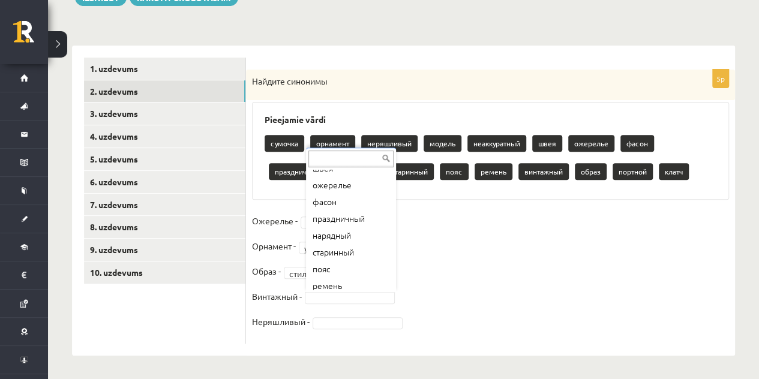
scroll to position [115, 0]
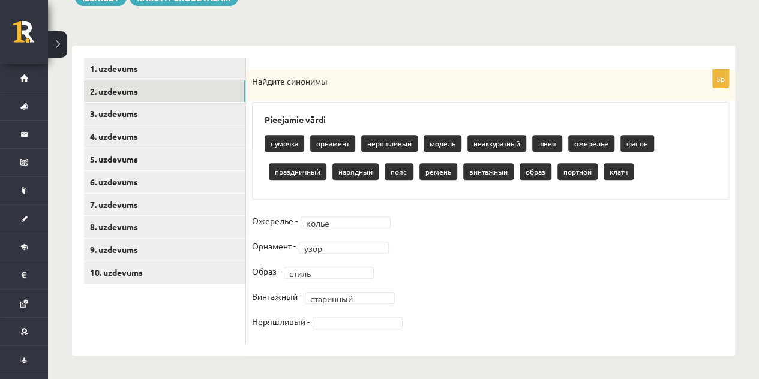
click at [325, 312] on fieldset "Ожерелье - колье ***** Орнамент - узор **** Образ - стиль ***** Винтажный - ста…" at bounding box center [490, 275] width 477 height 126
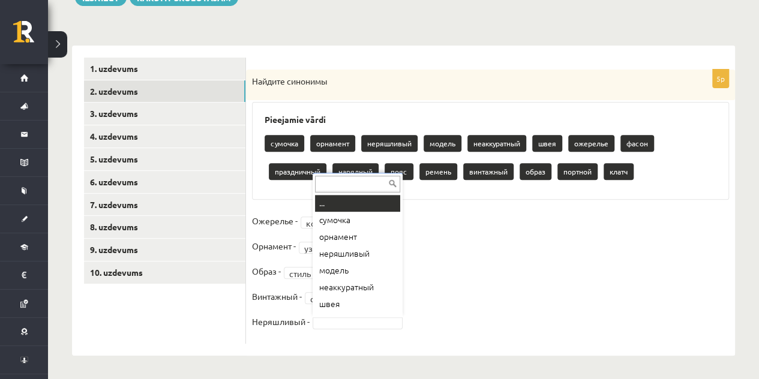
scroll to position [14, 0]
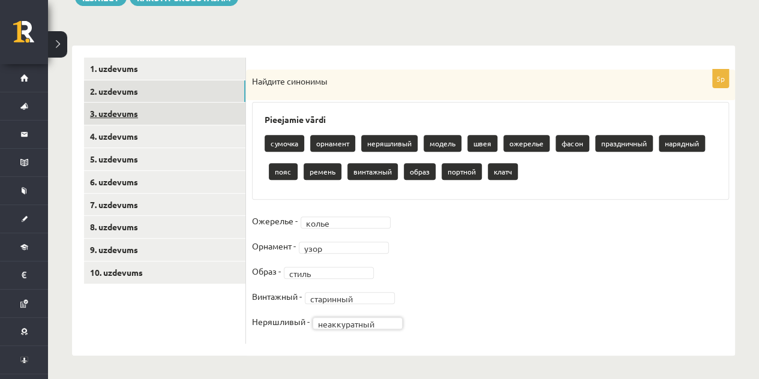
click at [144, 112] on link "3. uzdevums" at bounding box center [164, 114] width 161 height 22
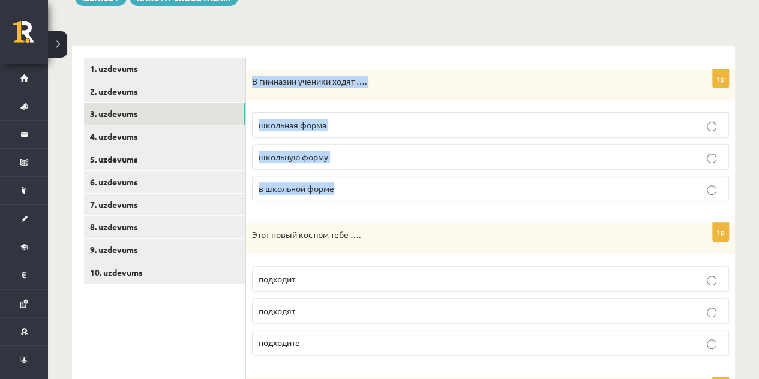
drag, startPoint x: 251, startPoint y: 84, endPoint x: 357, endPoint y: 184, distance: 145.2
click at [357, 184] on div "1p В гимназии ученики ходят …. школьная форма школьную форму в школьной форме" at bounding box center [490, 141] width 489 height 142
copy div "В гимназии ученики ходят …. школьная форма школьную форму в школьной форме"
click at [337, 190] on p "в школьной форме" at bounding box center [491, 188] width 464 height 13
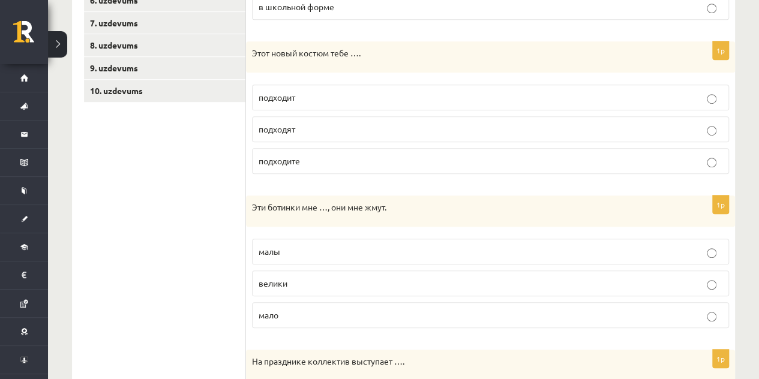
scroll to position [340, 0]
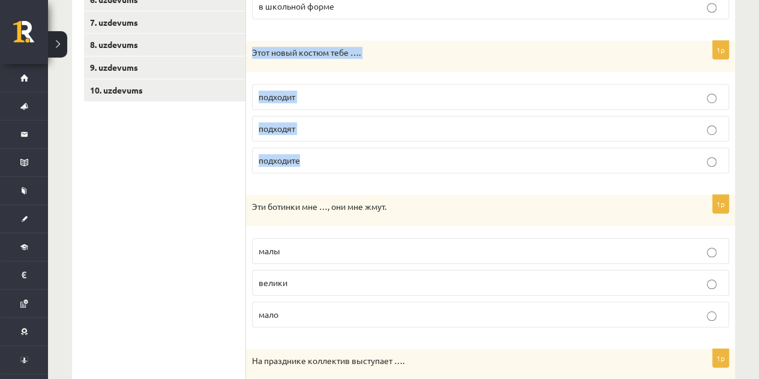
drag, startPoint x: 253, startPoint y: 50, endPoint x: 333, endPoint y: 142, distance: 122.1
click at [333, 142] on div "1p Этот новый костюм тебе …. подходит подходят подходите" at bounding box center [490, 112] width 489 height 142
copy div "Этот новый костюм тебе …. подходит подходят подходите"
click at [340, 154] on p "подходите" at bounding box center [491, 160] width 464 height 13
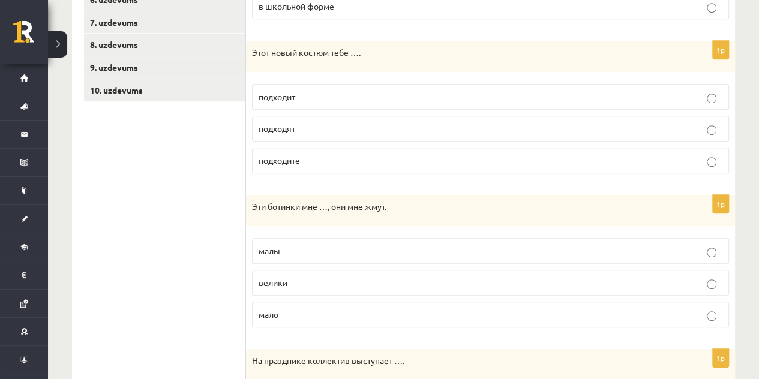
click at [317, 105] on label "подходит" at bounding box center [490, 97] width 477 height 26
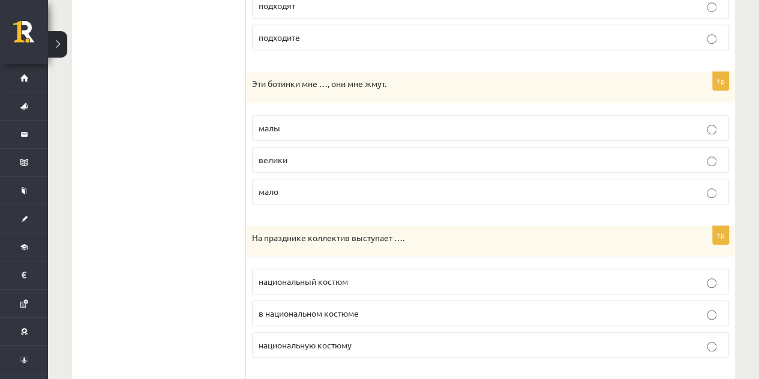
scroll to position [465, 0]
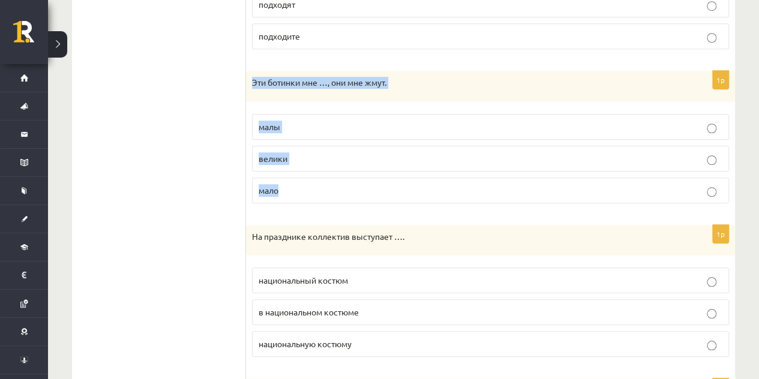
drag, startPoint x: 253, startPoint y: 79, endPoint x: 315, endPoint y: 173, distance: 113.2
click at [315, 173] on div "1p Эти ботинки мне …, они мне жмут. малы велики мало" at bounding box center [490, 142] width 489 height 142
copy div "Эти ботинки мне …, они мне жмут. малы велики мало"
click at [302, 131] on label "малы" at bounding box center [490, 127] width 477 height 26
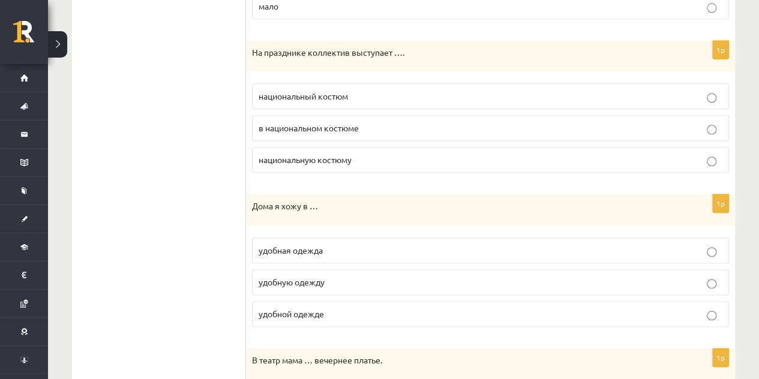
scroll to position [649, 0]
drag, startPoint x: 244, startPoint y: 44, endPoint x: 346, endPoint y: 142, distance: 140.9
click at [346, 142] on div "**********" at bounding box center [403, 336] width 663 height 1564
click at [184, 117] on ul "1. uzdevums 2. uzdevums 3. uzdevums 4. uzdevums 5. uzdevums 6. uzdevums 7. uzde…" at bounding box center [165, 336] width 162 height 1540
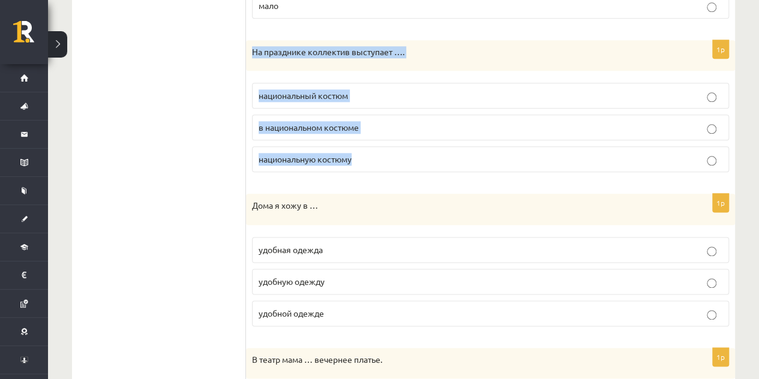
drag, startPoint x: 250, startPoint y: 49, endPoint x: 356, endPoint y: 147, distance: 144.8
click at [356, 147] on div "1p На празднике коллектив выступает …. национальный костюм в национальном костю…" at bounding box center [490, 111] width 489 height 142
copy div "На празднике коллектив выступает …. национальный костюм в национальном костюме …"
click at [351, 115] on label "в национальном костюме" at bounding box center [490, 128] width 477 height 26
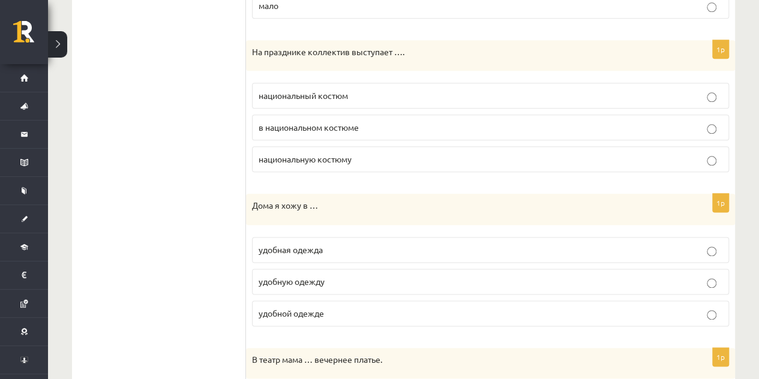
scroll to position [777, 0]
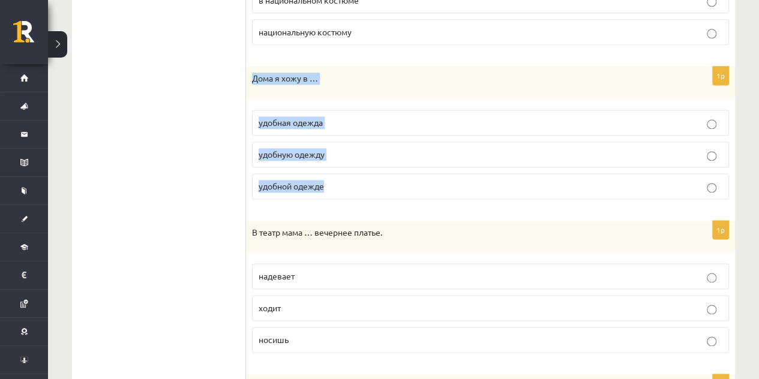
drag, startPoint x: 252, startPoint y: 74, endPoint x: 357, endPoint y: 166, distance: 139.1
click at [357, 166] on div "1p Дома я хожу в … удобная одежда удобную одежду удобной одежде" at bounding box center [490, 138] width 489 height 142
copy div "Дома я хожу в … удобная одежда удобную одежду удобной одежде"
click at [309, 181] on span "удобной одежде" at bounding box center [291, 186] width 65 height 11
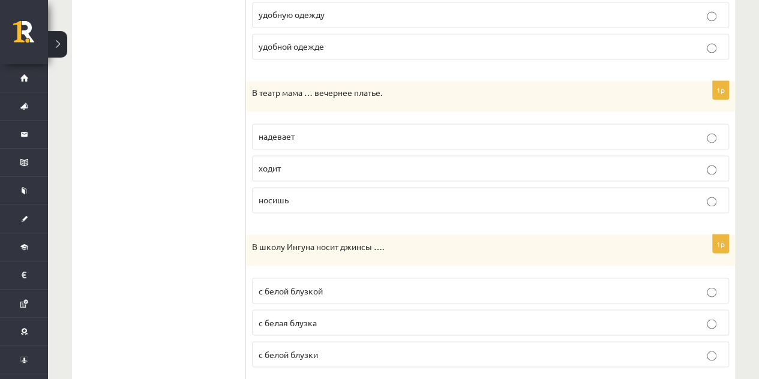
scroll to position [923, 0]
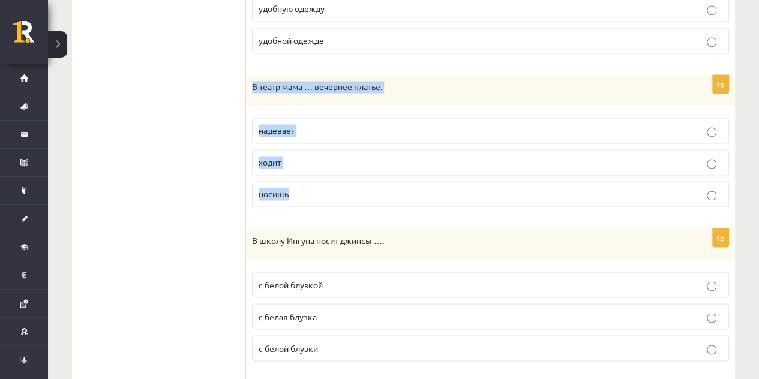
drag, startPoint x: 251, startPoint y: 79, endPoint x: 328, endPoint y: 201, distance: 144.2
click at [328, 201] on div "1p В театр мама … вечернее платье. надевает ходит носишь" at bounding box center [490, 146] width 489 height 142
copy div "В театр мама … вечернее платье. надевает ходит носишь"
click at [312, 196] on label "носишь" at bounding box center [490, 194] width 477 height 26
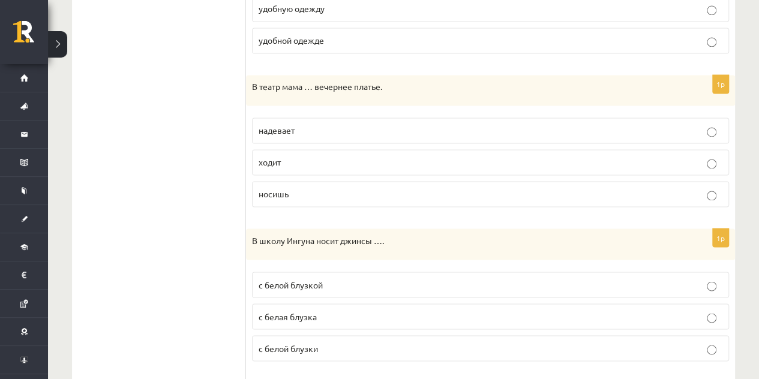
click at [313, 133] on label "надевает" at bounding box center [490, 131] width 477 height 26
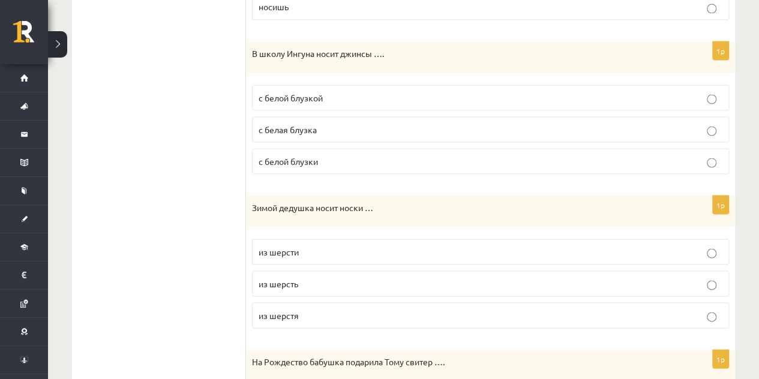
scroll to position [1108, 0]
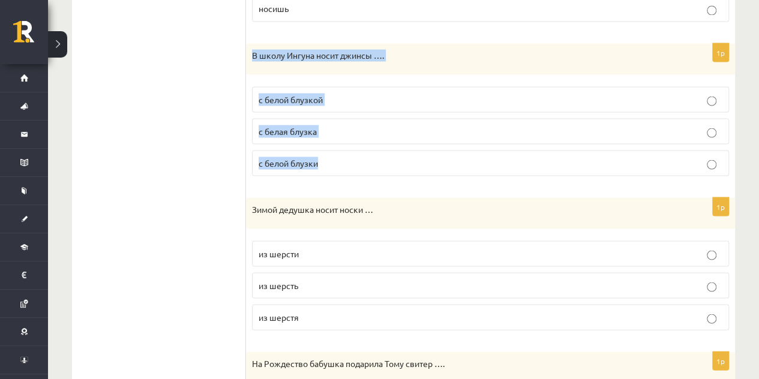
drag, startPoint x: 247, startPoint y: 52, endPoint x: 343, endPoint y: 154, distance: 139.3
click at [343, 154] on div "1p В школу Ингуна носит джинсы …. с белой блузкой с белая блузка с белой блузки" at bounding box center [490, 114] width 489 height 142
click at [348, 95] on p "с белой блузкой" at bounding box center [491, 99] width 464 height 13
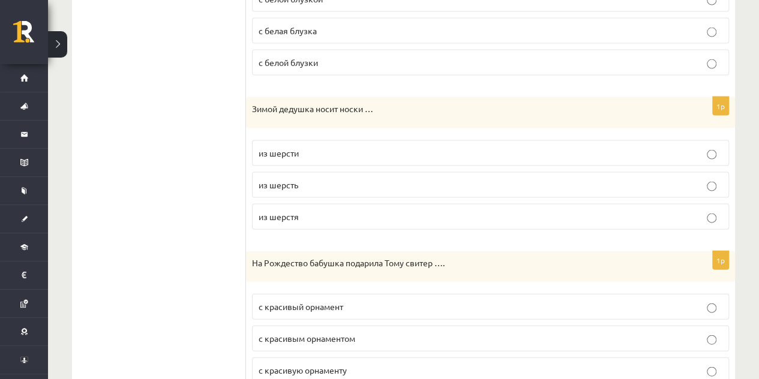
scroll to position [1216, 0]
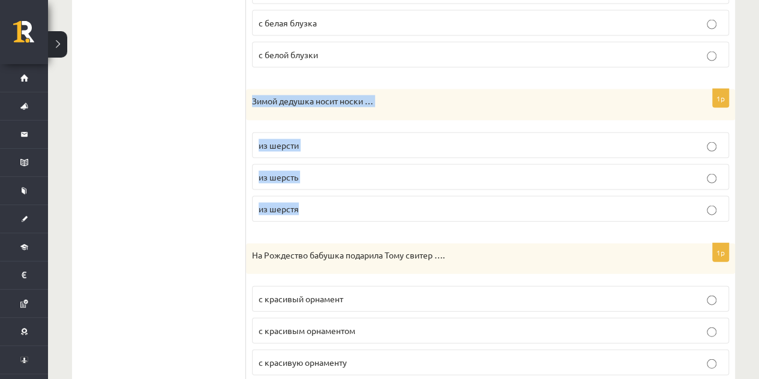
drag, startPoint x: 247, startPoint y: 93, endPoint x: 348, endPoint y: 187, distance: 137.6
click at [348, 187] on div "1p Зимой дедушка носит носки … из шерсти из шерсть из шерстя" at bounding box center [490, 160] width 489 height 142
click at [330, 142] on p "из шерсти" at bounding box center [491, 145] width 464 height 13
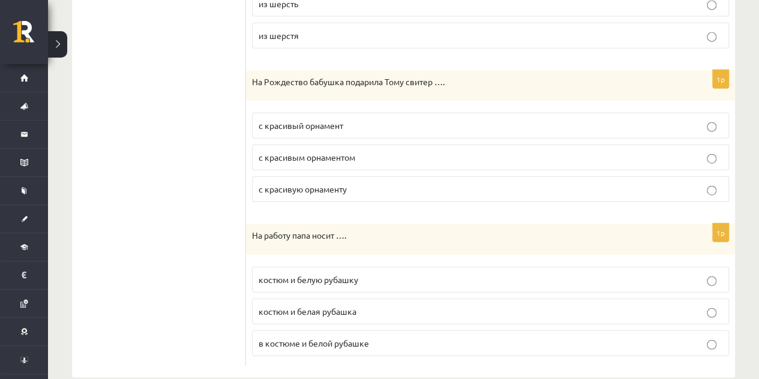
scroll to position [1399, 0]
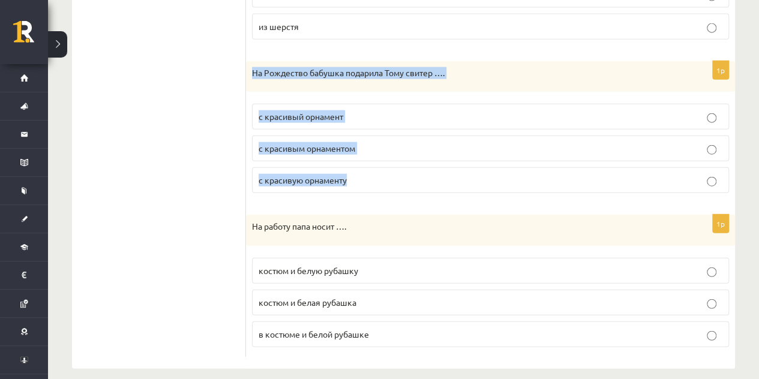
drag, startPoint x: 252, startPoint y: 62, endPoint x: 382, endPoint y: 167, distance: 167.3
click at [382, 167] on div "1p На Рождество бабушка подарила Тому свитер …. с красивый орнамент с красивым …" at bounding box center [490, 132] width 489 height 142
click at [368, 142] on p "с красивым орнаментом" at bounding box center [491, 148] width 464 height 13
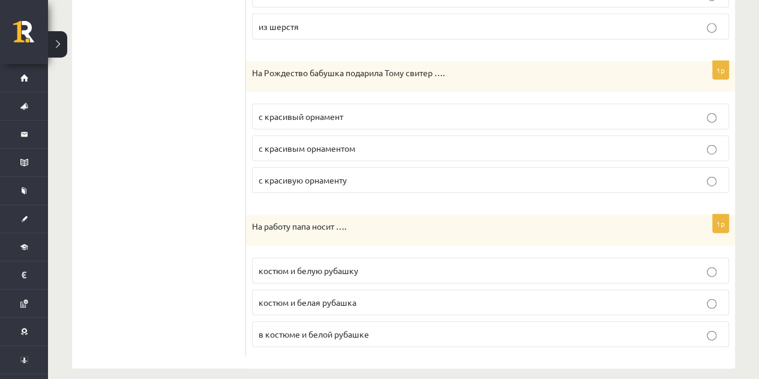
scroll to position [1400, 0]
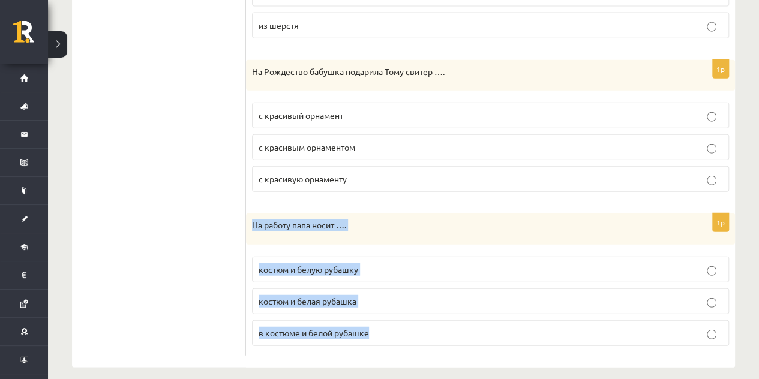
drag, startPoint x: 247, startPoint y: 221, endPoint x: 381, endPoint y: 314, distance: 162.2
click at [381, 314] on div "1p На работу папа носит …. костюм и белую рубашку костюм и белая рубашка в кост…" at bounding box center [490, 285] width 489 height 142
click at [355, 264] on span "костюм и белую рубашку" at bounding box center [309, 269] width 100 height 11
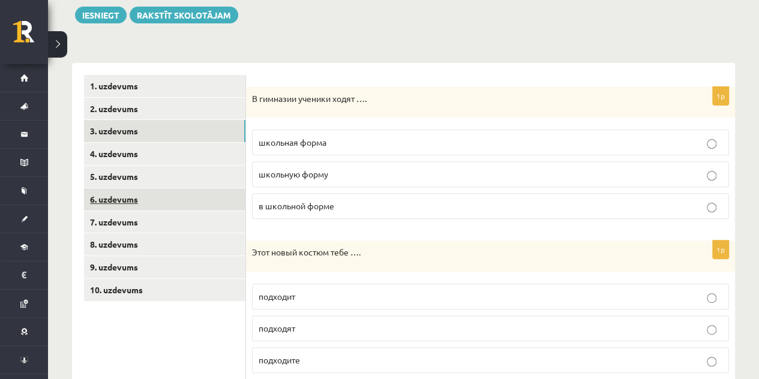
scroll to position [139, 0]
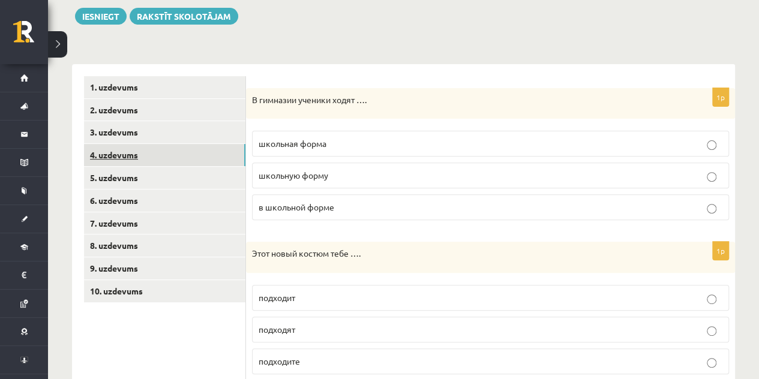
click at [146, 155] on link "4. uzdevums" at bounding box center [164, 155] width 161 height 22
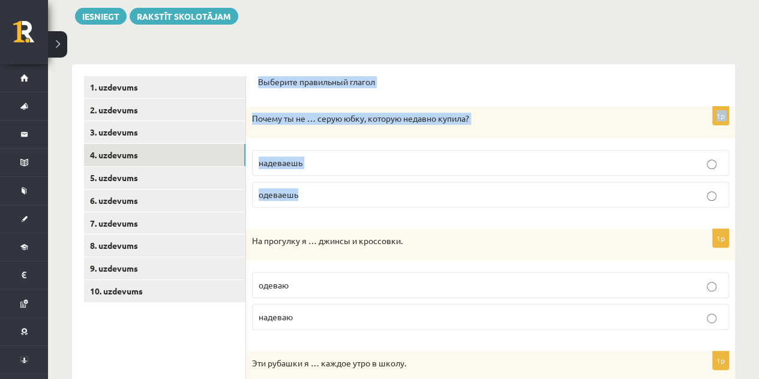
drag, startPoint x: 261, startPoint y: 79, endPoint x: 328, endPoint y: 192, distance: 131.4
click at [333, 157] on p "надеваешь" at bounding box center [491, 163] width 464 height 13
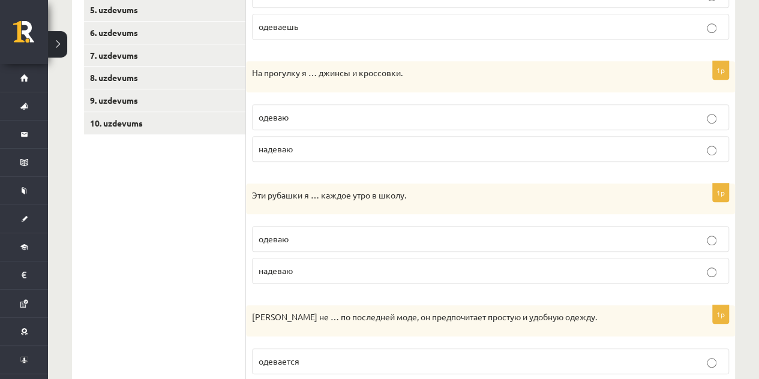
scroll to position [312, 0]
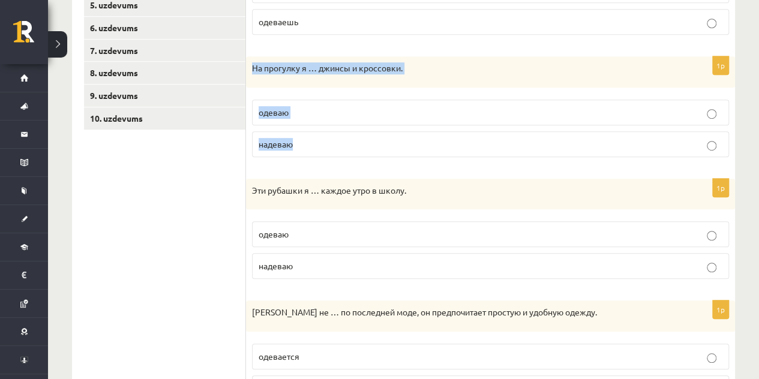
drag, startPoint x: 252, startPoint y: 68, endPoint x: 353, endPoint y: 152, distance: 131.3
click at [353, 152] on div "1p На прогулку я … джинсы и кроссовки. одеваю надеваю" at bounding box center [490, 111] width 489 height 110
click at [318, 142] on p "надеваю" at bounding box center [491, 144] width 464 height 13
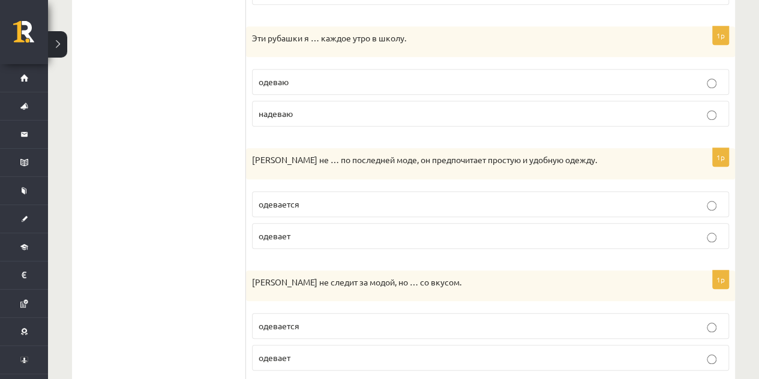
scroll to position [466, 0]
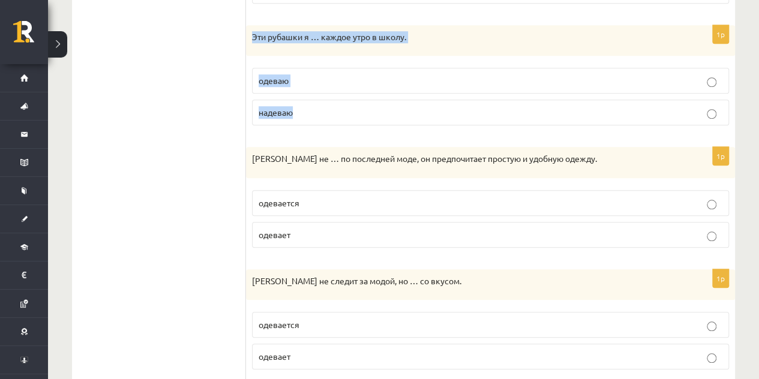
drag, startPoint x: 250, startPoint y: 30, endPoint x: 334, endPoint y: 113, distance: 118.8
click at [334, 113] on div "1p Эти рубашки я … каждое утро в школу. одеваю надеваю" at bounding box center [490, 80] width 489 height 110
click at [339, 113] on p "надеваю" at bounding box center [491, 112] width 464 height 13
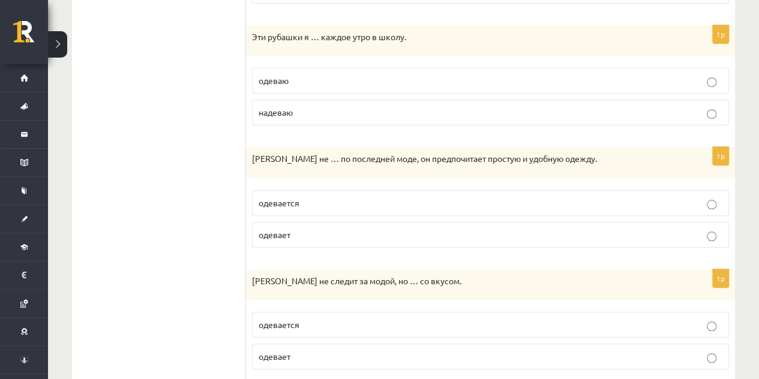
scroll to position [498, 0]
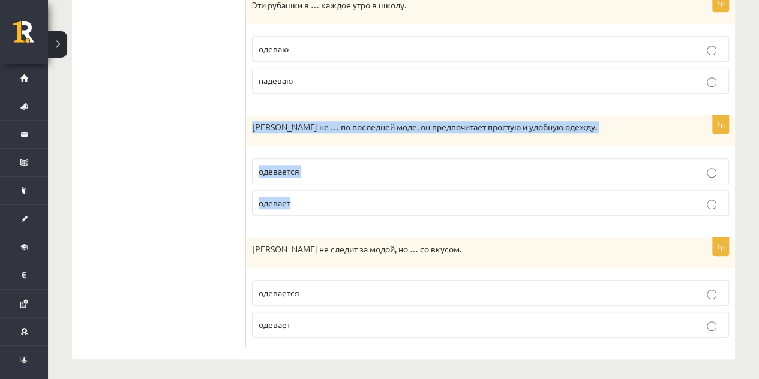
drag, startPoint x: 246, startPoint y: 119, endPoint x: 327, endPoint y: 184, distance: 103.3
click at [327, 184] on div "1p Антон не … по последней моде, он предпочитает простую и удобную одежду. одев…" at bounding box center [490, 170] width 489 height 110
click at [340, 178] on label "одевается" at bounding box center [490, 171] width 477 height 26
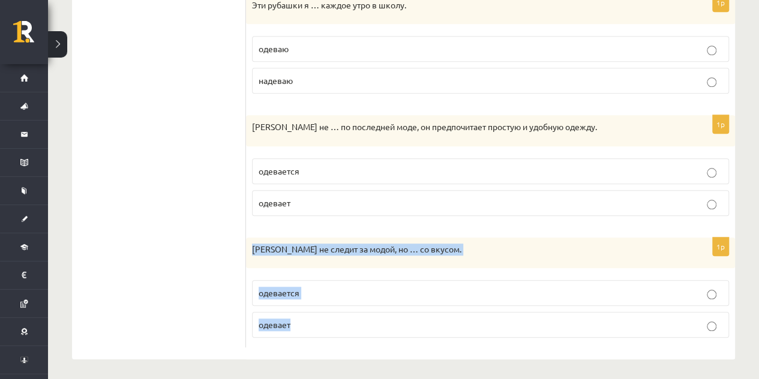
drag, startPoint x: 254, startPoint y: 247, endPoint x: 379, endPoint y: 304, distance: 137.6
click at [379, 304] on div "1p Ивар не следит за модой, но … со вкусом. одевается одевает" at bounding box center [490, 293] width 489 height 110
click at [355, 297] on label "одевается" at bounding box center [490, 293] width 477 height 26
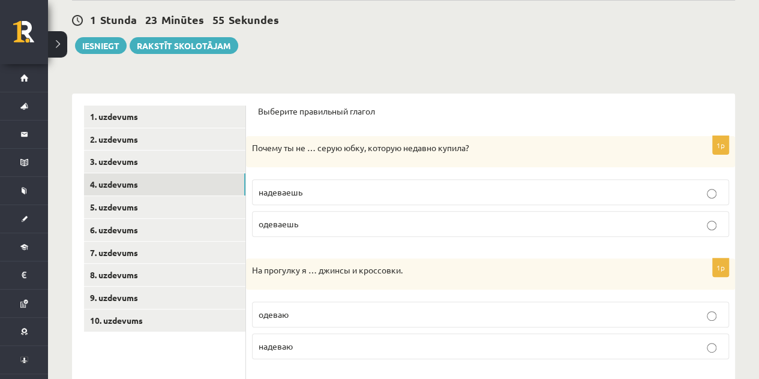
scroll to position [110, 0]
click at [145, 204] on link "5. uzdevums" at bounding box center [164, 207] width 161 height 22
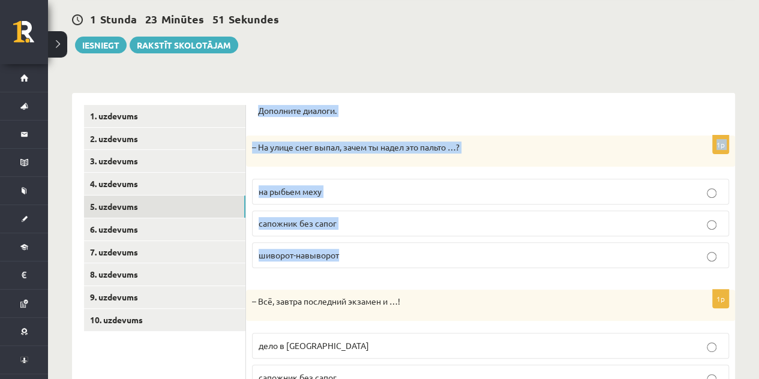
drag, startPoint x: 255, startPoint y: 119, endPoint x: 366, endPoint y: 242, distance: 164.9
click at [366, 242] on div "Дополните диалоги. 1p – На улице снег выпал, зачем ты надел это пальто …? на ры…" at bounding box center [490, 345] width 489 height 505
click at [364, 250] on p "шиворот-навыворот" at bounding box center [491, 255] width 464 height 13
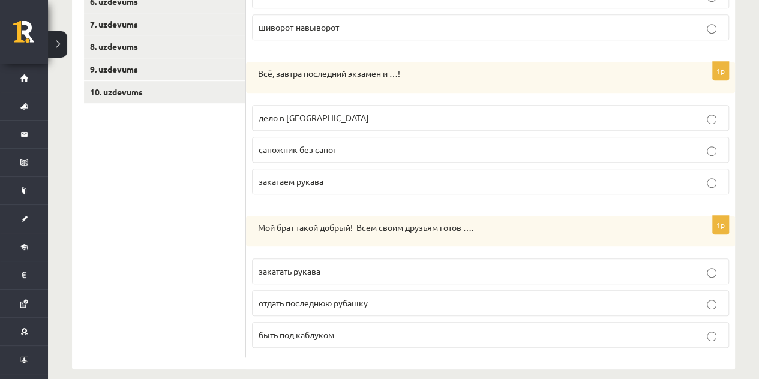
scroll to position [348, 0]
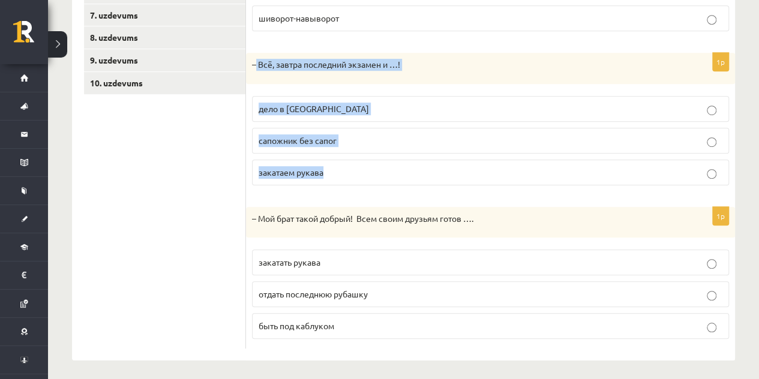
drag, startPoint x: 254, startPoint y: 64, endPoint x: 353, endPoint y: 180, distance: 152.5
click at [353, 180] on div "1p – Всё, завтра последний экзамен и …! дело в шляпе сапожник без сапог закатае…" at bounding box center [490, 124] width 489 height 142
click at [317, 107] on p "дело в шляпе" at bounding box center [491, 109] width 464 height 13
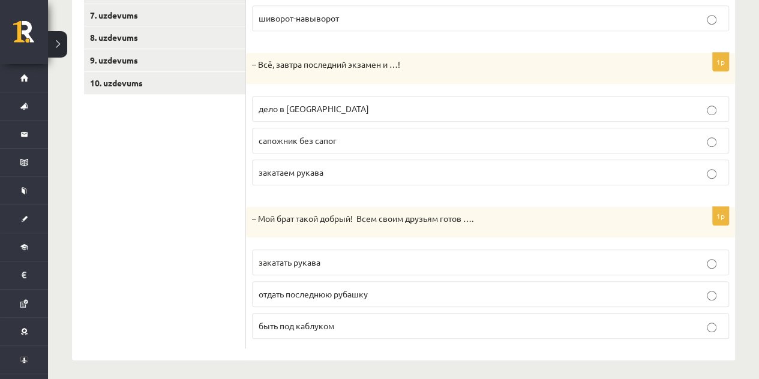
scroll to position [349, 0]
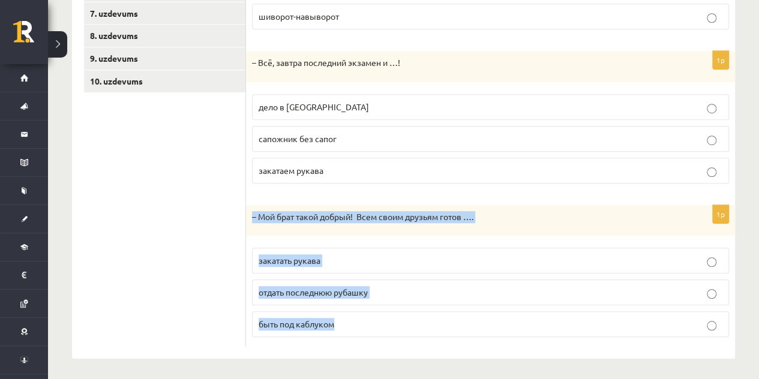
drag, startPoint x: 253, startPoint y: 212, endPoint x: 391, endPoint y: 334, distance: 184.5
click at [391, 334] on div "1p – Мой брат такой добрый! Всем своим друзьям готов …. закатать рукава отдать …" at bounding box center [490, 276] width 489 height 142
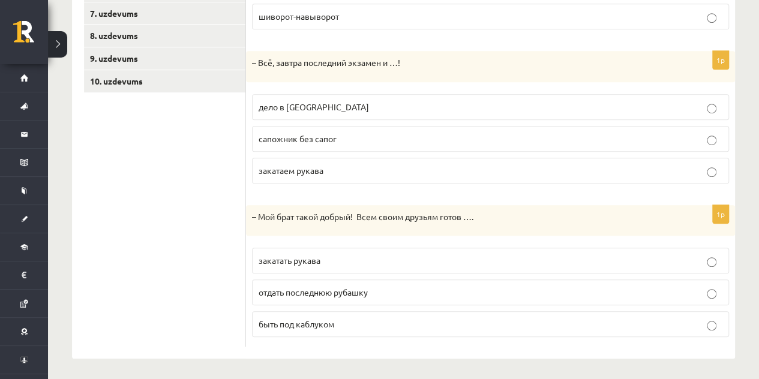
click at [178, 168] on ul "1. uzdevums 2. uzdevums 3. uzdevums 4. uzdevums 5. uzdevums 6. uzdevums 7. uzde…" at bounding box center [165, 106] width 162 height 481
click at [167, 239] on ul "1. uzdevums 2. uzdevums 3. uzdevums 4. uzdevums 5. uzdevums 6. uzdevums 7. uzde…" at bounding box center [165, 106] width 162 height 481
click at [341, 290] on span "отдать последнюю рубашку" at bounding box center [313, 292] width 109 height 11
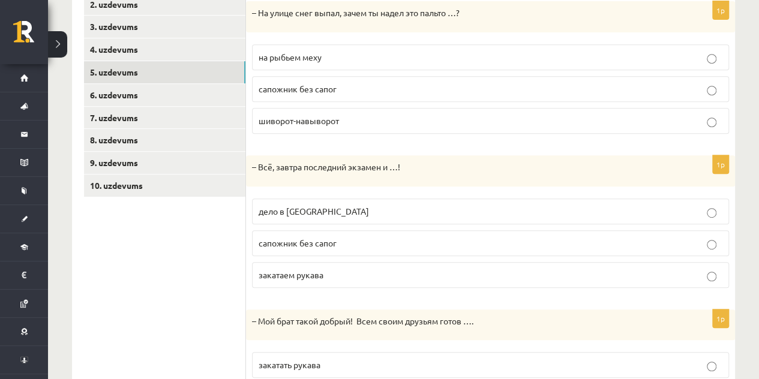
scroll to position [244, 0]
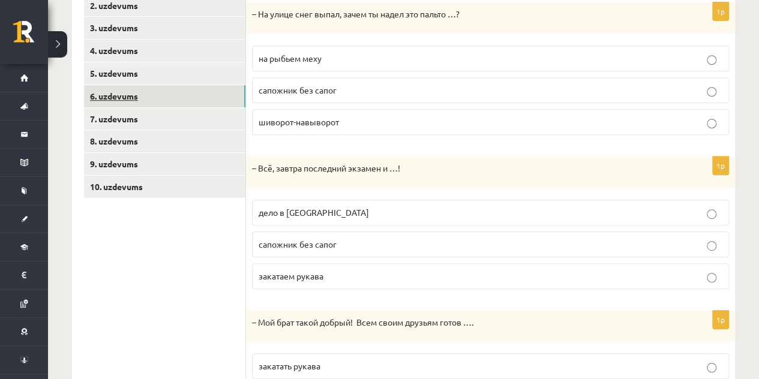
click at [126, 95] on link "6. uzdevums" at bounding box center [164, 96] width 161 height 22
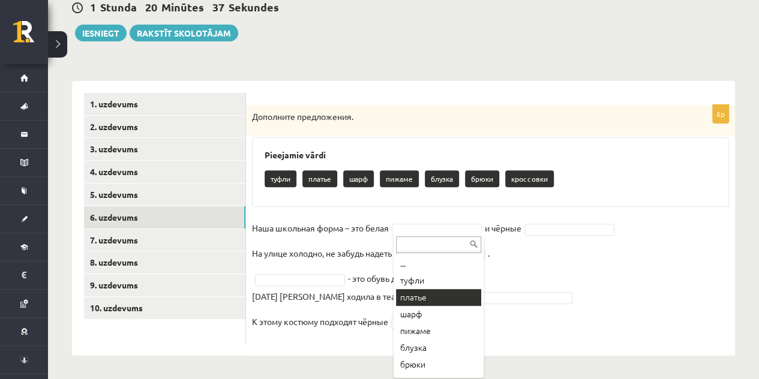
scroll to position [14, 0]
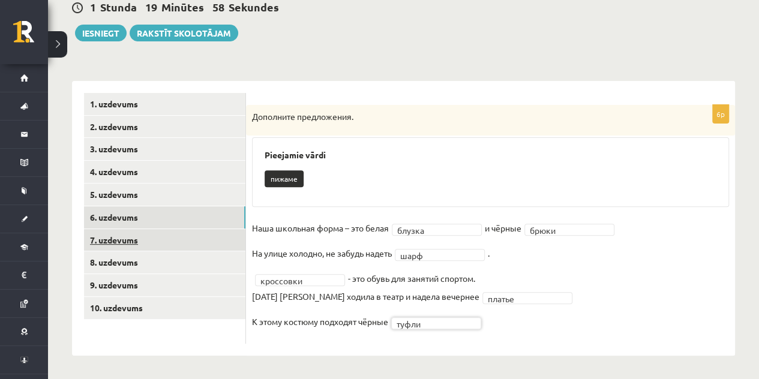
click at [212, 239] on link "7. uzdevums" at bounding box center [164, 240] width 161 height 22
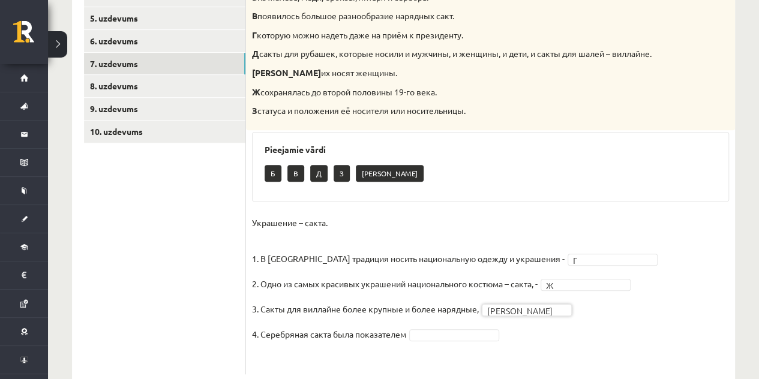
click at [469, 343] on fieldset "Украшение – сакта. 1. В Латвии традиция носить национальную одежду и украшения …" at bounding box center [490, 291] width 477 height 155
click at [190, 91] on link "8. uzdevums" at bounding box center [164, 86] width 161 height 22
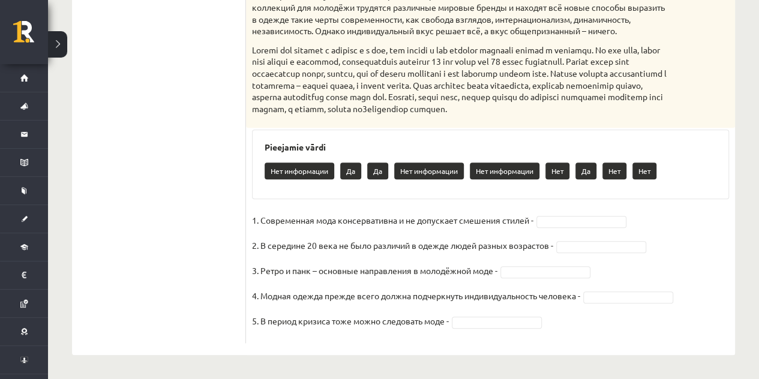
scroll to position [526, 0]
click at [557, 227] on fieldset "1. Современная мода консервативна и не допускает смешения стилей - 2. В середин…" at bounding box center [490, 274] width 477 height 126
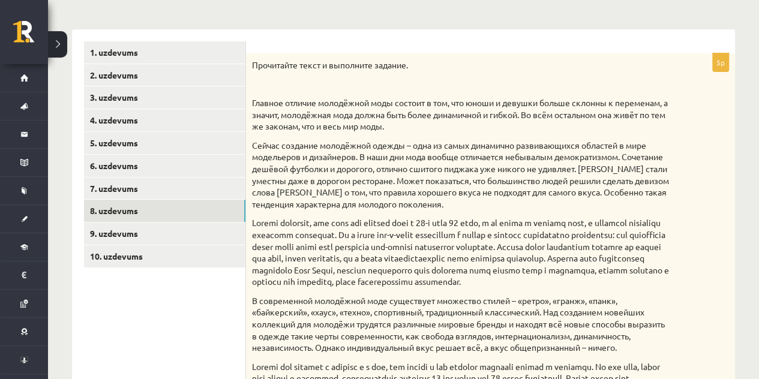
scroll to position [172, 0]
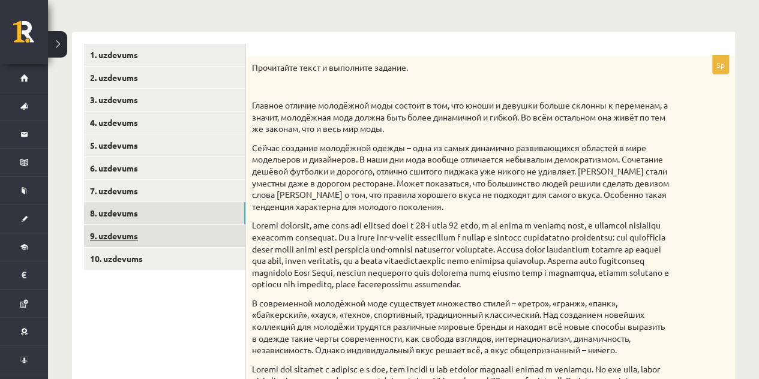
click at [214, 234] on link "9. uzdevums" at bounding box center [164, 236] width 161 height 22
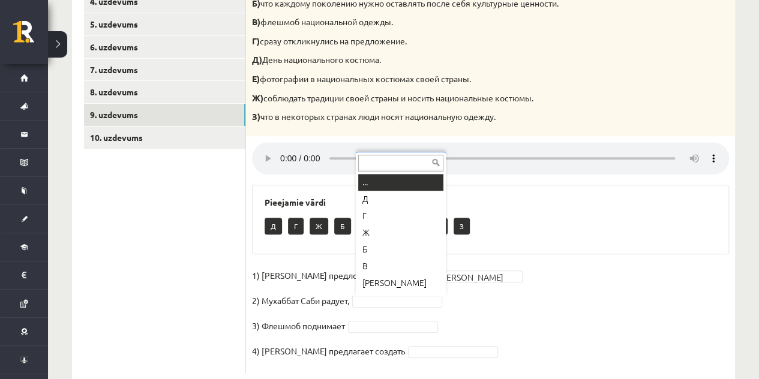
scroll to position [14, 0]
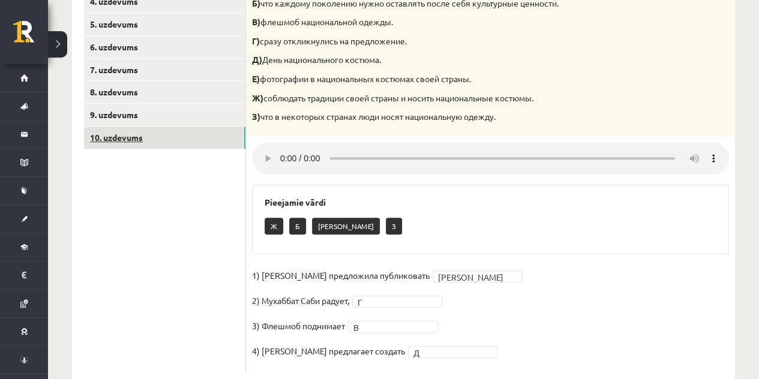
click at [131, 131] on link "10. uzdevums" at bounding box center [164, 138] width 161 height 22
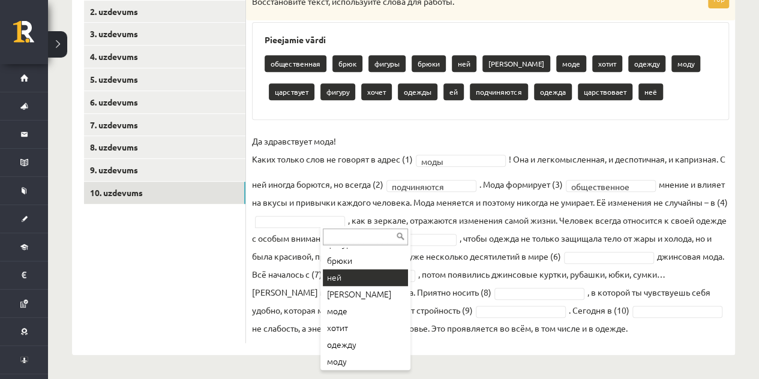
scroll to position [64, 0]
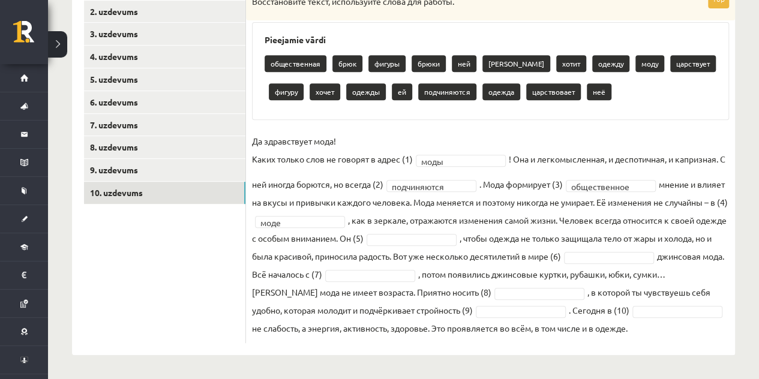
click at [521, 227] on fieldset "**********" at bounding box center [490, 234] width 477 height 205
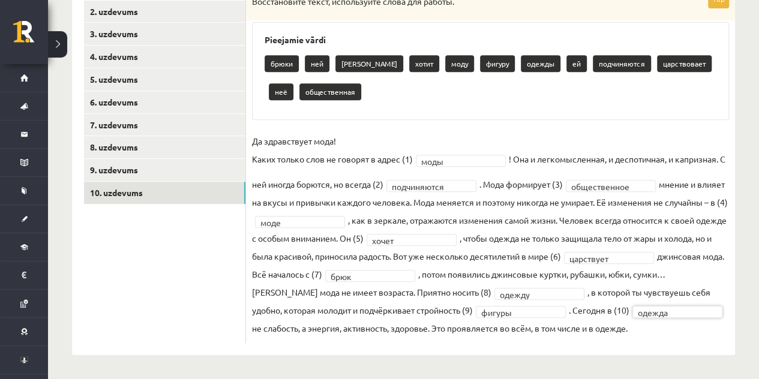
scroll to position [0, 0]
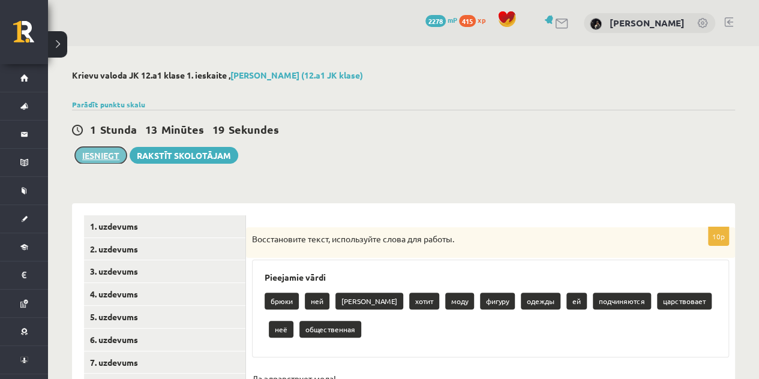
click at [112, 154] on button "Iesniegt" at bounding box center [101, 155] width 52 height 17
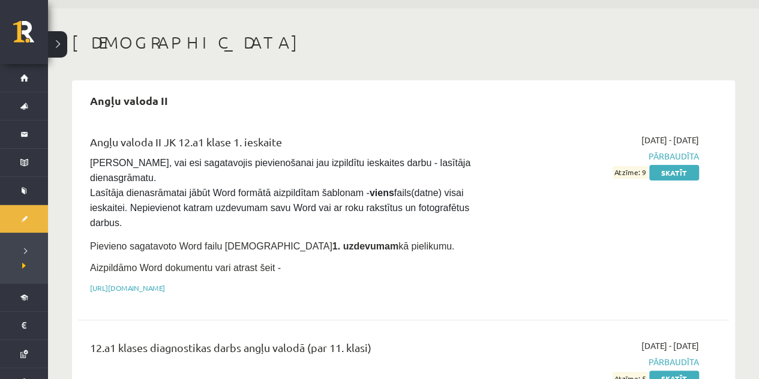
scroll to position [39, 0]
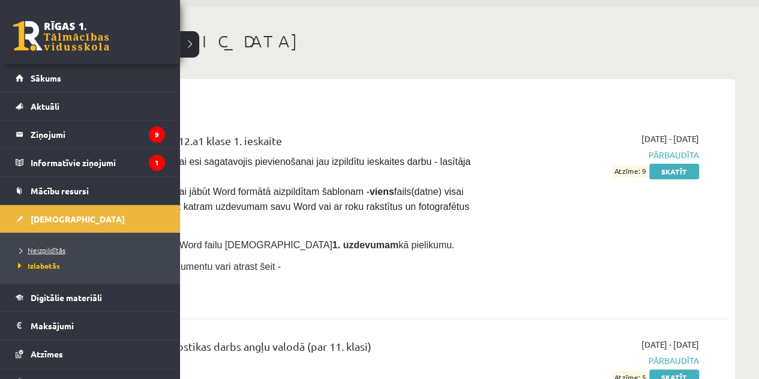
click at [61, 250] on span "Neizpildītās" at bounding box center [40, 250] width 50 height 10
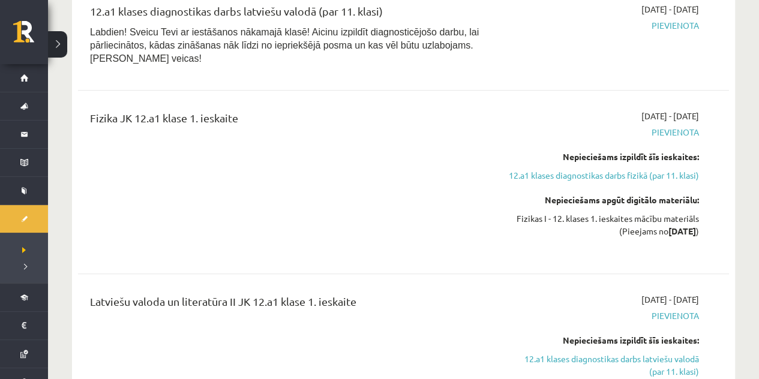
scroll to position [411, 0]
